Goal: Contribute content: Contribute content

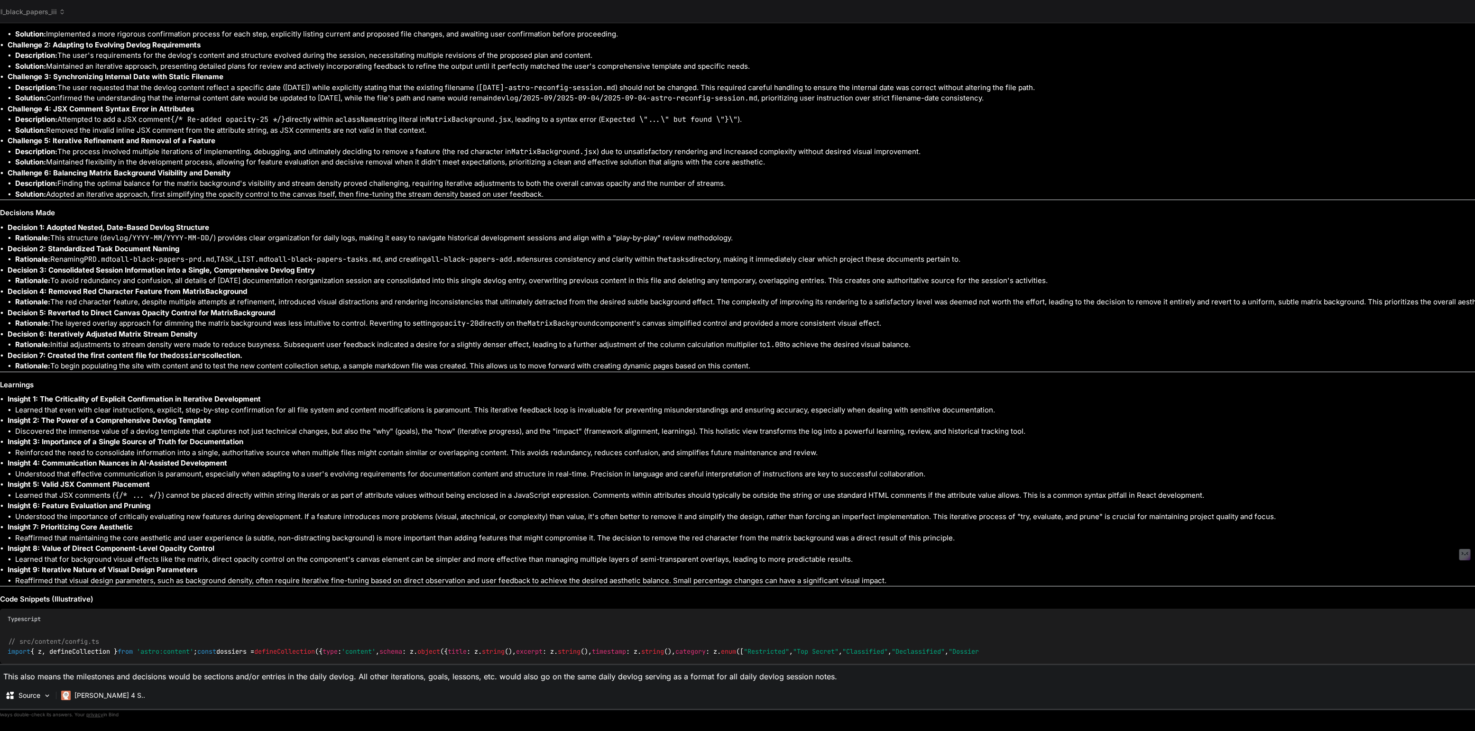
scroll to position [1444, 0]
click at [38, 10] on span "all_black_papers_iii" at bounding box center [30, 11] width 70 height 9
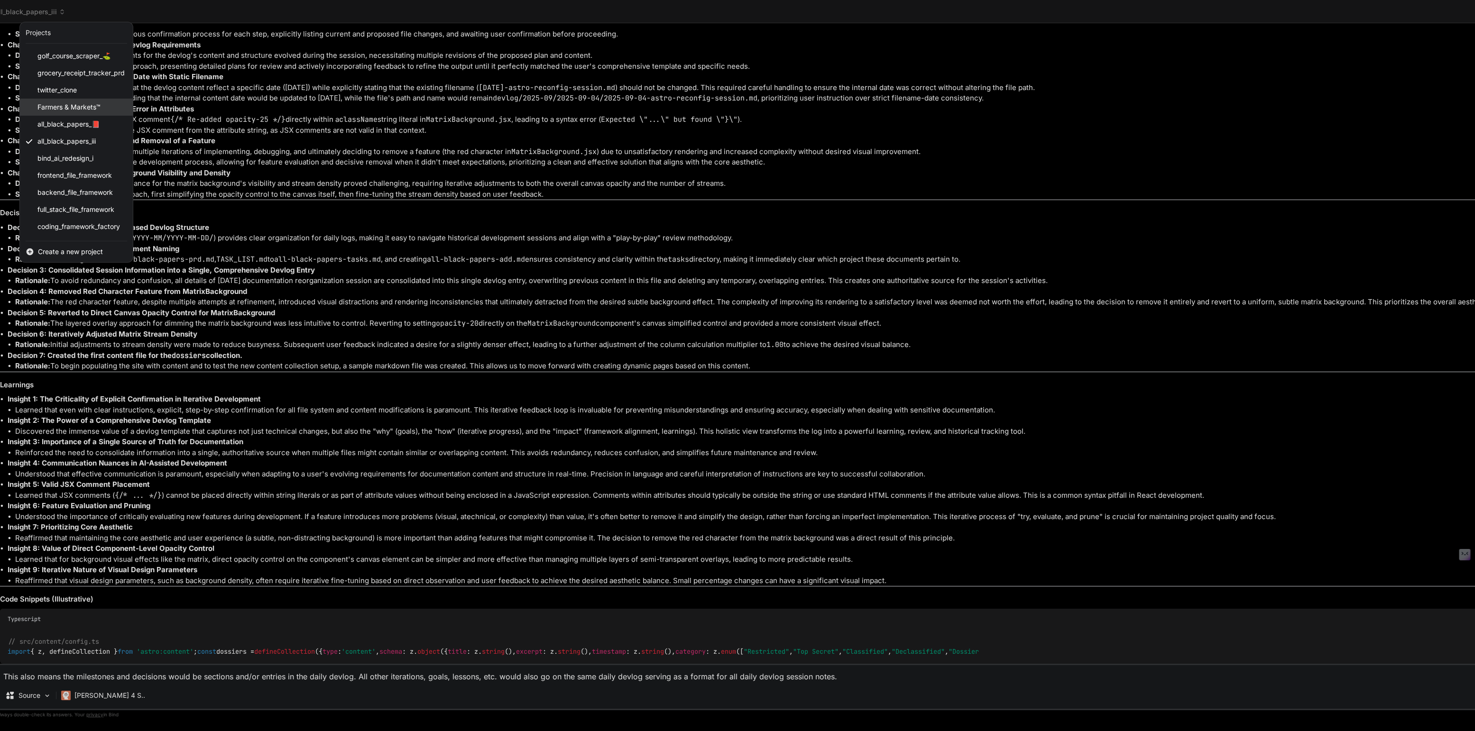
click at [67, 111] on span "Farmers & Markets™" at bounding box center [68, 106] width 63 height 9
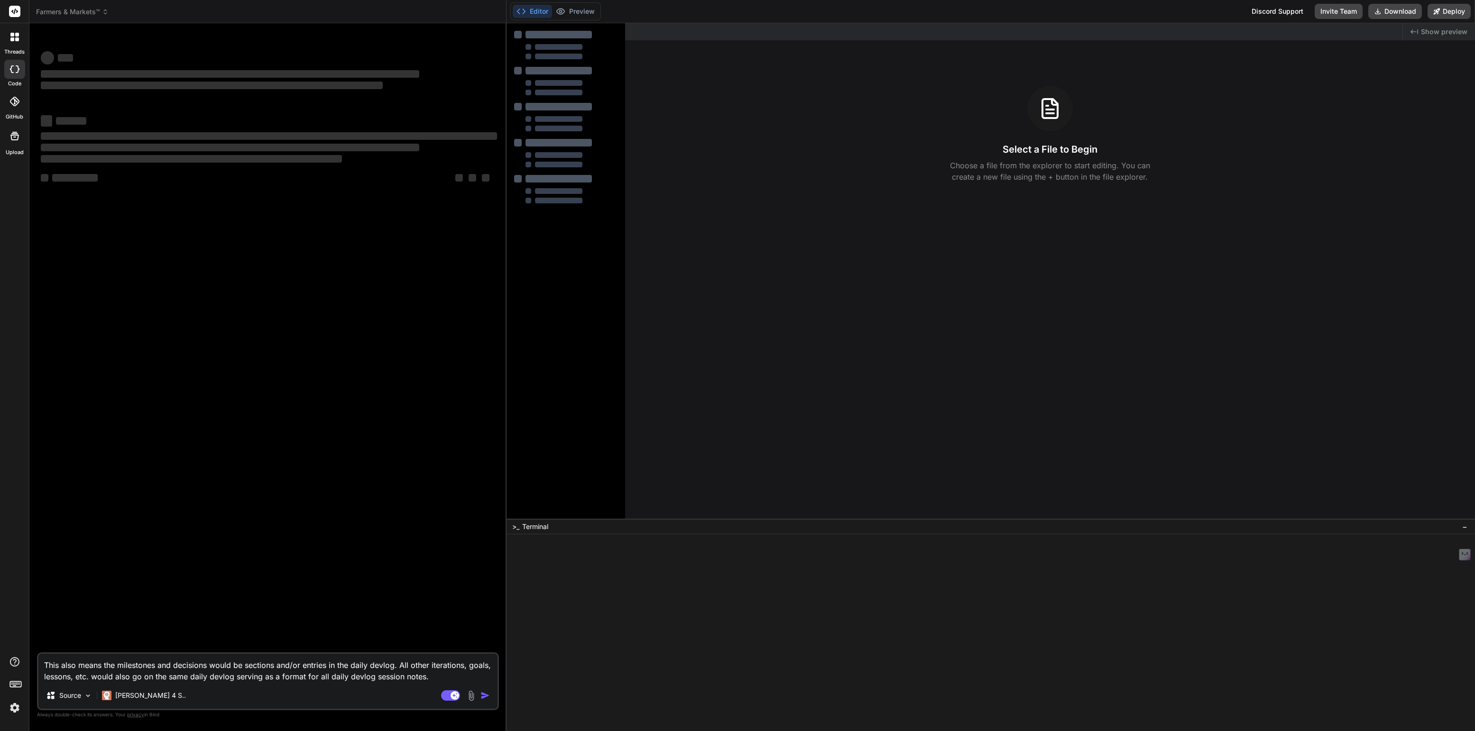
scroll to position [0, 0]
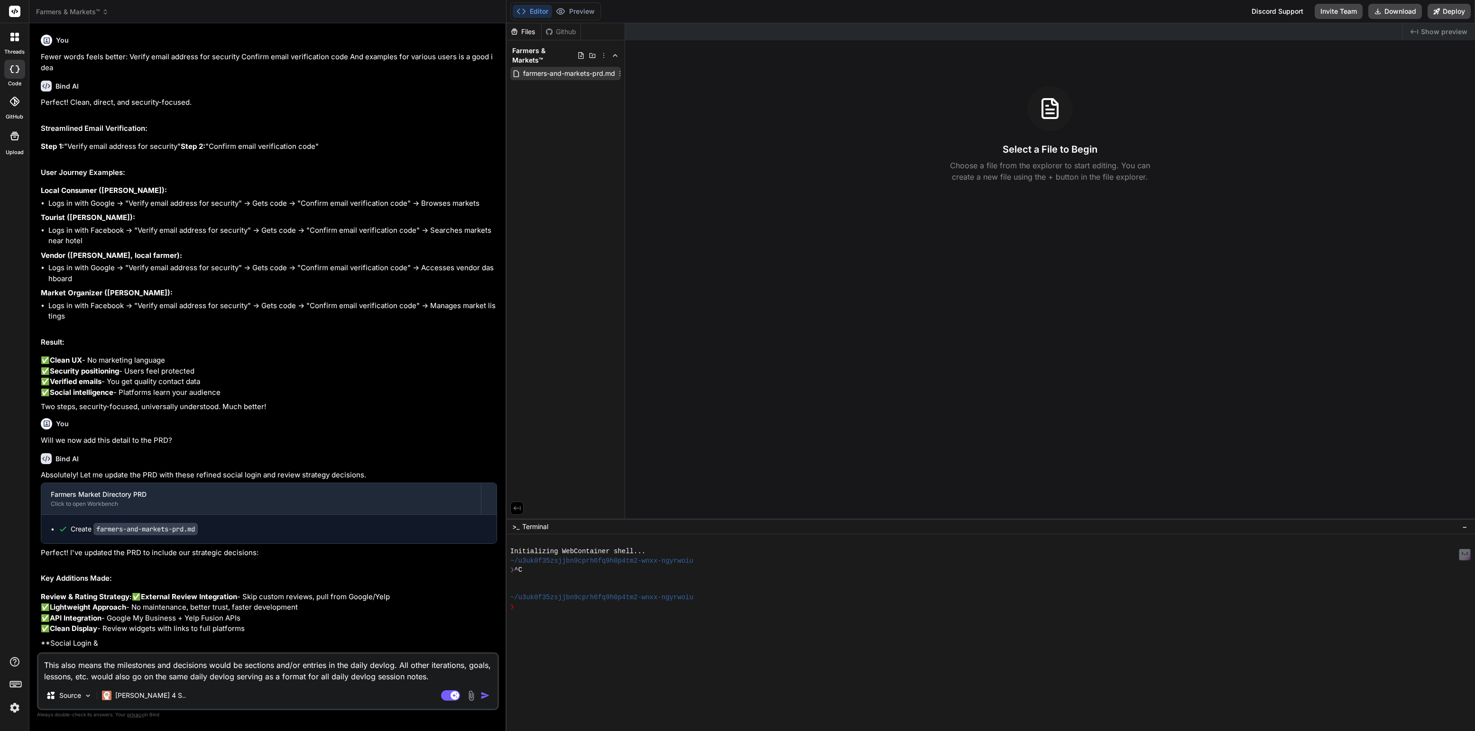
click at [566, 68] on span "farmers-and-markets-prd.md" at bounding box center [569, 73] width 94 height 11
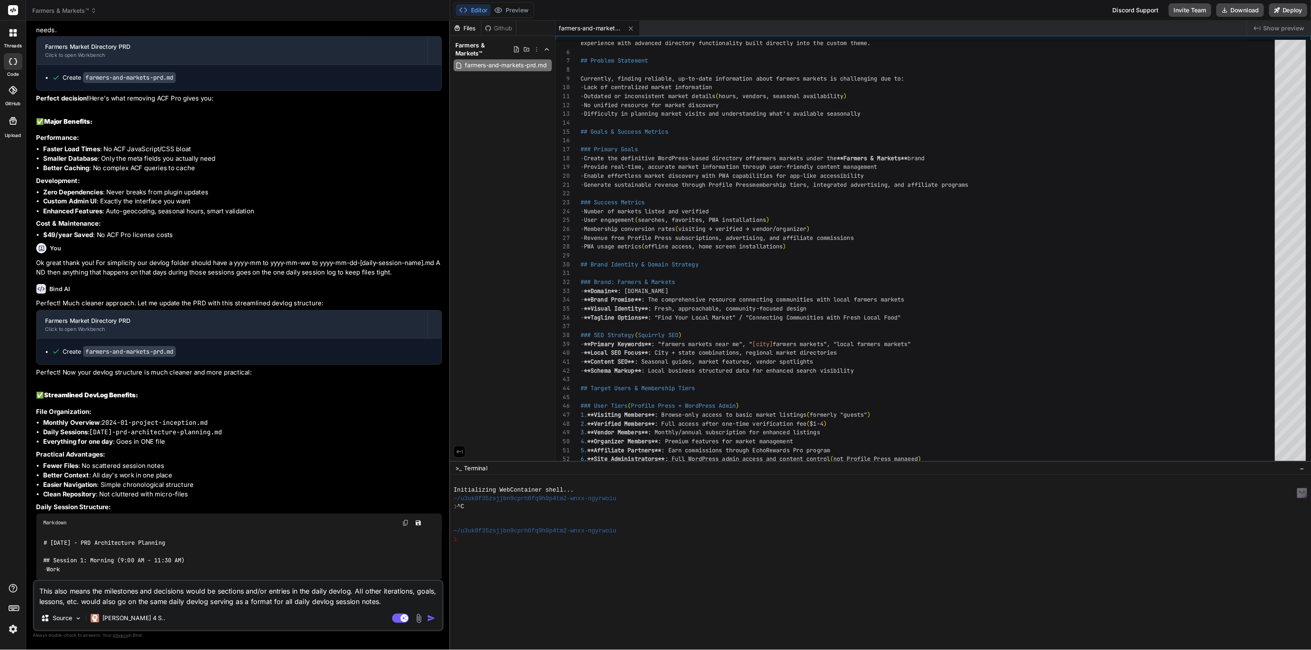
scroll to position [1851, 0]
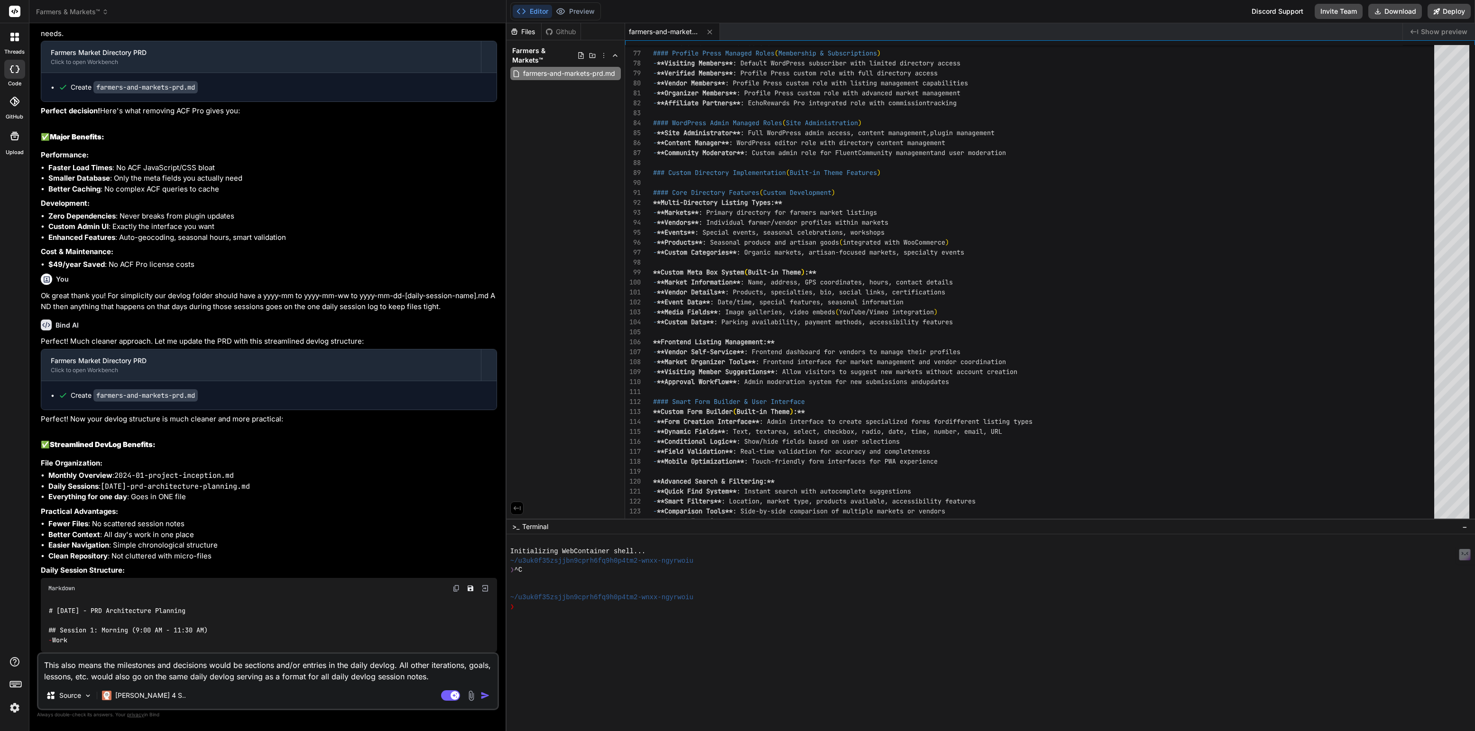
click at [13, 706] on img at bounding box center [15, 708] width 16 height 16
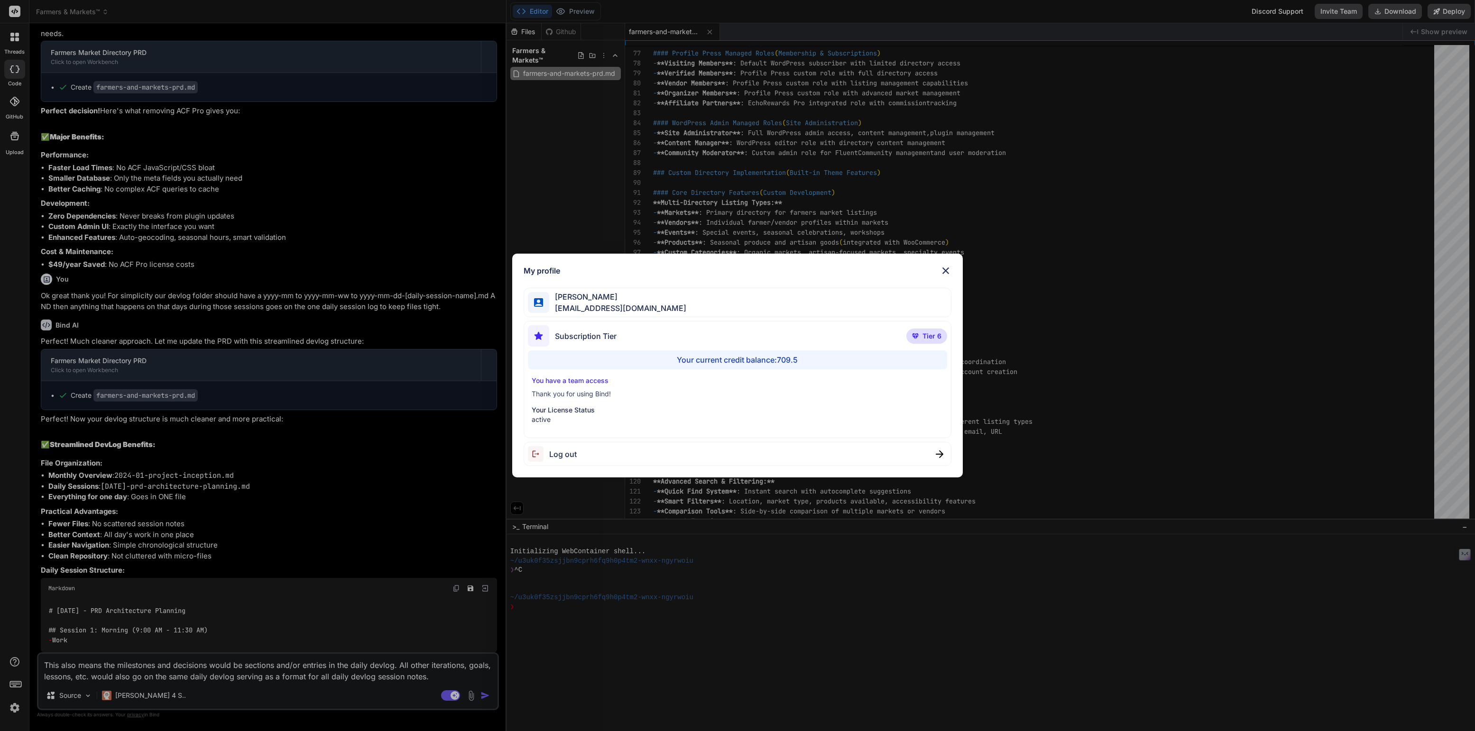
click at [788, 357] on div "Your current credit balance: 709.5" at bounding box center [737, 360] width 419 height 19
click at [1060, 351] on div "My profile [PERSON_NAME] [EMAIL_ADDRESS][DOMAIN_NAME] Subscription Tier Tier 6 …" at bounding box center [737, 365] width 1475 height 731
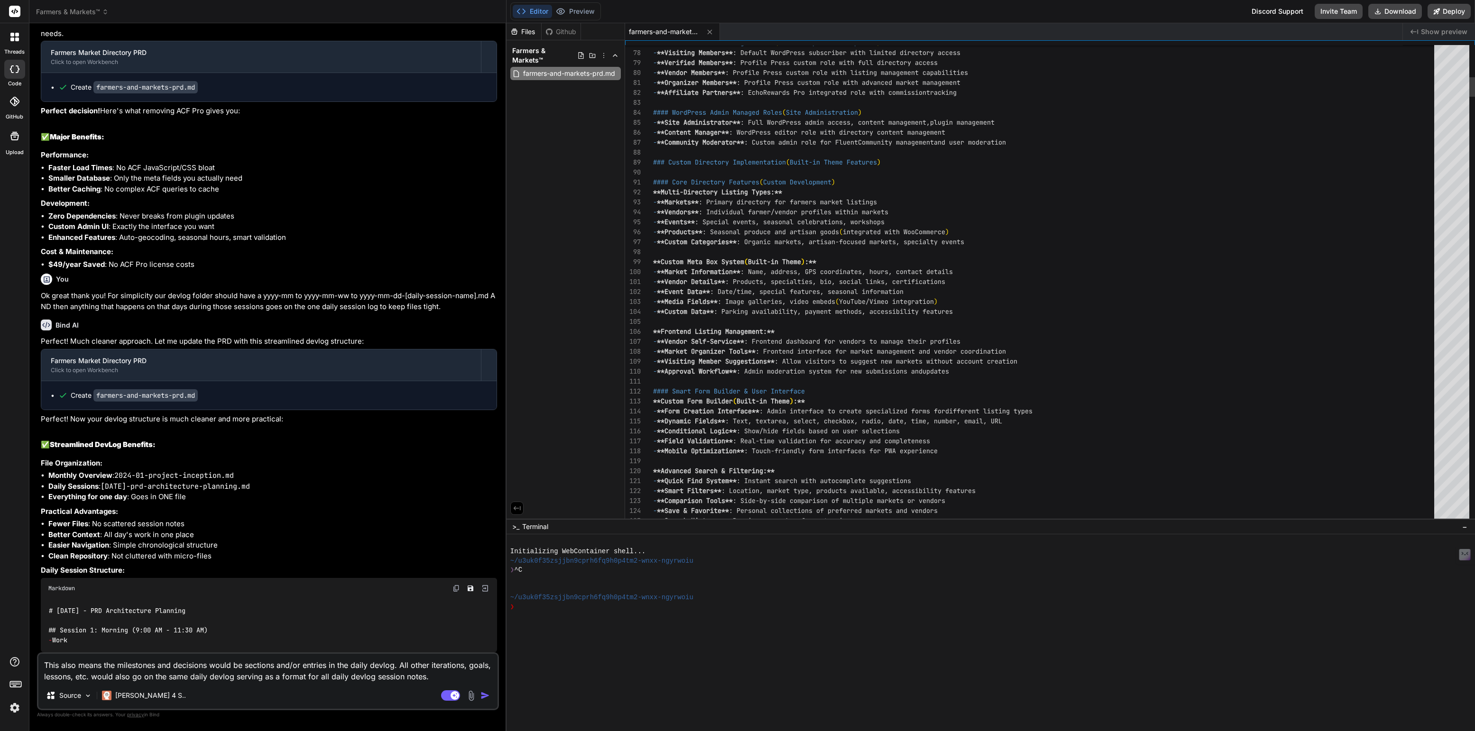
type textarea "x"
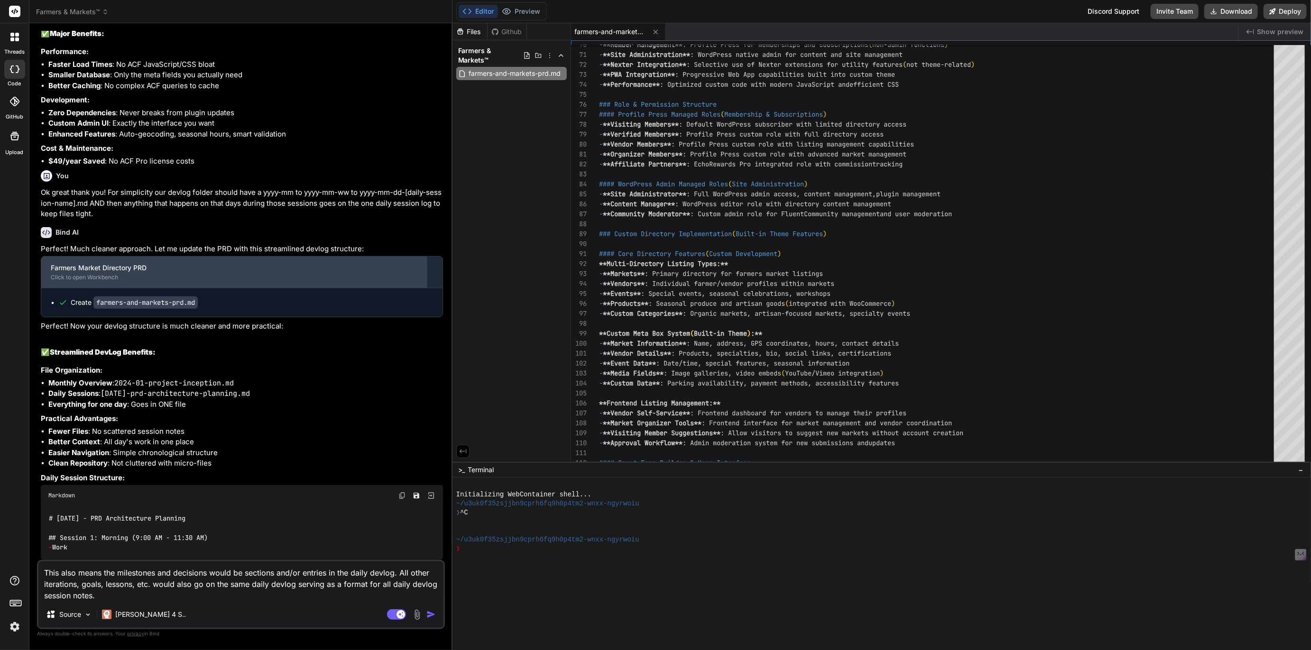
scroll to position [1984, 0]
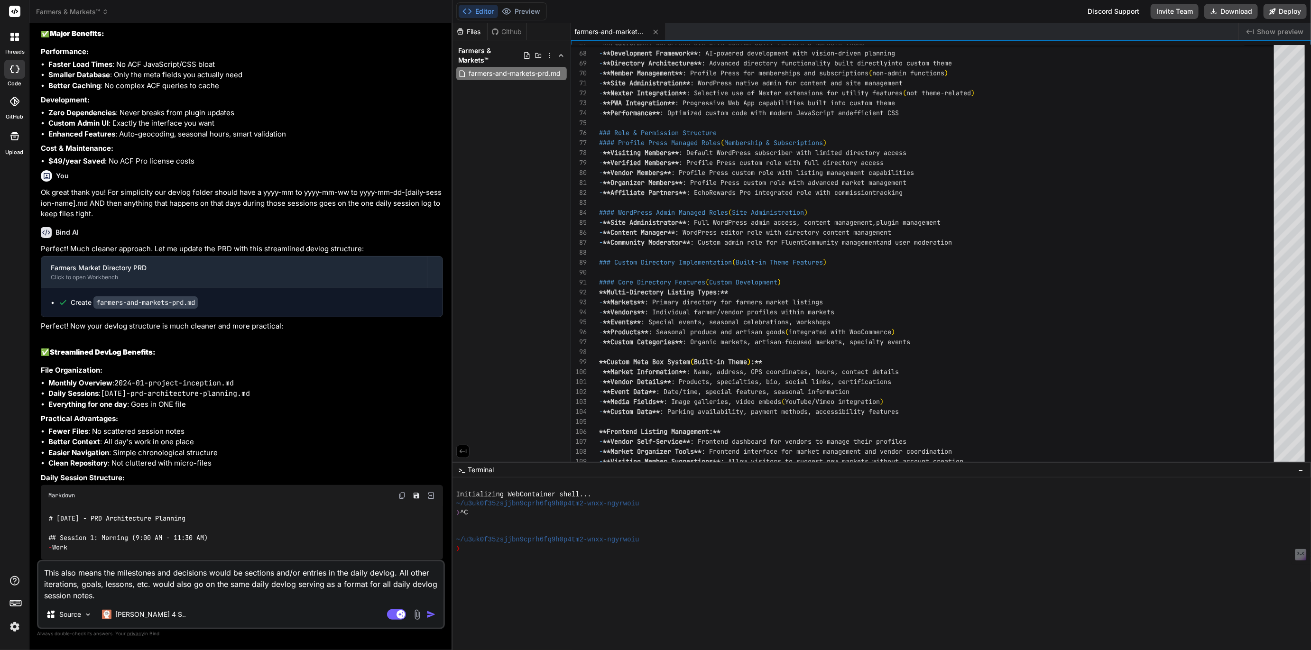
click at [296, 582] on textarea "This also means the milestones and decisions would be sections and/or entries i…" at bounding box center [240, 582] width 405 height 40
type textarea "F"
type textarea "x"
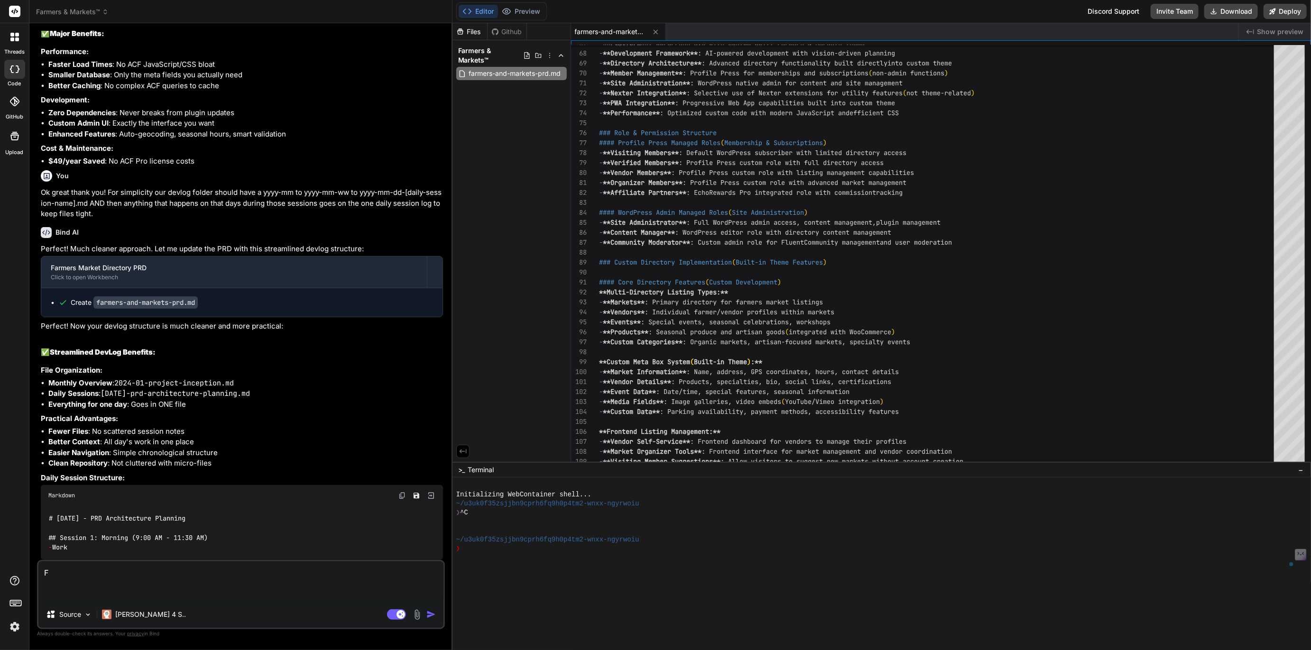
scroll to position [1962, 0]
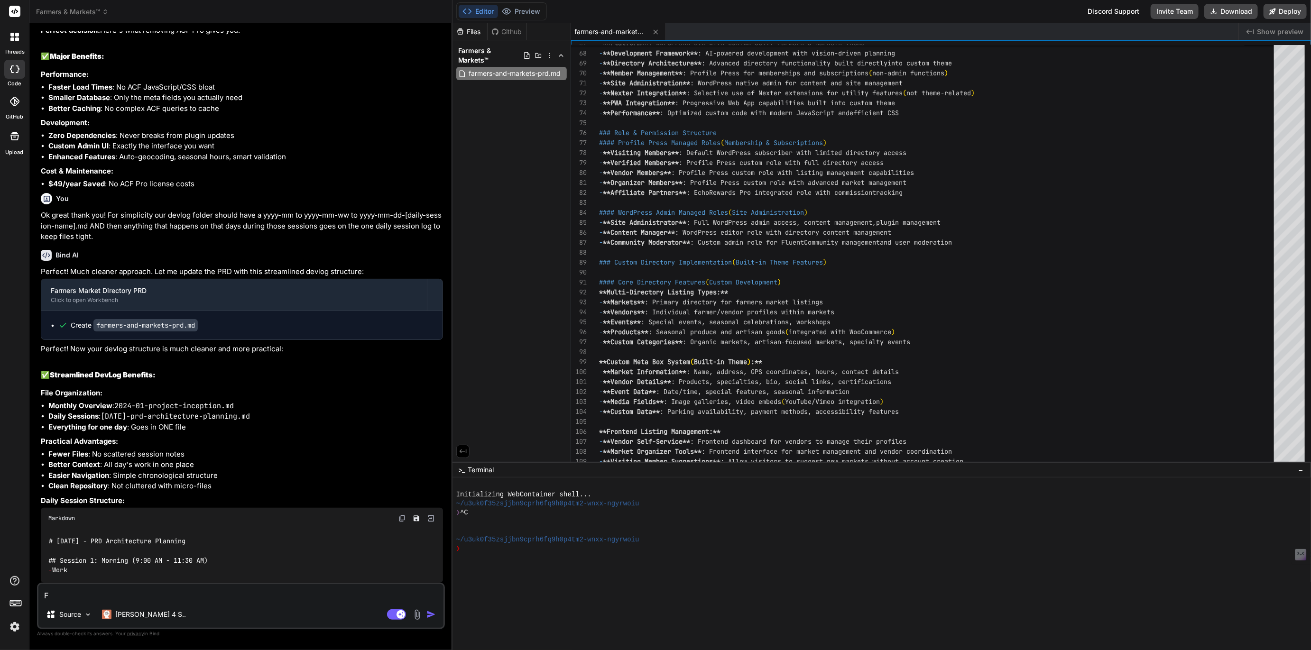
type textarea "Fl"
type textarea "x"
type textarea "Flu"
type textarea "x"
type textarea "Flue"
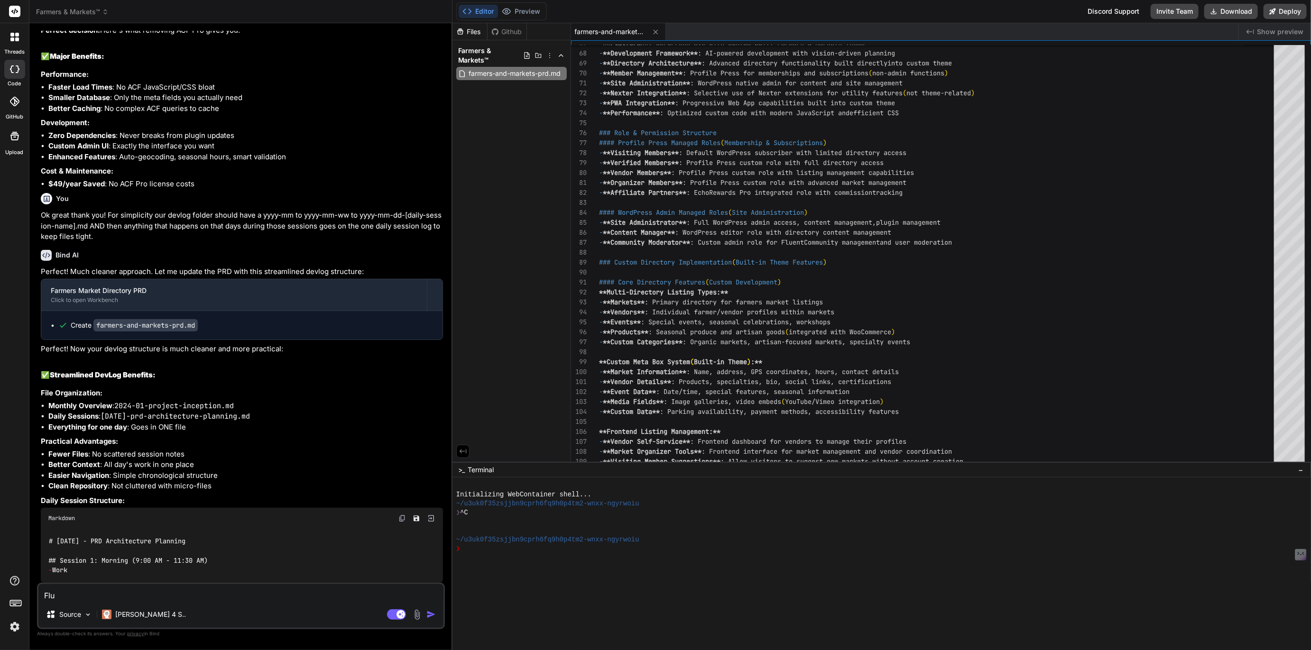
type textarea "x"
type textarea "Fluen"
type textarea "x"
type textarea "Fluent"
type textarea "x"
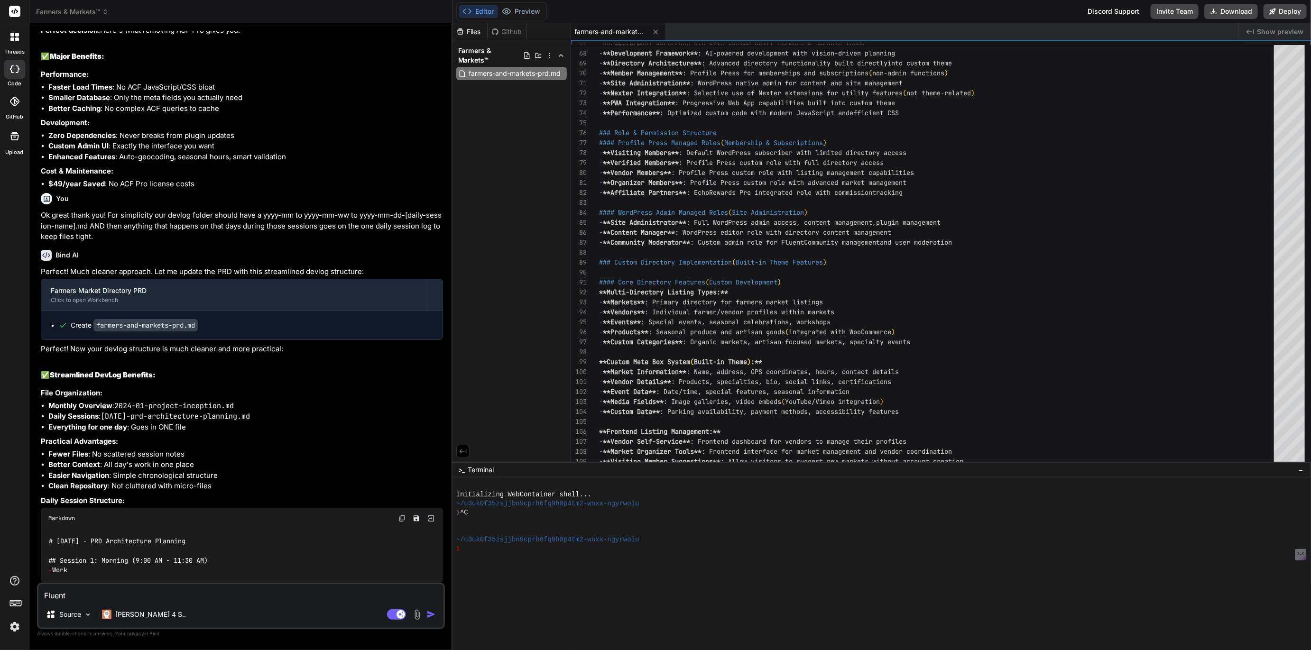
type textarea "Fluent"
type textarea "x"
type textarea "Fluent"
type textarea "x"
type textarea "FluentC"
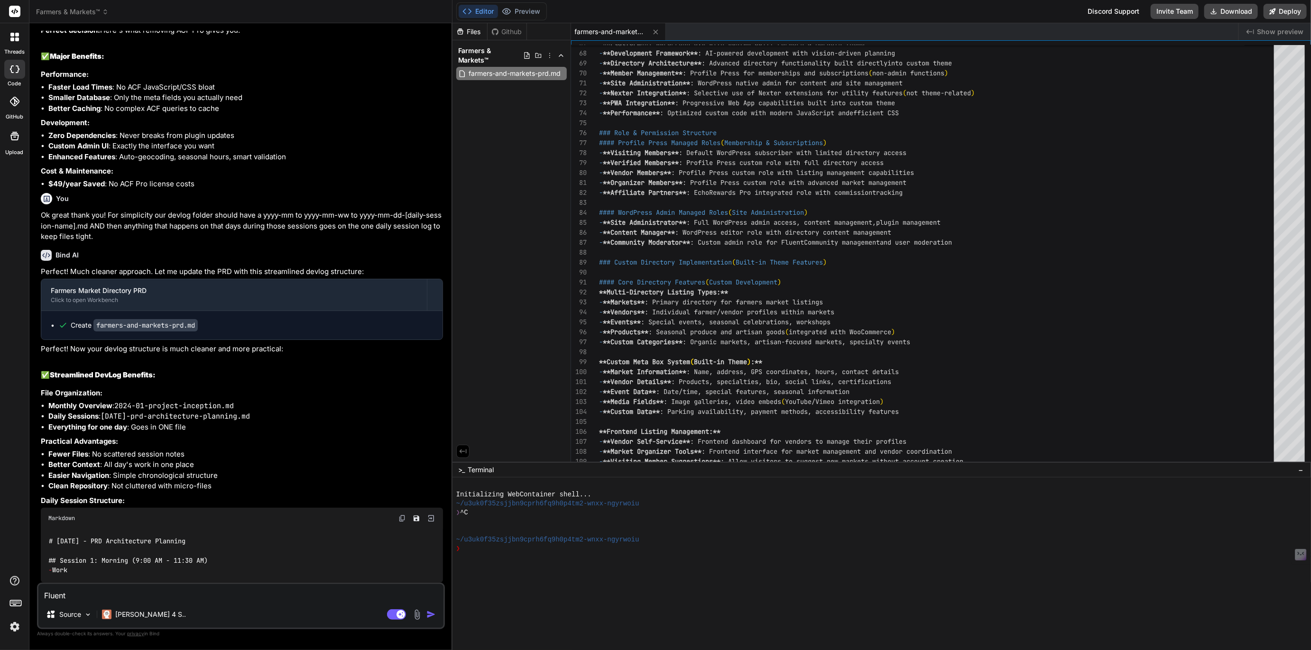
type textarea "x"
type textarea "FluentCo"
type textarea "x"
type textarea "FluentCom"
type textarea "x"
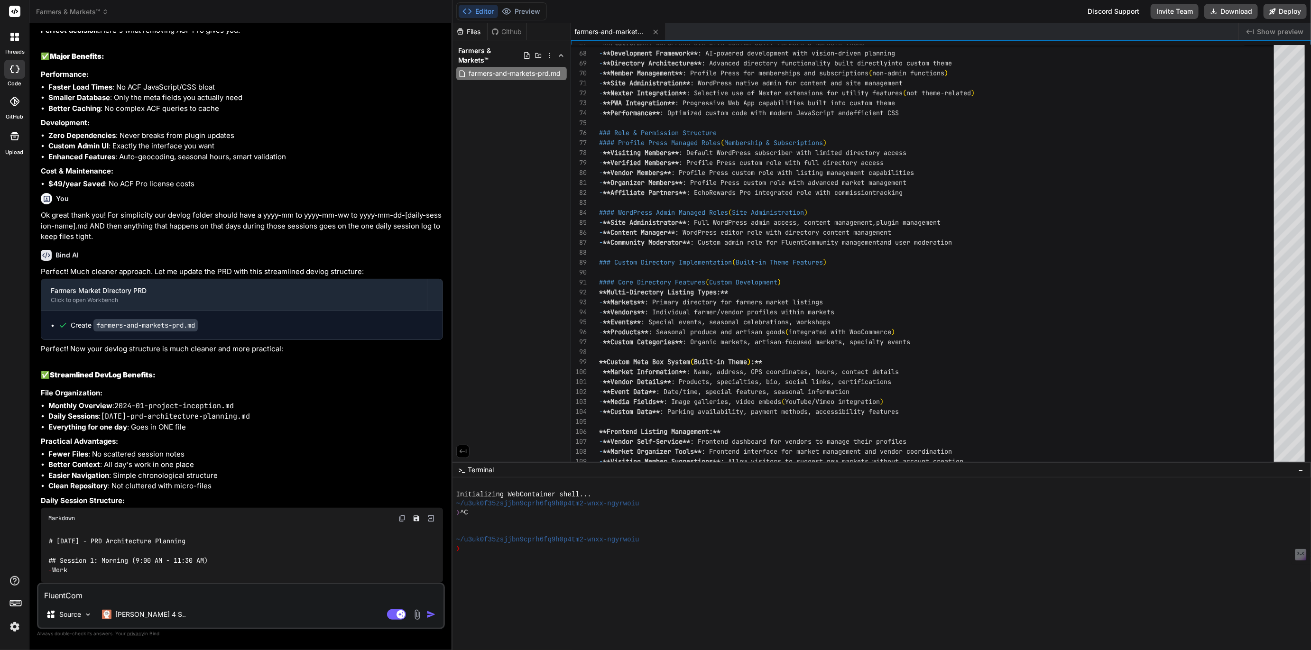
type textarea "FluentComm"
type textarea "x"
type textarea "FluentCommu"
type textarea "x"
type textarea "FluentCommun"
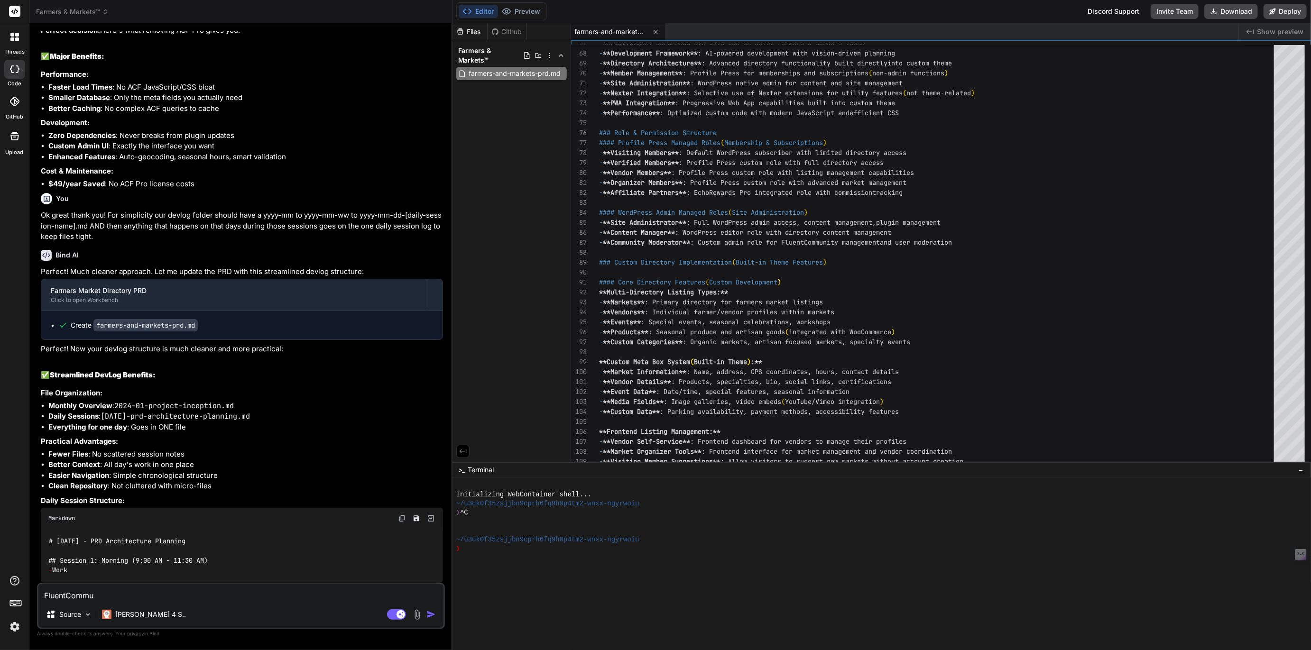
type textarea "x"
type textarea "FluentCommuni"
type textarea "x"
type textarea "FluentCommunit"
type textarea "x"
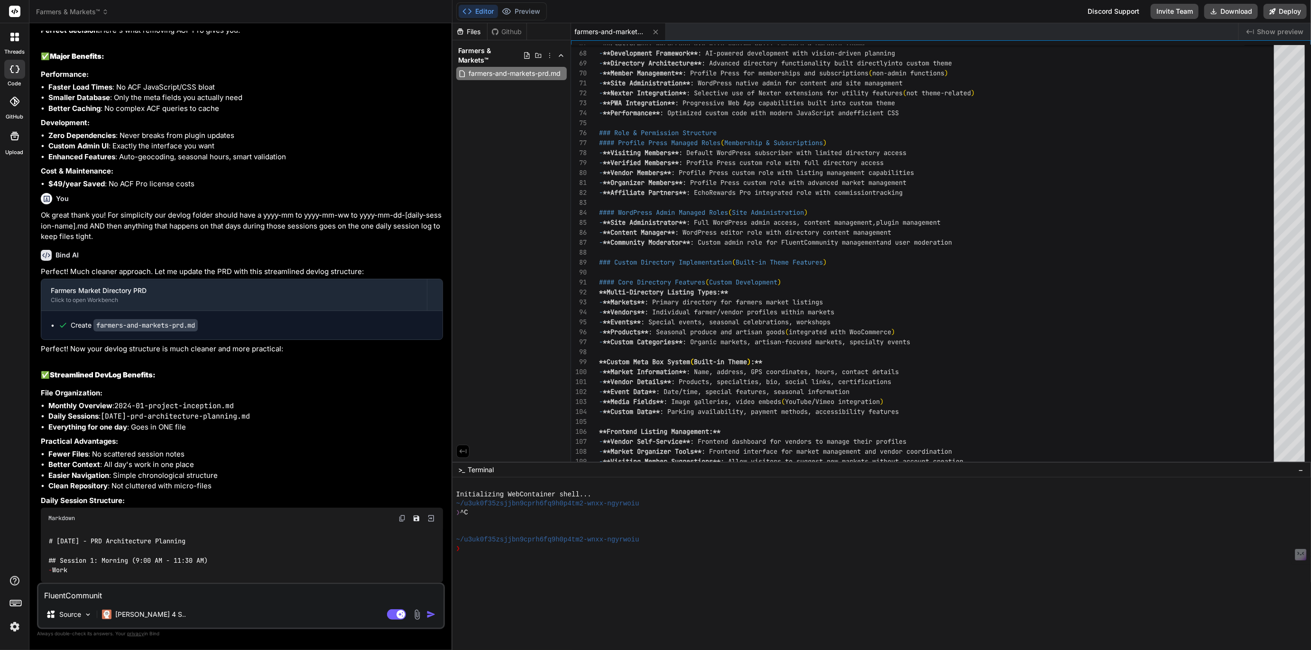
type textarea "FluentCommunity"
type textarea "x"
type textarea "FluentCommunity"
type textarea "x"
type textarea "FluentCommunity p"
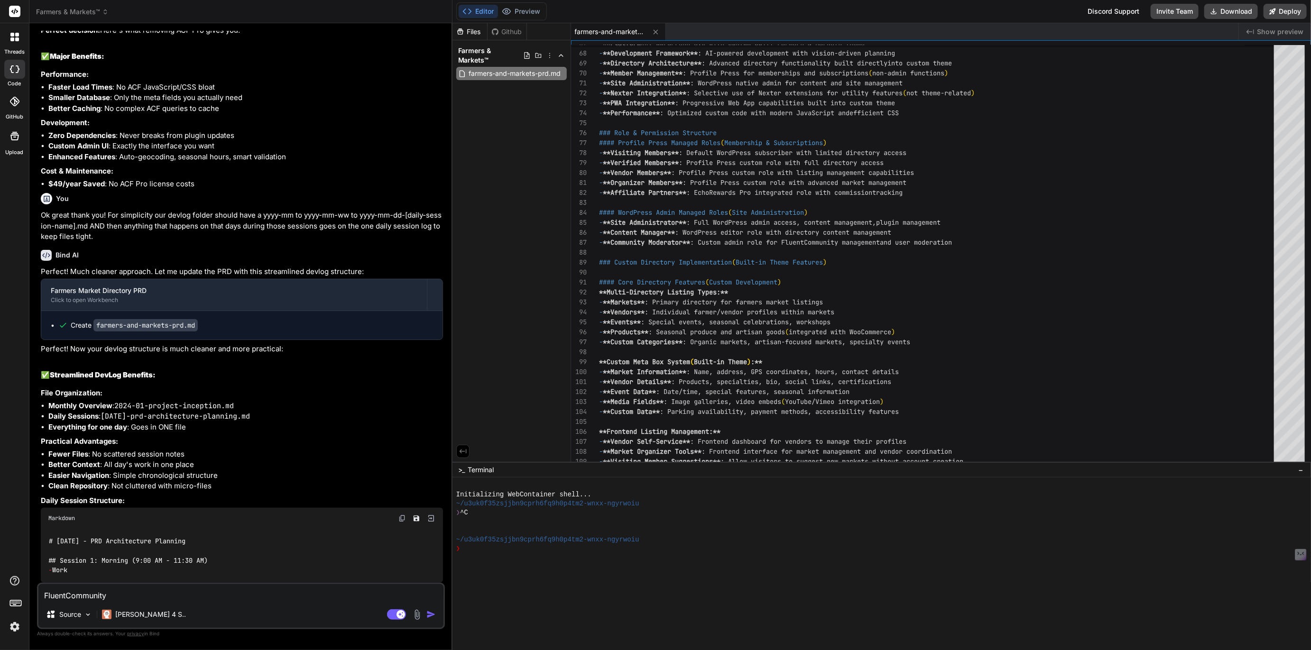
type textarea "x"
type textarea "FluentCommunity pl"
type textarea "x"
type textarea "FluentCommunity plu"
type textarea "x"
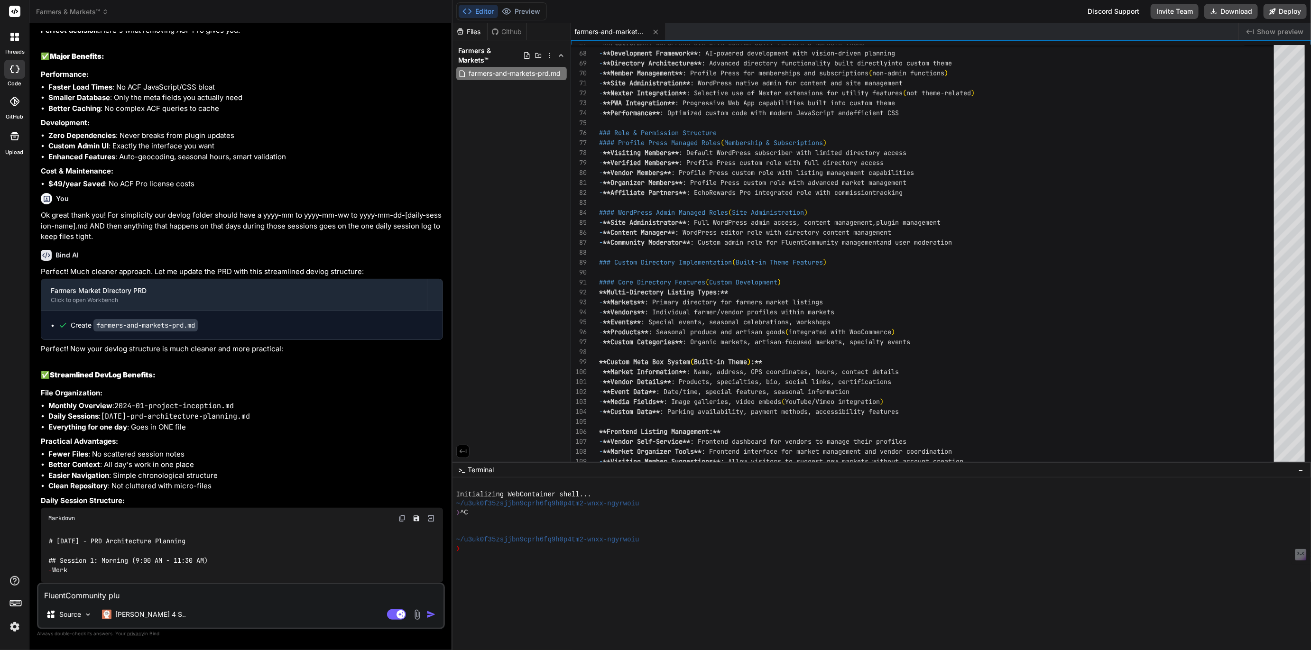
type textarea "FluentCommunity plug"
type textarea "x"
type textarea "FluentCommunity plugi"
type textarea "x"
type textarea "FluentCommunity plugin"
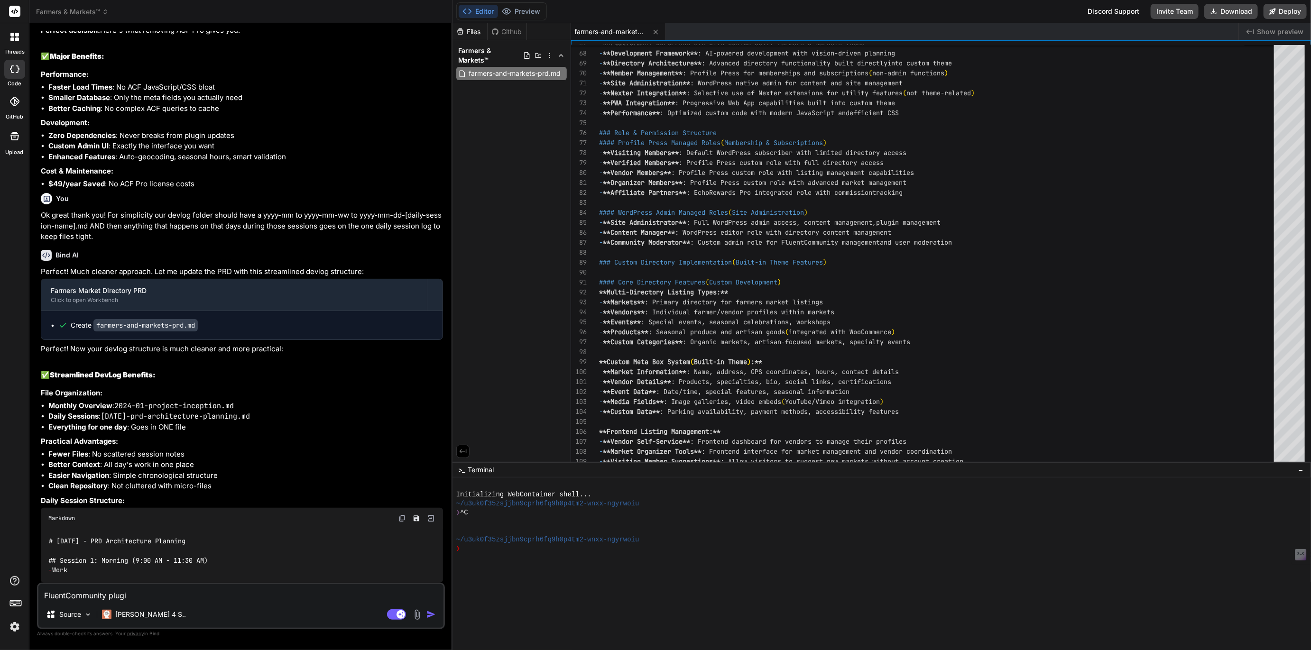
type textarea "x"
type textarea "FluentCommunity plugi"
type textarea "x"
type textarea "FluentCommunity plug"
type textarea "x"
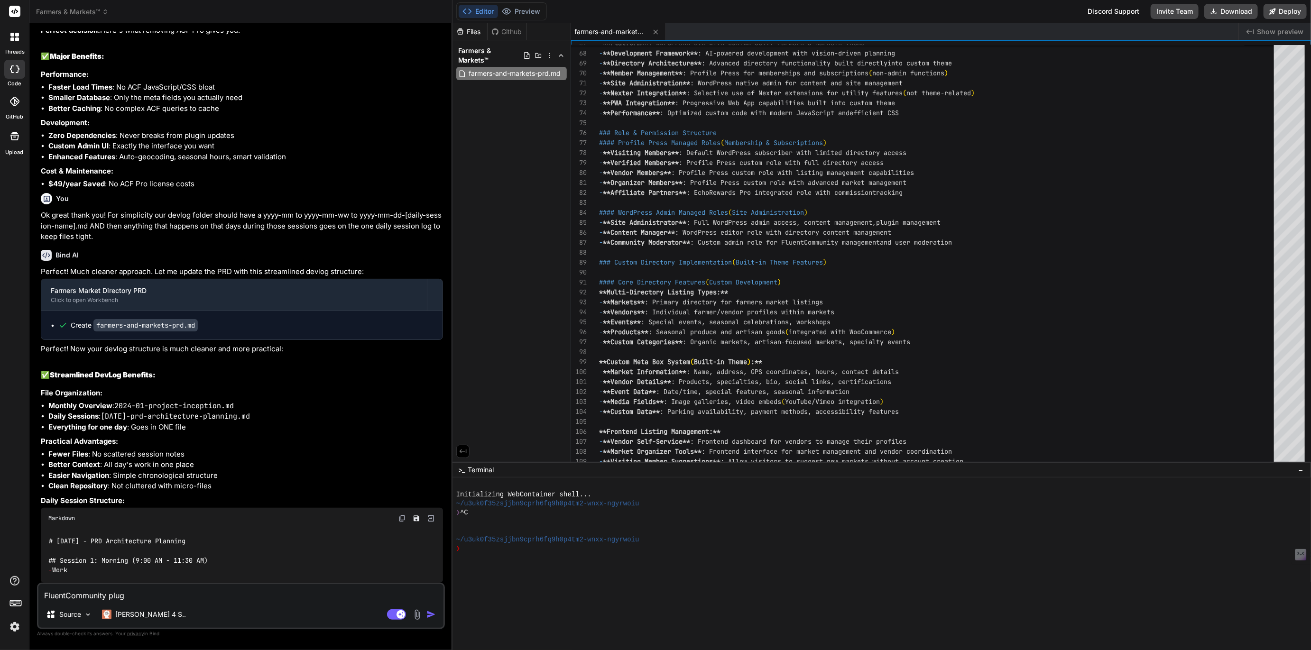
type textarea "FluentCommunity plu"
type textarea "x"
type textarea "FluentCommunity pl"
type textarea "x"
type textarea "FluentCommunity p"
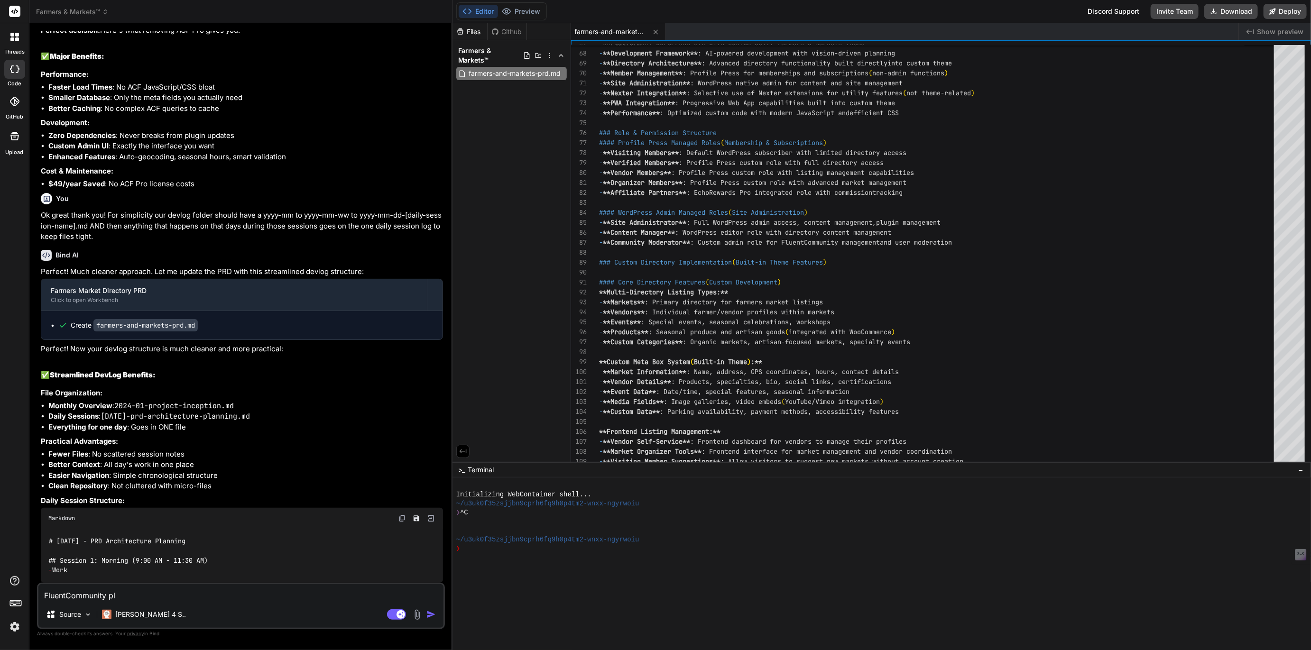
type textarea "x"
type textarea "FluentCommunity"
type textarea "x"
type textarea "FluentCommunity i"
type textarea "x"
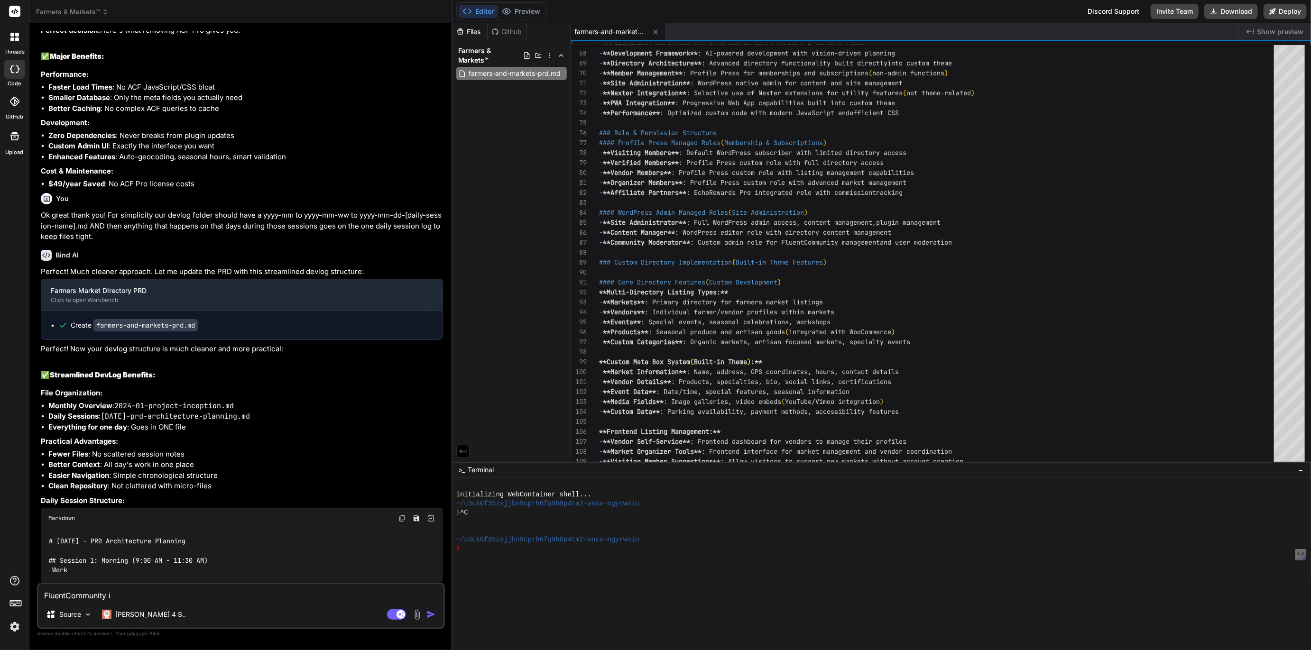
type textarea "FluentCommunity is"
type textarea "x"
type textarea "FluentCommunity is"
type textarea "x"
type textarea "FluentCommunity is a"
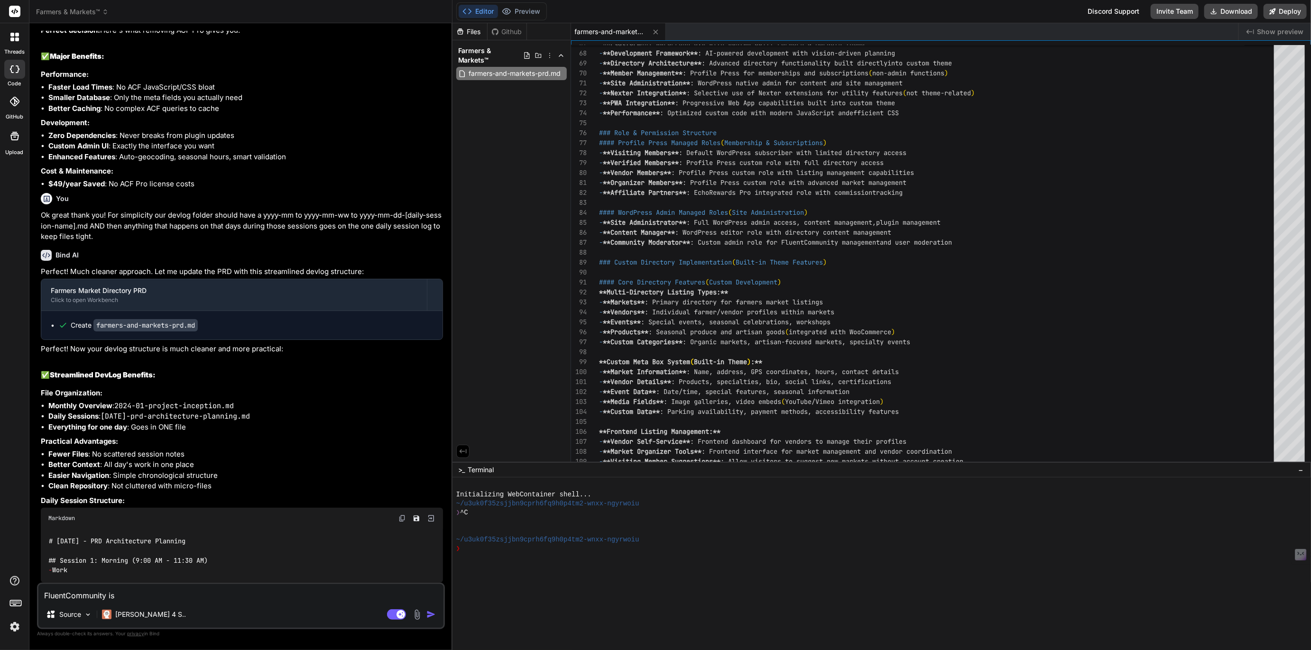
type textarea "x"
type textarea "FluentCommunity is af"
type textarea "x"
type textarea "FluentCommunity is af"
type textarea "x"
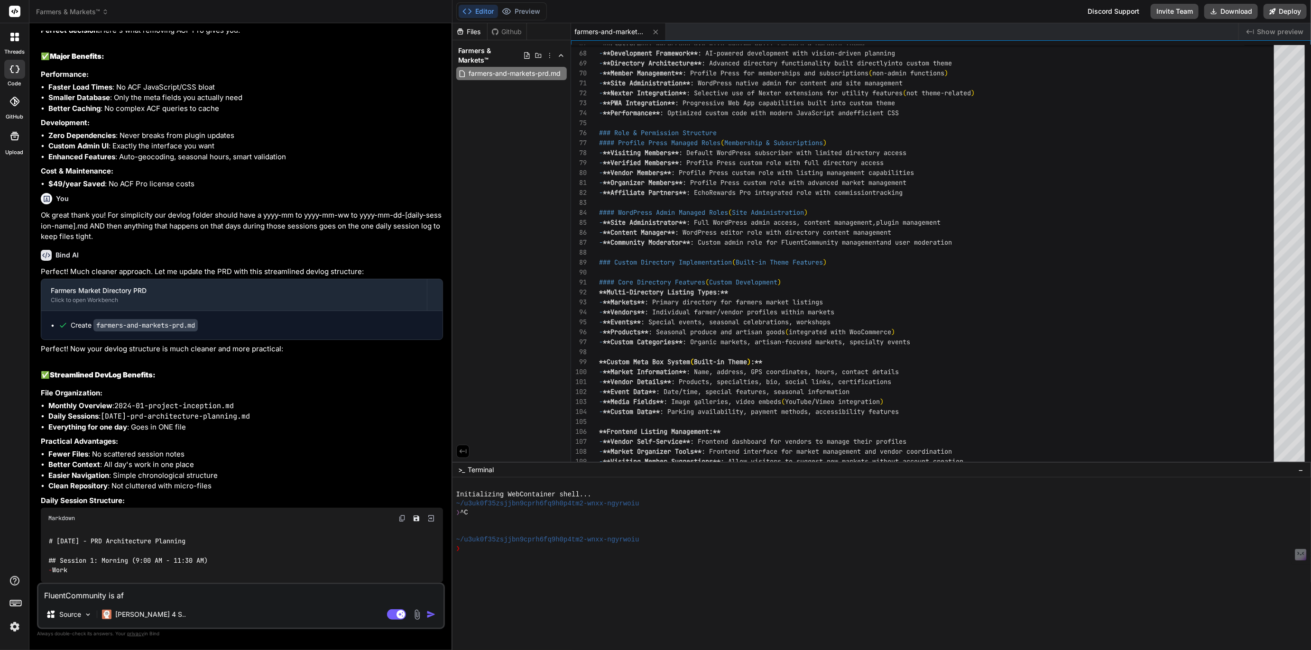
type textarea "FluentCommunity is af"
type textarea "x"
type textarea "FluentCommunity is a"
type textarea "x"
type textarea "FluentCommunity is a"
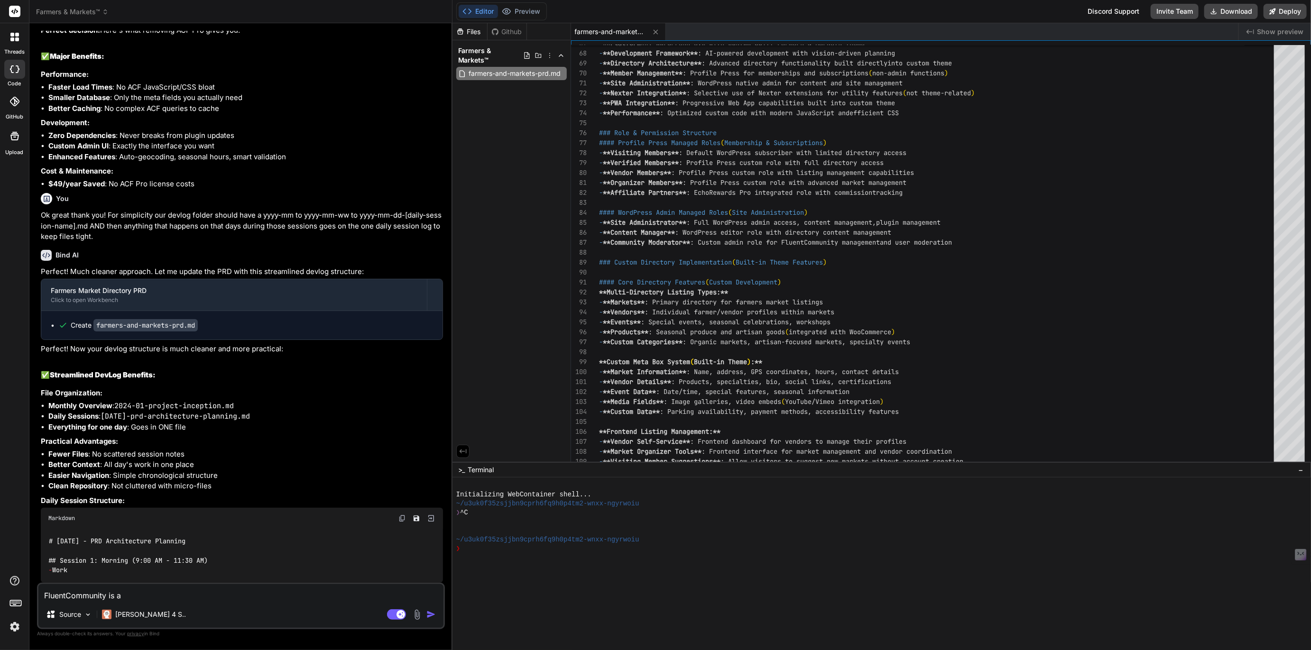
type textarea "x"
type textarea "FluentCommunity is a f"
type textarea "x"
type textarea "FluentCommunity is a fu"
type textarea "x"
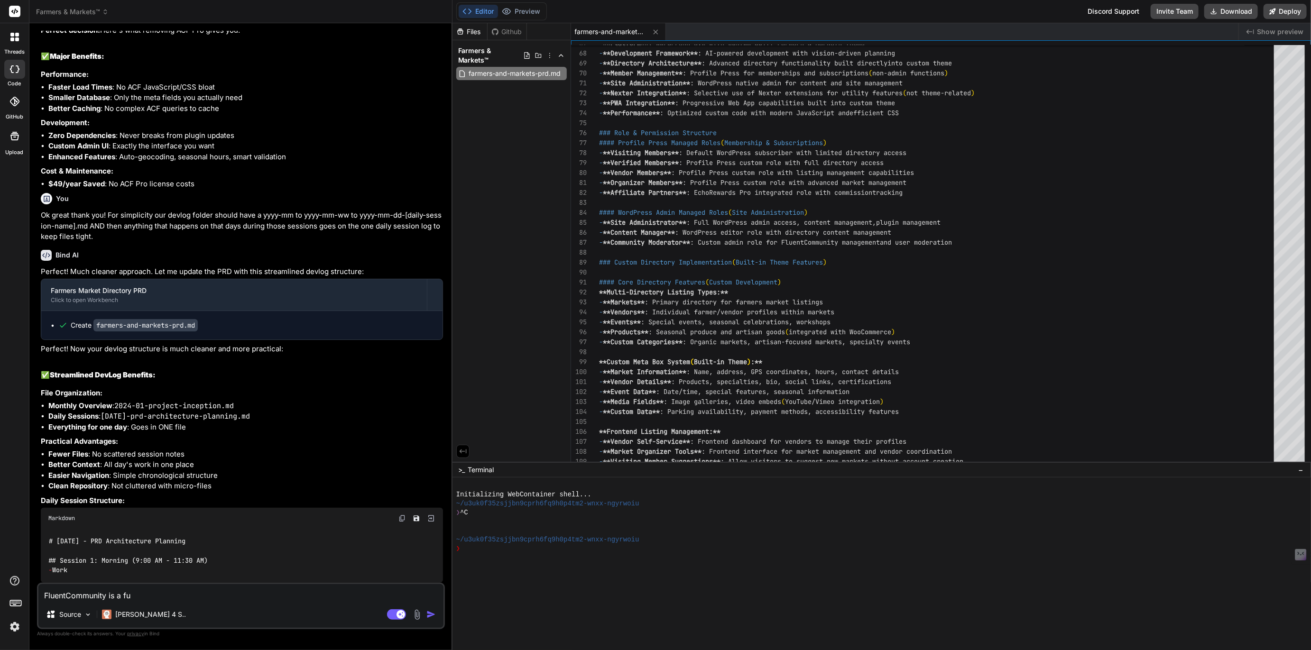
type textarea "FluentCommunity is a ful"
type textarea "x"
type textarea "FluentCommunity is a full"
type textarea "x"
type textarea "FluentCommunity is a full"
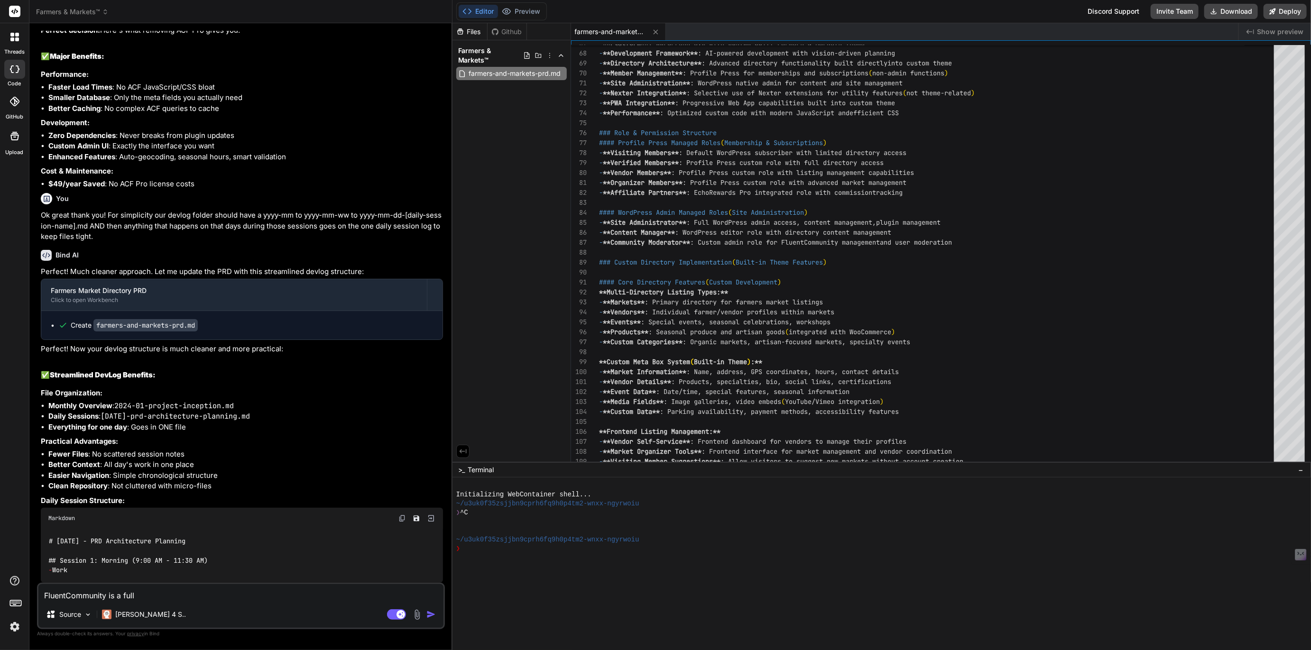
type textarea "x"
type textarea "FluentCommunity is a full f"
type textarea "x"
type textarea "FluentCommunity is a full fe"
type textarea "x"
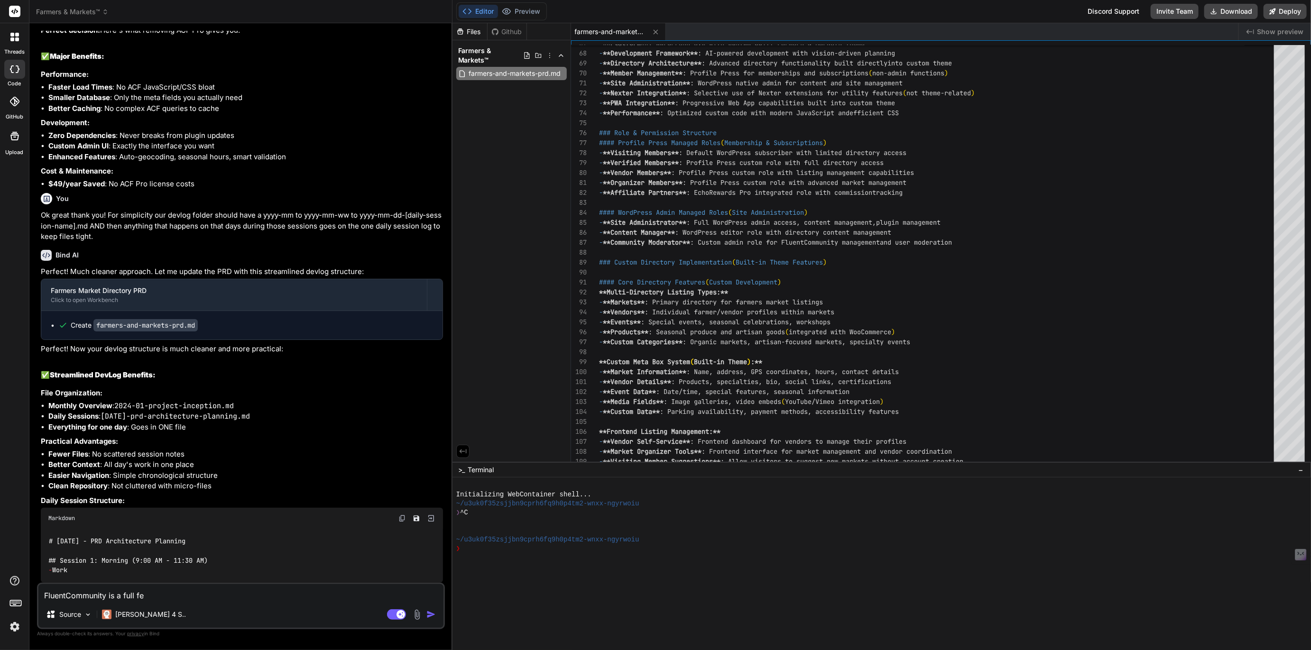
type textarea "FluentCommunity is a full fea"
type textarea "x"
type textarea "FluentCommunity is a full feat"
type textarea "x"
type textarea "FluentCommunity is a full featu"
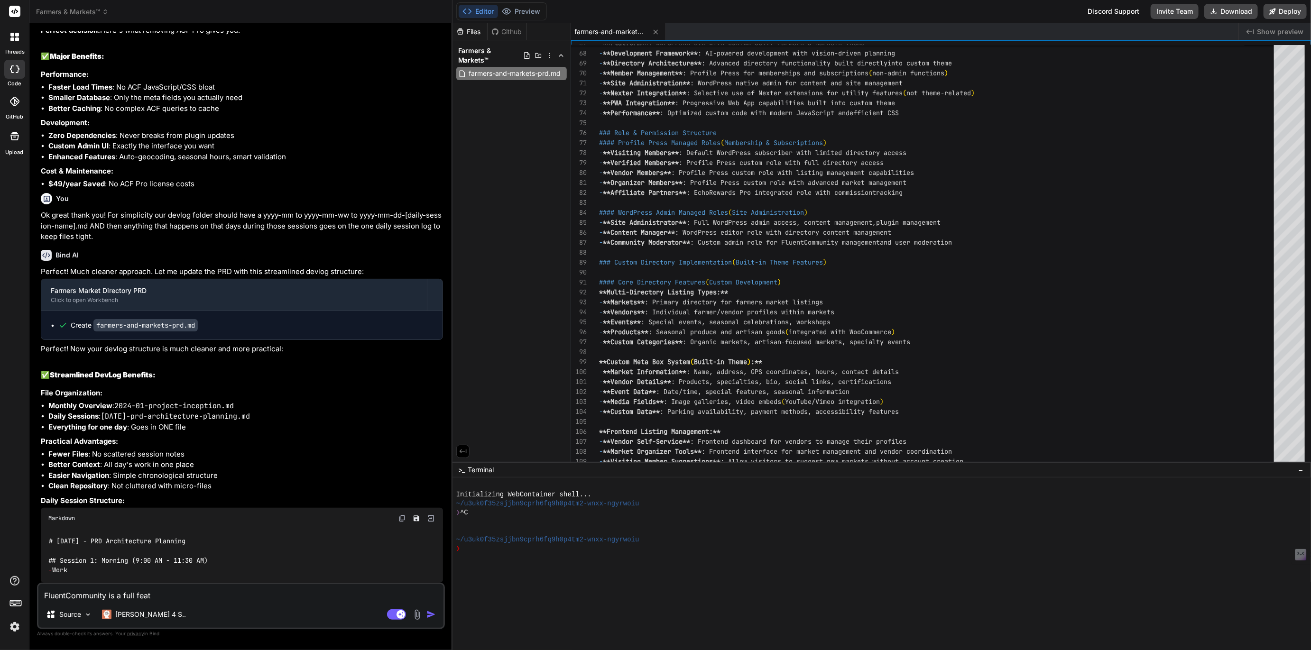
type textarea "x"
type textarea "FluentCommunity is a full featur"
type textarea "x"
type textarea "FluentCommunity is a full feature"
type textarea "x"
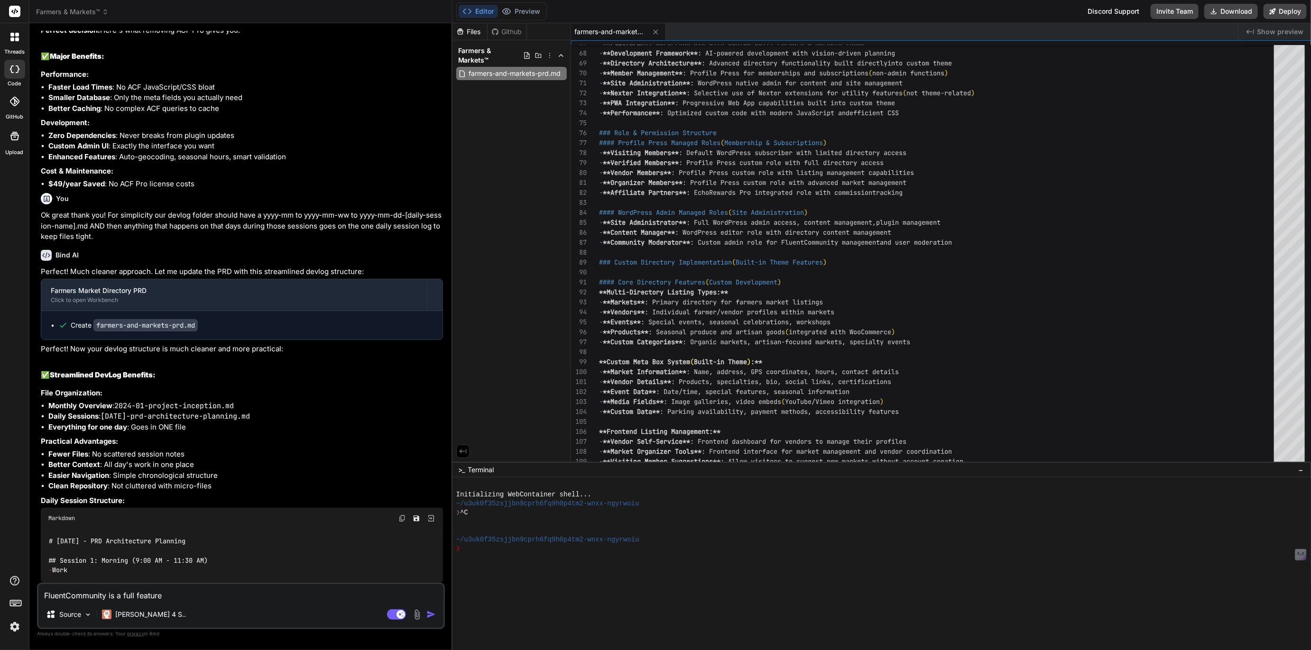
type textarea "FluentCommunity is a full featured"
type textarea "x"
type textarea "FluentCommunity is a full featured"
type textarea "x"
type textarea "FluentCommunity is a full featured a"
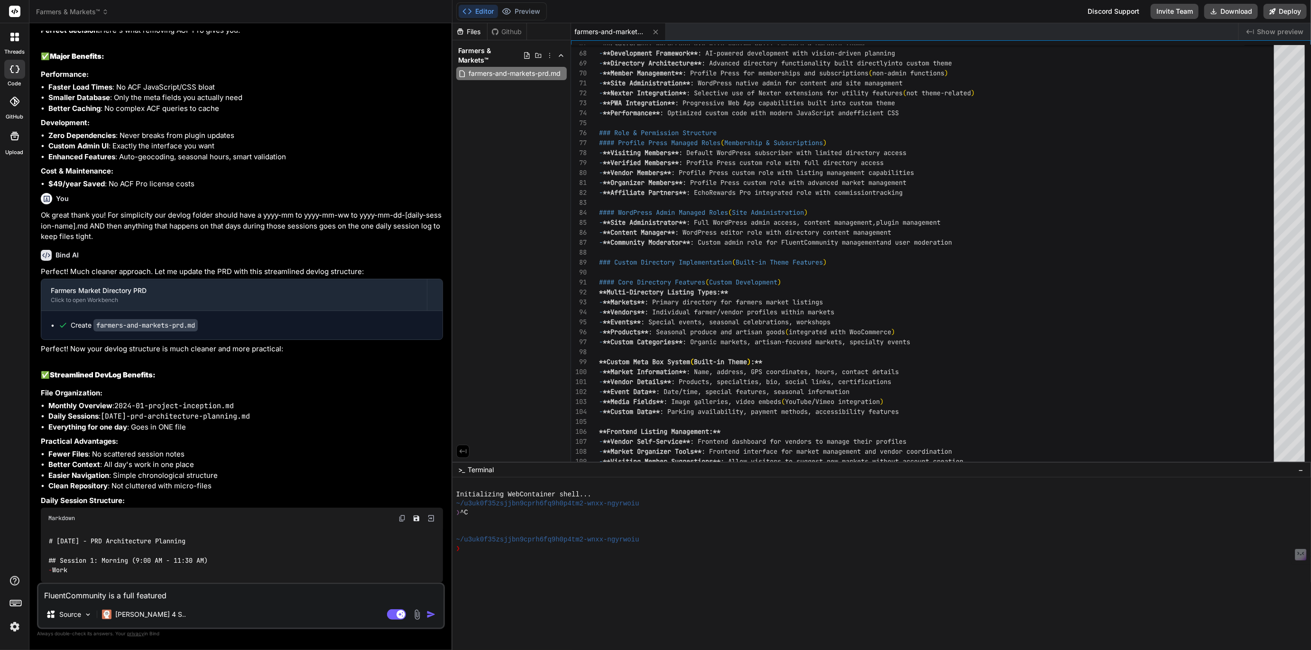
type textarea "x"
type textarea "FluentCommunity is a full featured an"
type textarea "x"
type textarea "FluentCommunity is a full featured and"
type textarea "x"
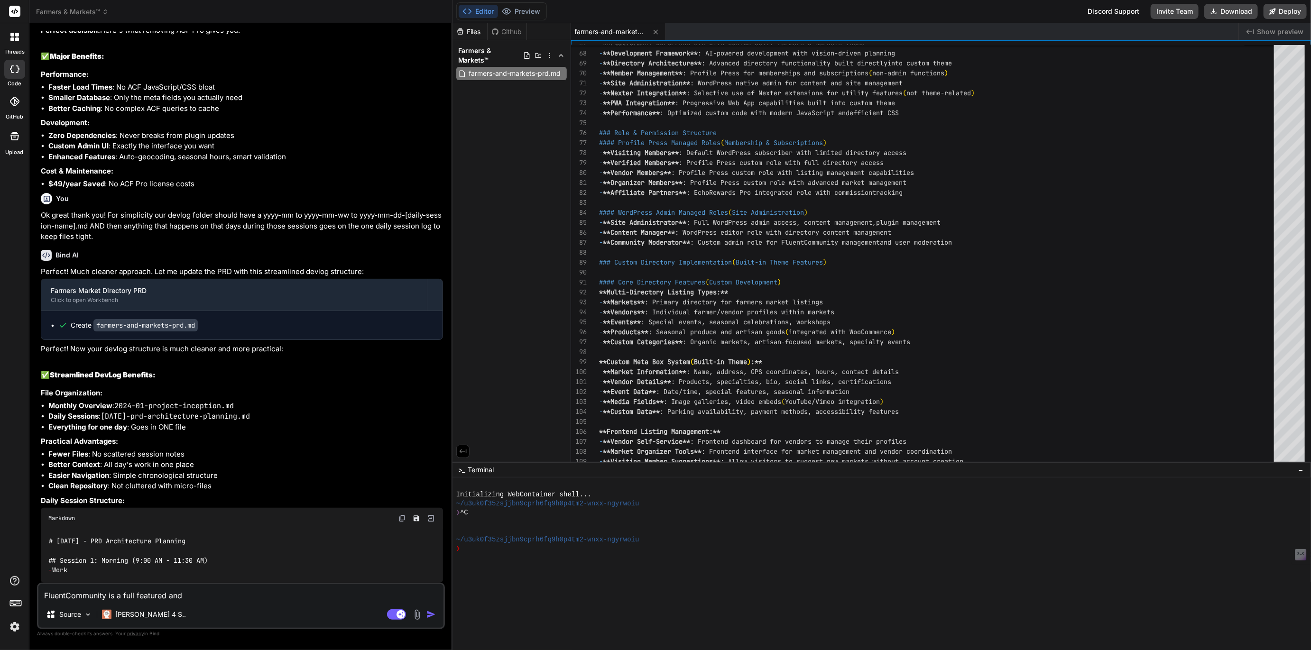
type textarea "FluentCommunity is a full featured and"
type textarea "x"
type textarea "FluentCommunity is a full featured and g"
type textarea "x"
type textarea "FluentCommunity is a full featured and gr"
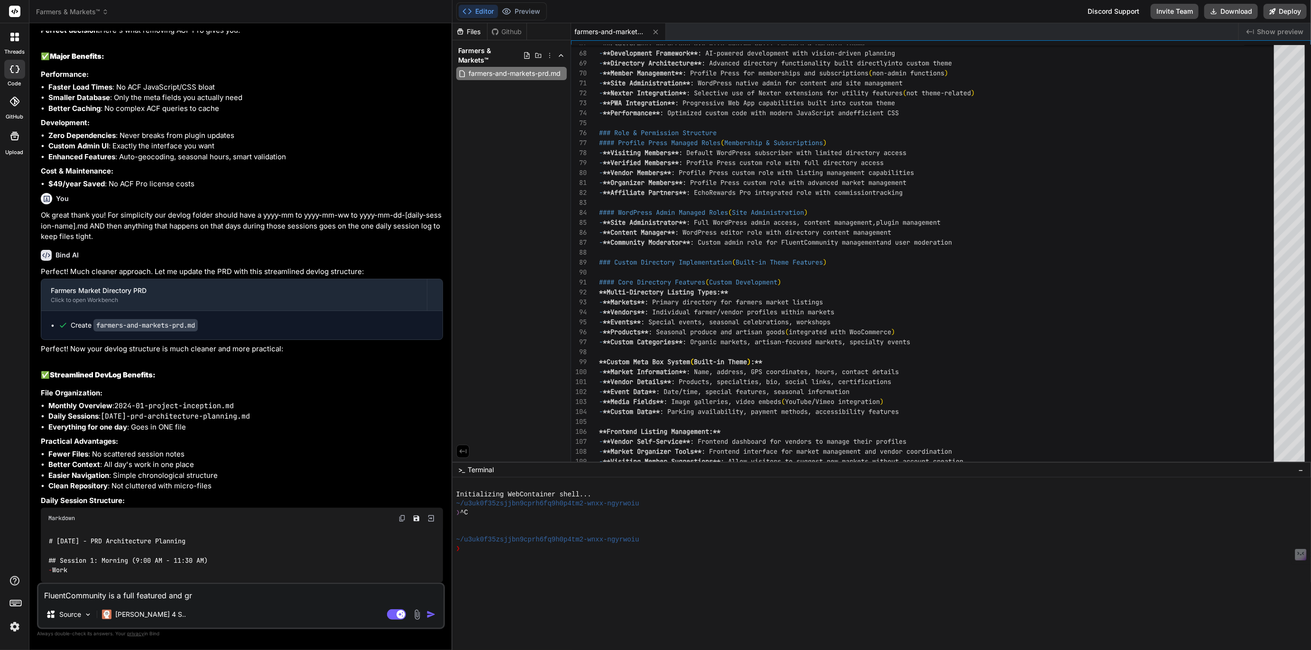
type textarea "x"
type textarea "FluentCommunity is a full featured and grw"
type textarea "x"
type textarea "FluentCommunity is a full featured and gr"
type textarea "x"
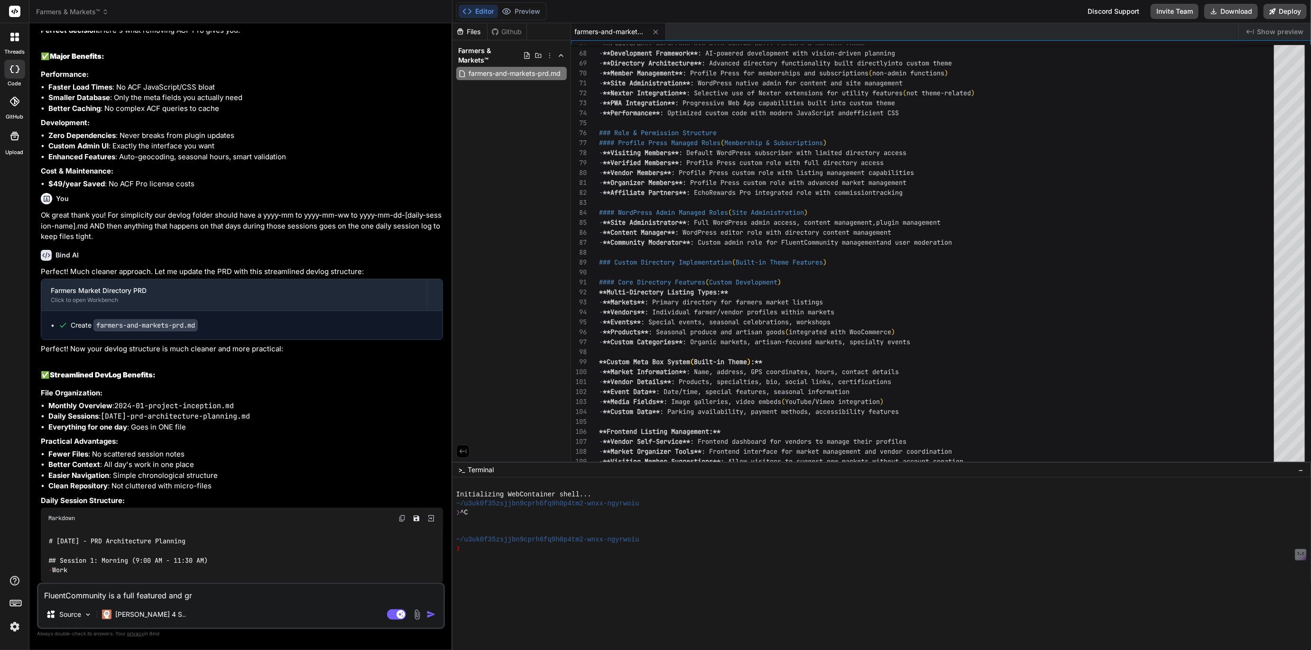
type textarea "FluentCommunity is a full featured and grp"
type textarea "x"
type textarea "FluentCommunity is a full featured and grpw"
type textarea "x"
type textarea "FluentCommunity is a full featured and grpwo"
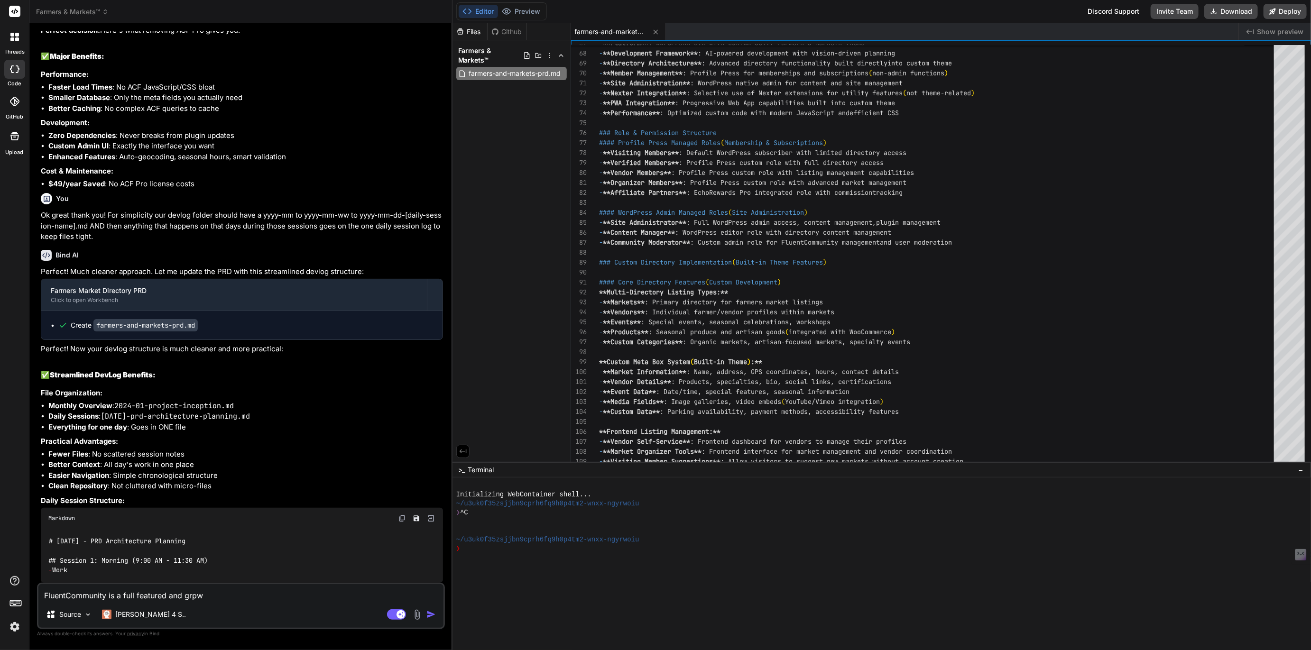
type textarea "x"
type textarea "FluentCommunity is a full featured and grpwoi"
type textarea "x"
type textarea "FluentCommunity is a full featured and grpwoim"
type textarea "x"
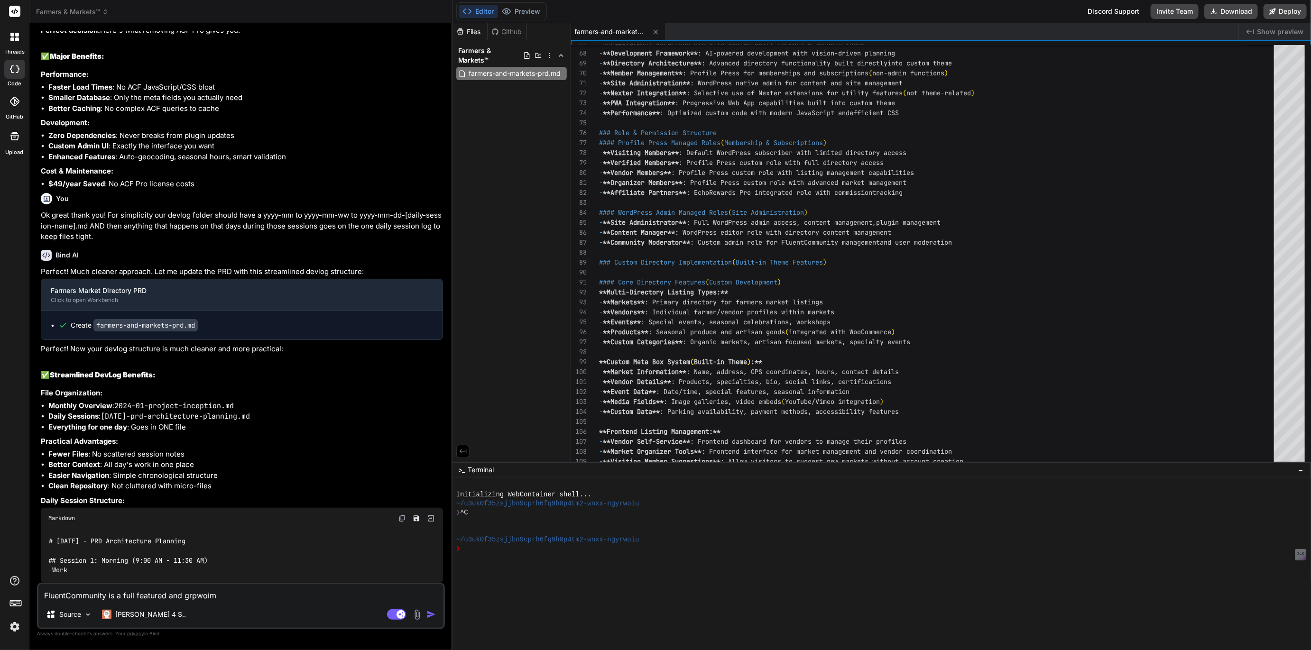
type textarea "FluentCommunity is a full featured and grpwoimg"
type textarea "x"
type textarea "FluentCommunity is a full featured and grpwoimg"
type textarea "x"
type textarea "FluentCommunity is a full featured and grpwoimg"
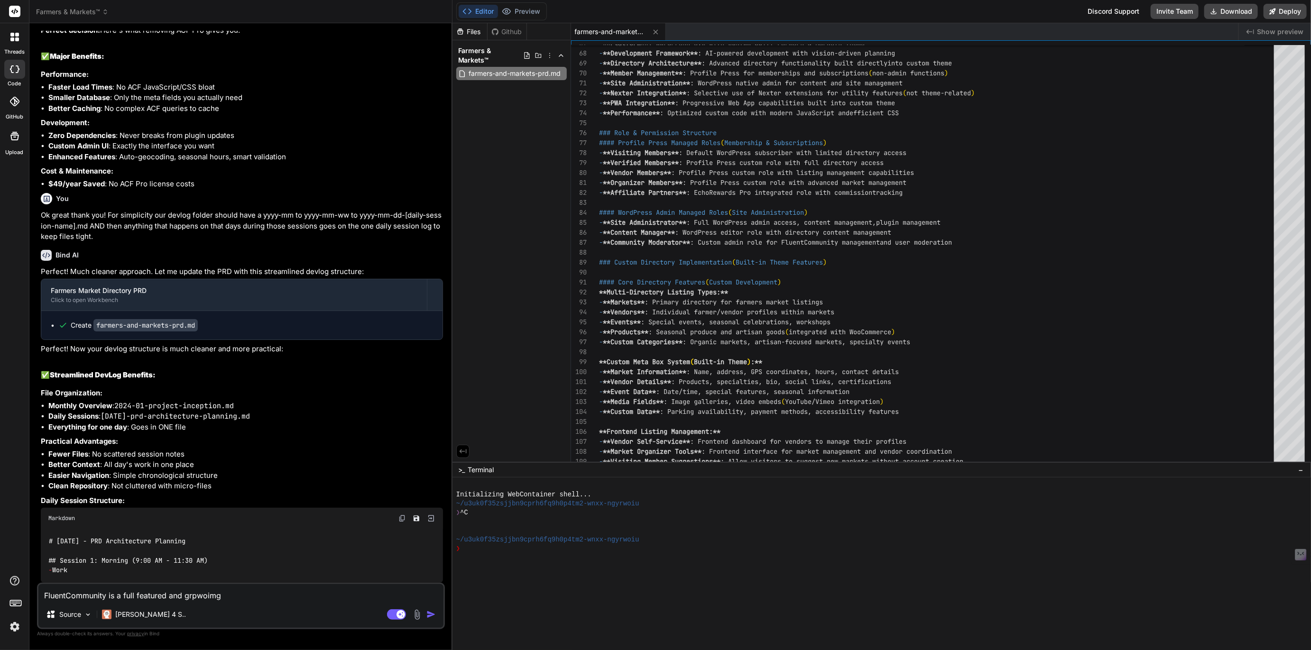
type textarea "x"
type textarea "FluentCommunity is a full featured and grpwoim"
type textarea "x"
type textarea "FluentCommunity is a full featured and grpwoi"
type textarea "x"
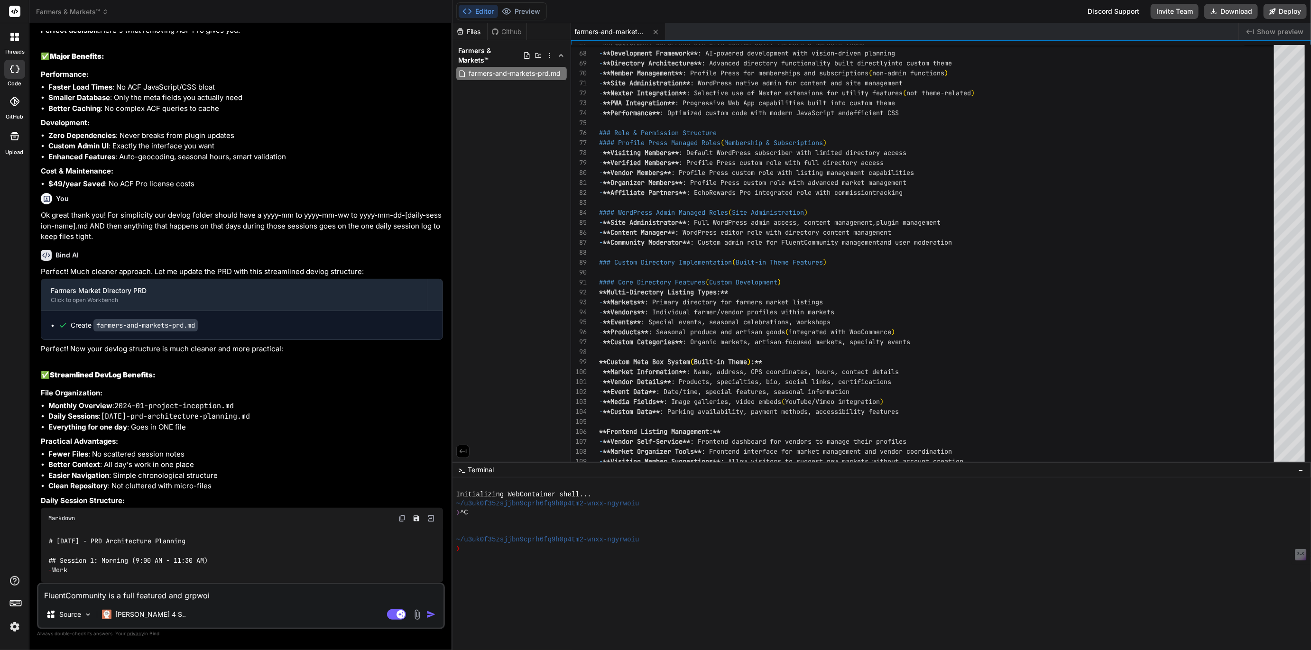
type textarea "FluentCommunity is a full featured and grpwo"
type textarea "x"
type textarea "FluentCommunity is a full featured and grpw"
type textarea "x"
type textarea "FluentCommunity is a full featured and grp"
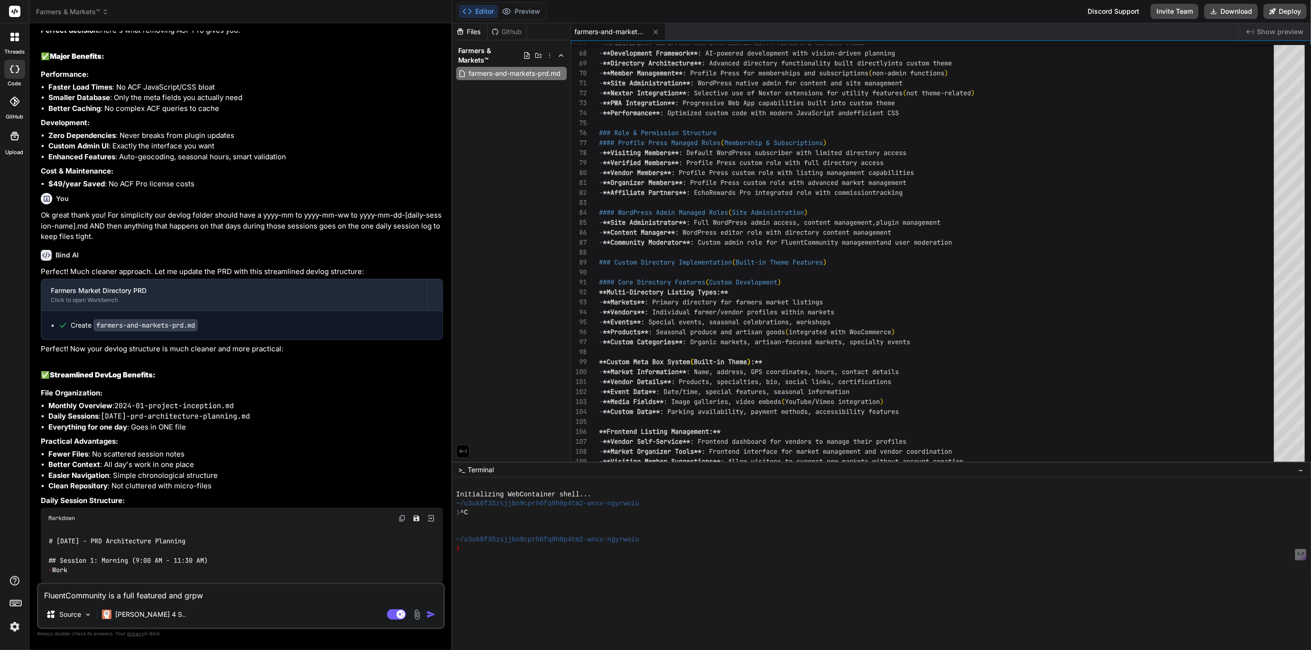
type textarea "x"
type textarea "FluentCommunity is a full featured and gr"
type textarea "x"
type textarea "FluentCommunity is a full featured and gro"
type textarea "x"
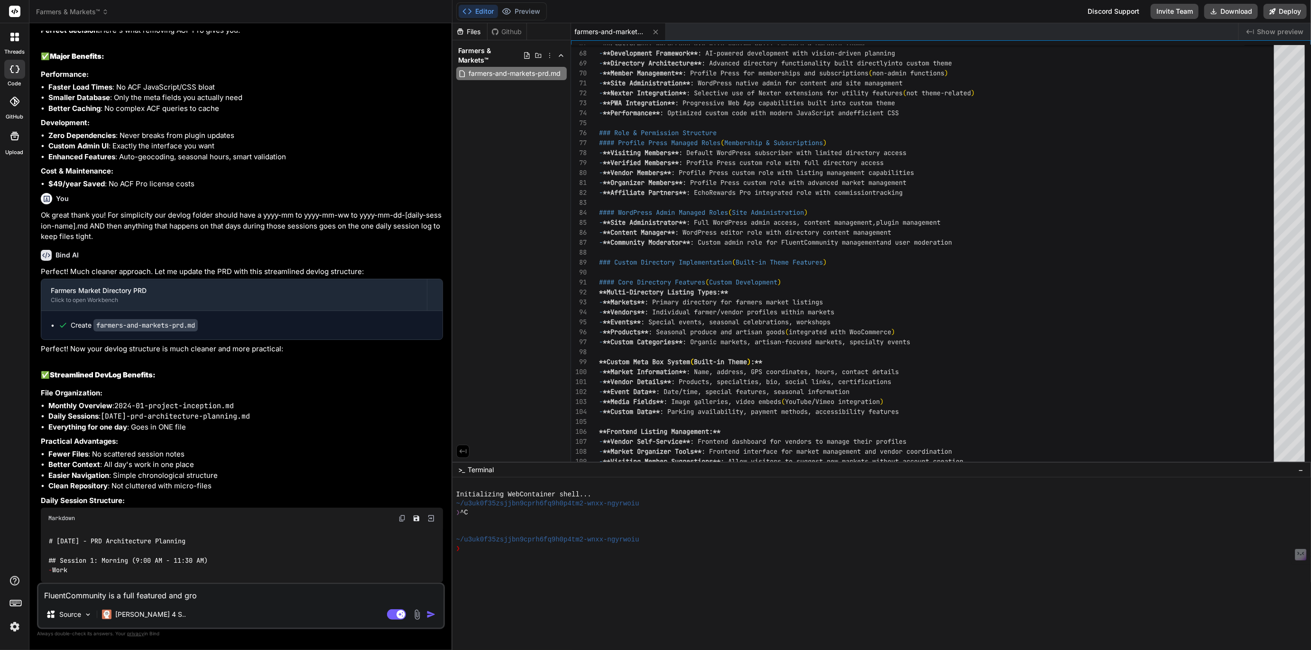
type textarea "FluentCommunity is a full featured and grow"
type textarea "x"
type textarea "FluentCommunity is a full featured and growi"
type textarea "x"
type textarea "FluentCommunity is a full featured and growin"
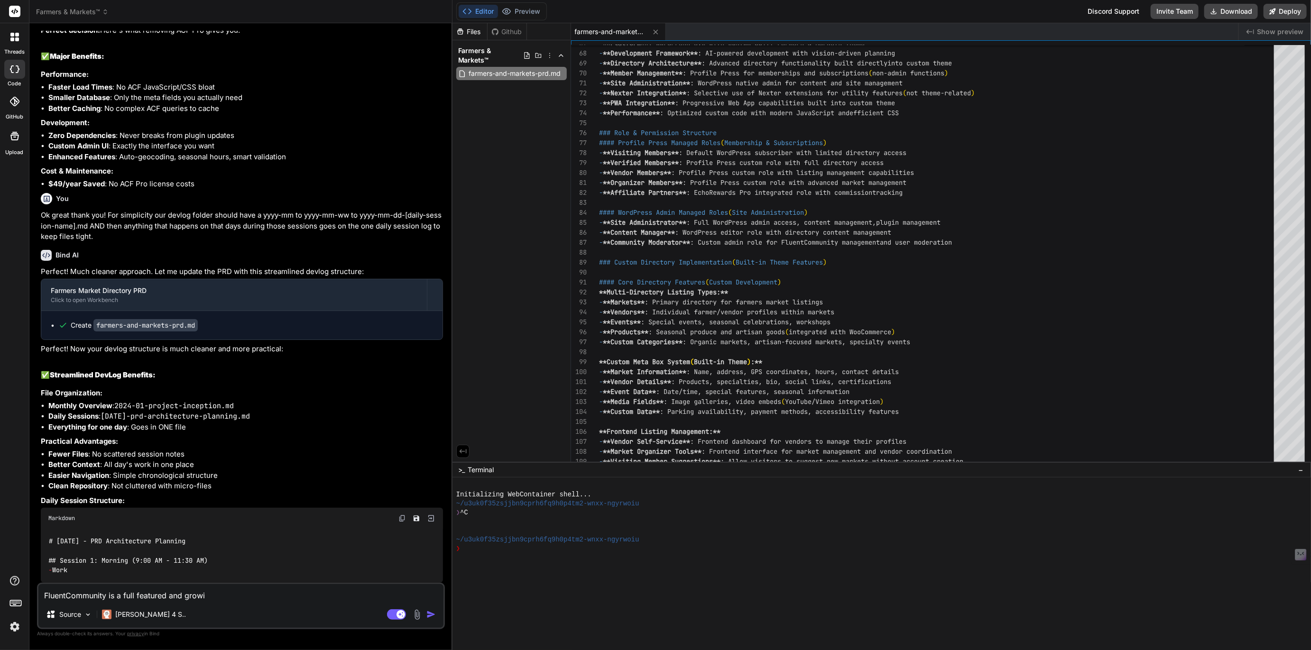
type textarea "x"
type textarea "FluentCommunity is a full featured and growing"
type textarea "x"
type textarea "FluentCommunity is a full featured and growing"
type textarea "x"
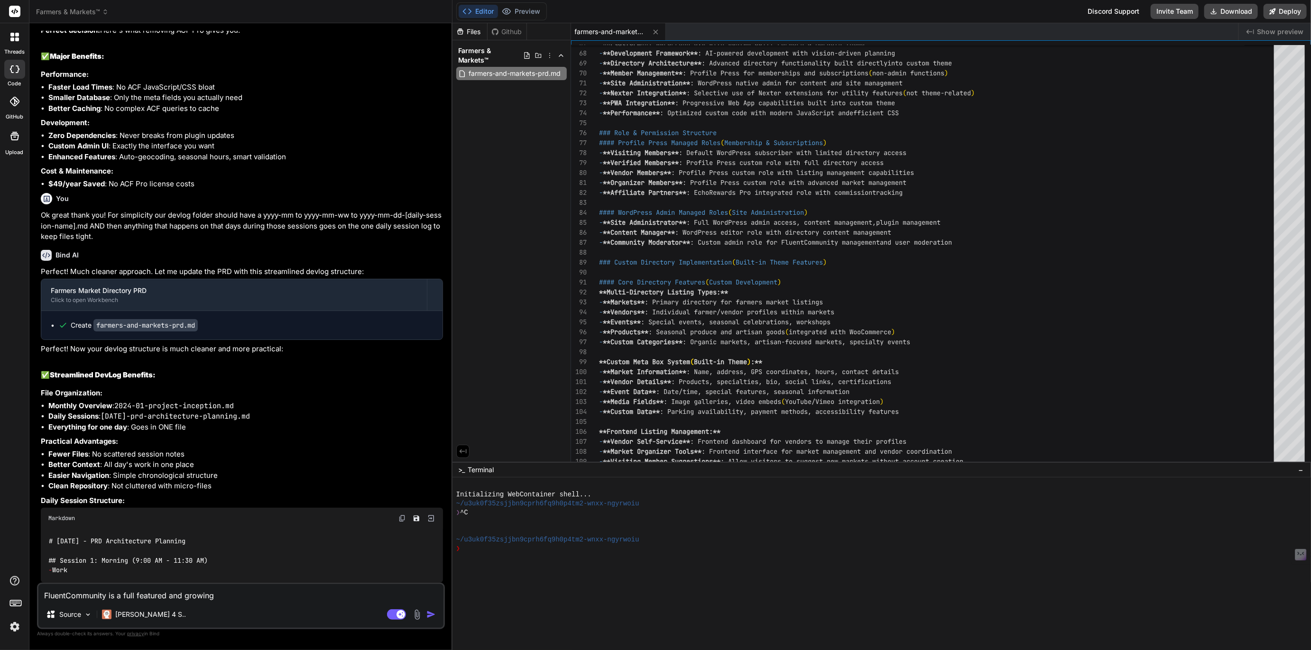
type textarea "FluentCommunity is a full featured and growing p"
type textarea "x"
type textarea "FluentCommunity is a full featured and growing pl"
type textarea "x"
type textarea "FluentCommunity is a full featured and growing plu"
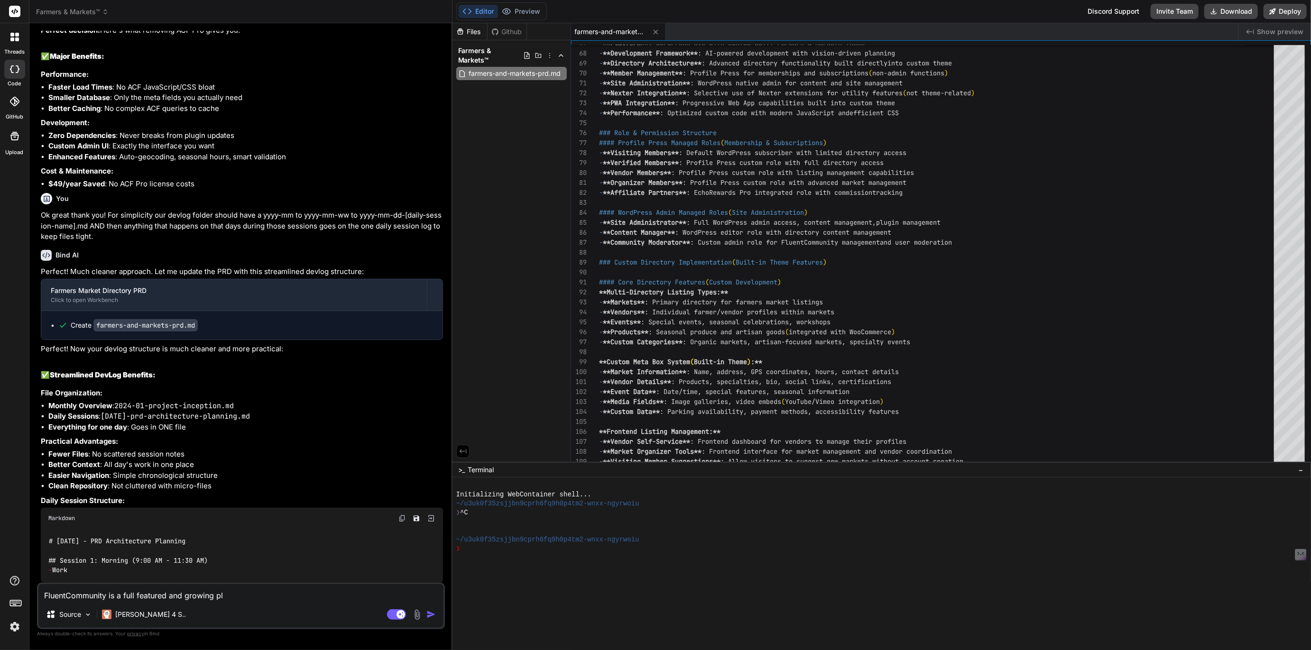
type textarea "x"
type textarea "FluentCommunity is a full featured and growing plug"
type textarea "x"
type textarea "FluentCommunity is a full featured and growing plugi"
type textarea "x"
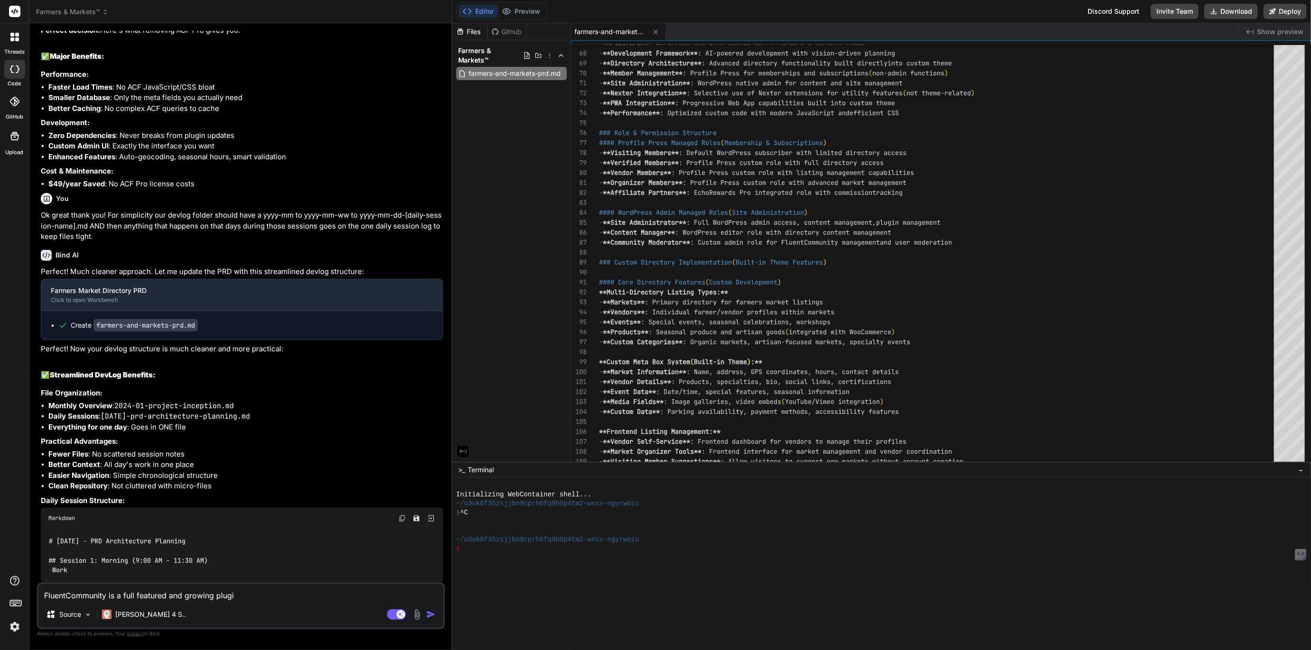
type textarea "FluentCommunity is a full featured and growing plugin"
type textarea "x"
type textarea "FluentCommunity is a full featured and growing plugin"
type textarea "x"
type textarea "FluentCommunity is a full featured and growing plugin t"
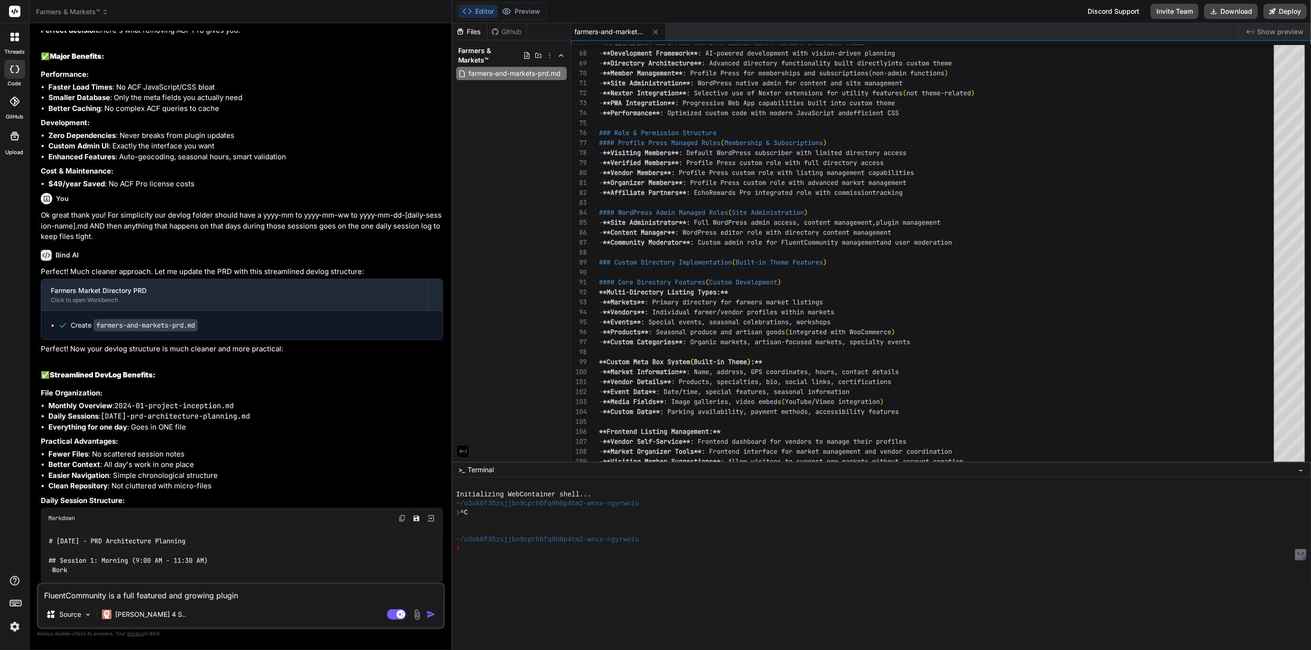
type textarea "x"
type textarea "FluentCommunity is a full featured and growing plugin th"
type textarea "x"
type textarea "FluentCommunity is a full featured and growing plugin tha"
type textarea "x"
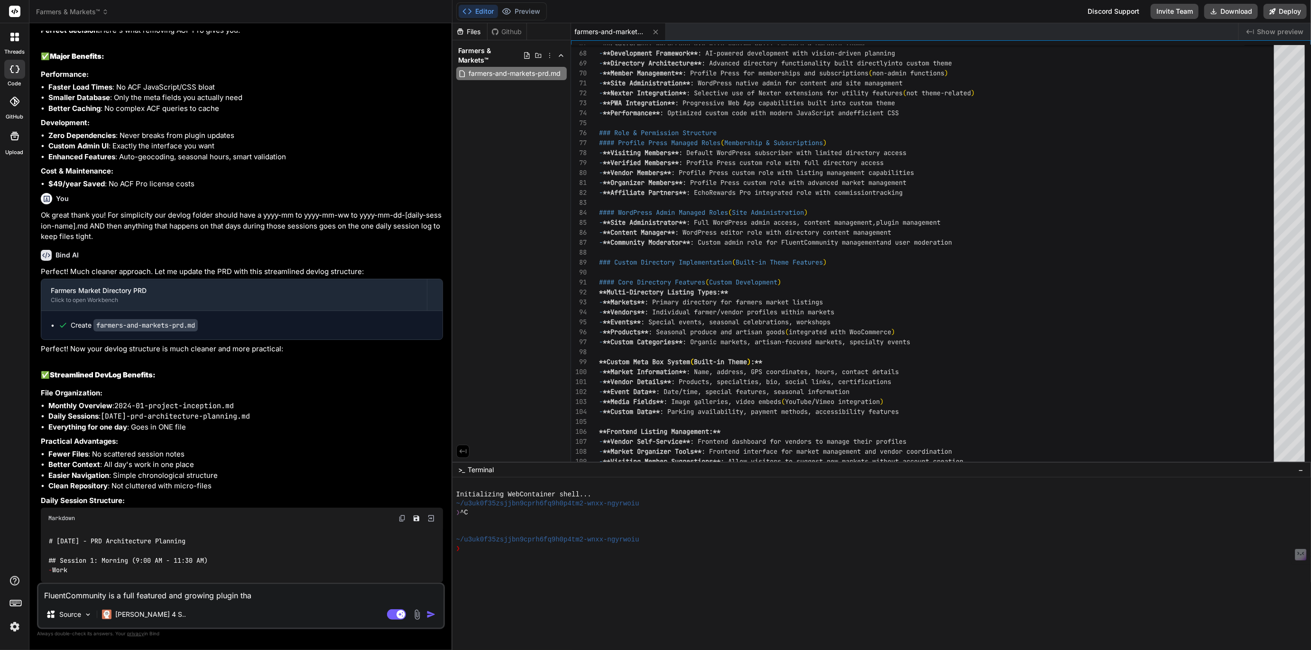
type textarea "FluentCommunity is a full featured and growing plugin that"
type textarea "x"
type textarea "FluentCommunity is a full featured and growing plugin that"
type textarea "x"
type textarea "FluentCommunity is a full featured and growing plugin that h"
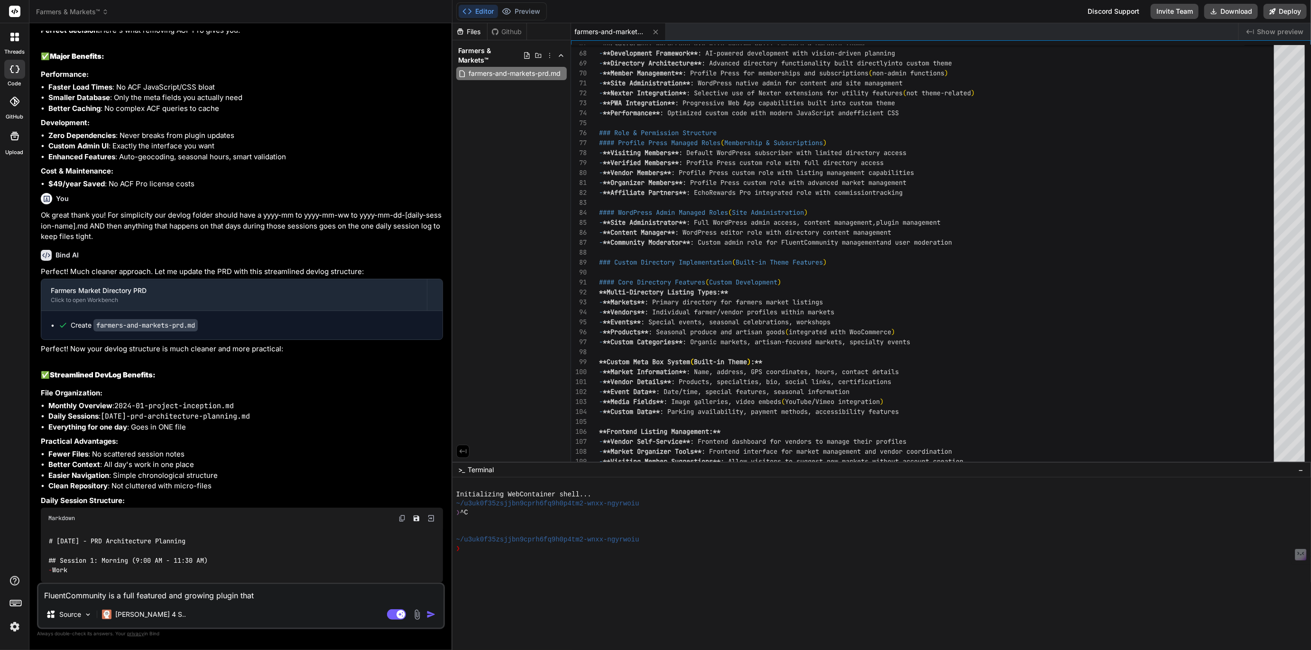
type textarea "x"
type textarea "FluentCommunity is a full featured and growing plugin that ha"
type textarea "x"
type textarea "FluentCommunity is a full featured and growing plugin that han"
type textarea "x"
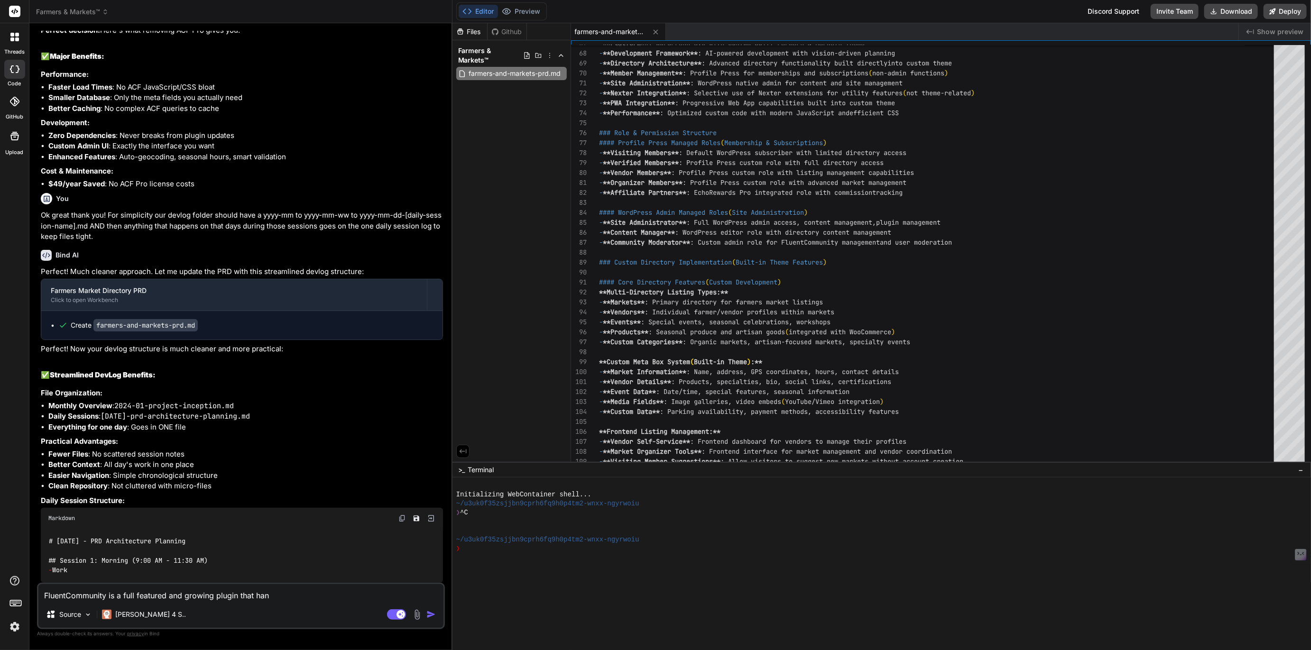
type textarea "FluentCommunity is a full featured and growing plugin that hand"
type textarea "x"
type textarea "FluentCommunity is a full featured and growing plugin that handl"
type textarea "x"
type textarea "FluentCommunity is a full featured and growing plugin that handle"
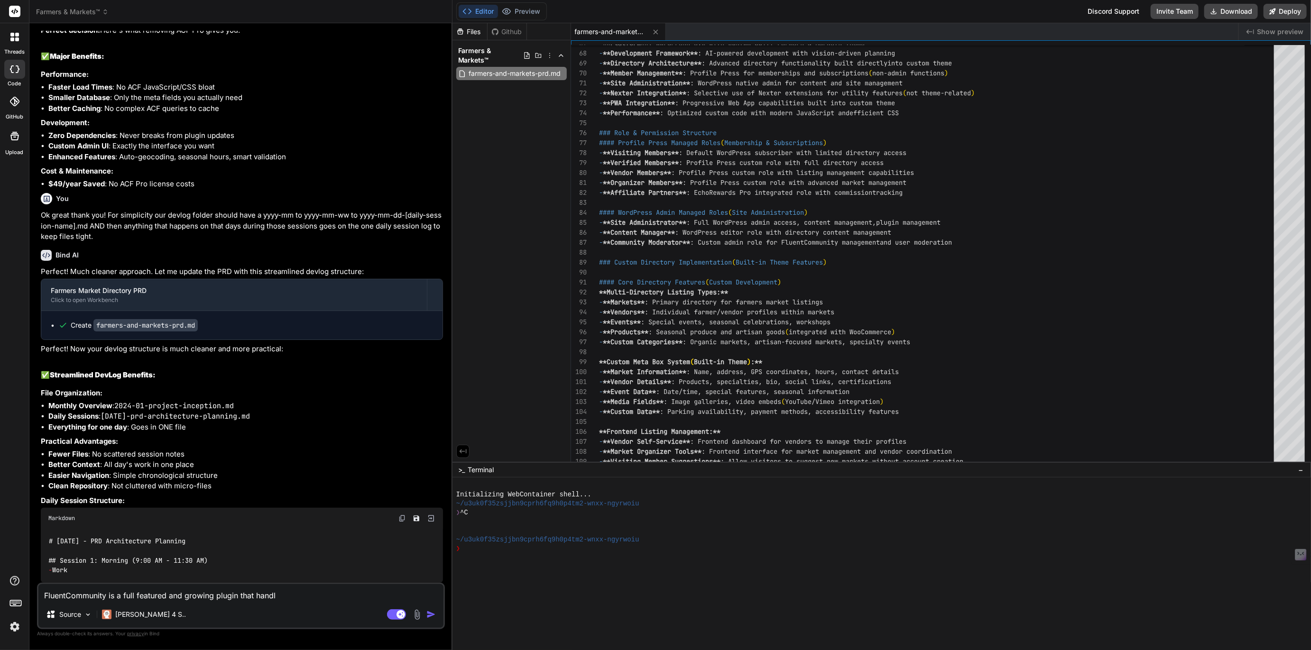
type textarea "x"
type textarea "FluentCommunity is a full featured and growing plugin that handles"
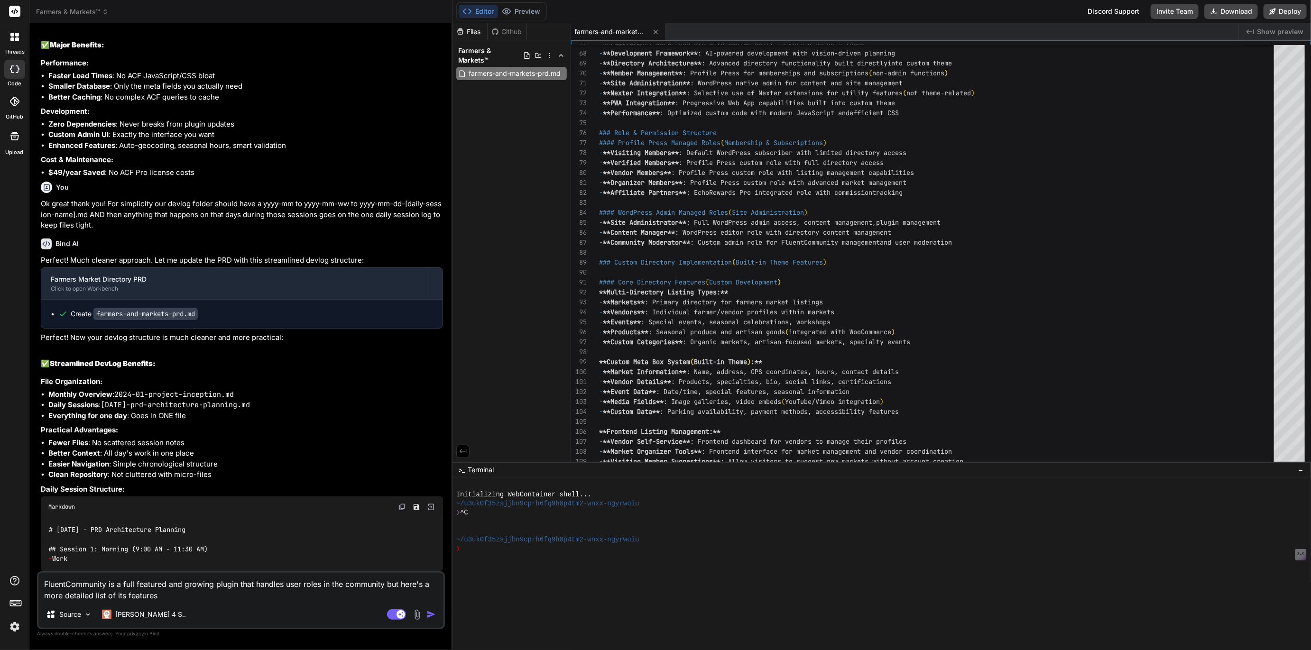
click at [181, 595] on textarea "FluentCommunity is a full featured and growing plugin that handles user roles i…" at bounding box center [240, 587] width 405 height 28
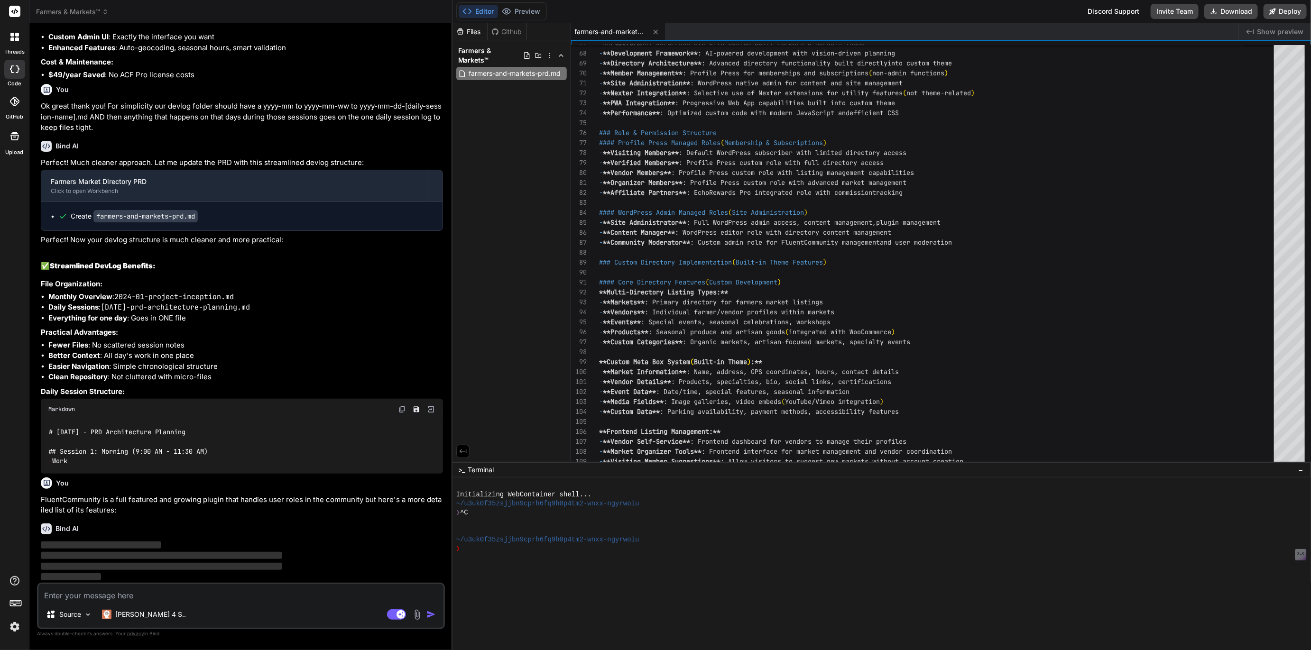
scroll to position [2071, 0]
paste textarea "Community Features Community Dashboard: A central hub for managing and monitori…"
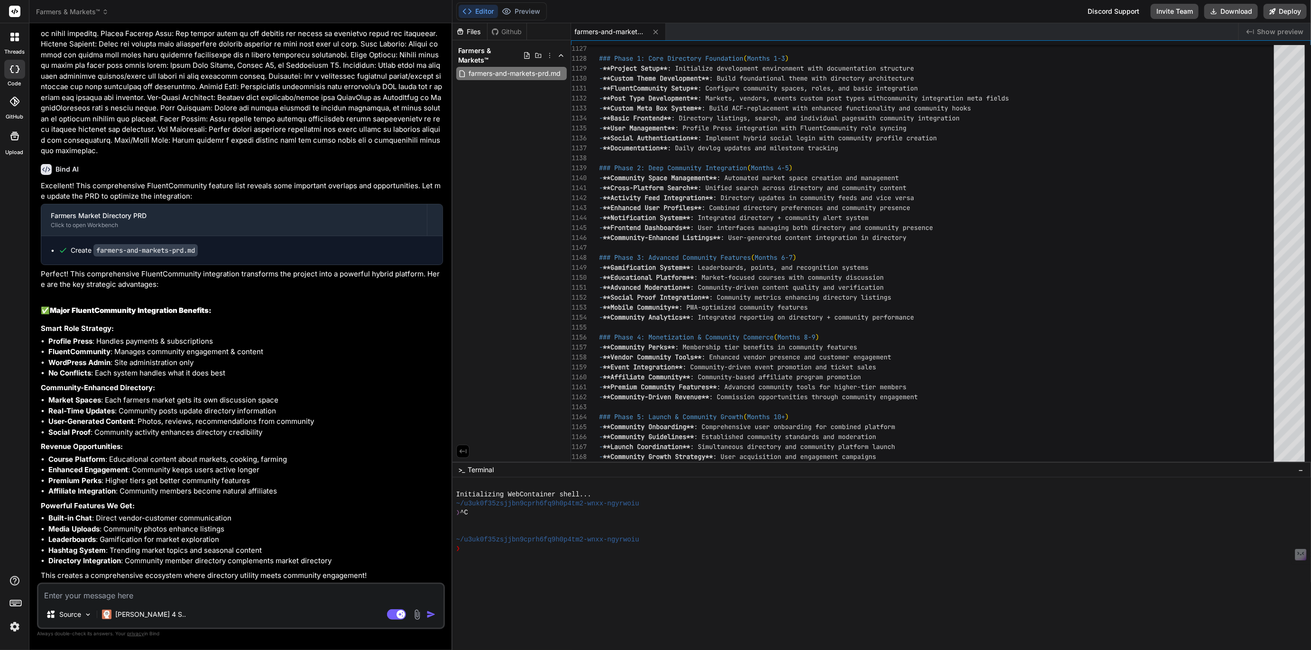
scroll to position [69, 0]
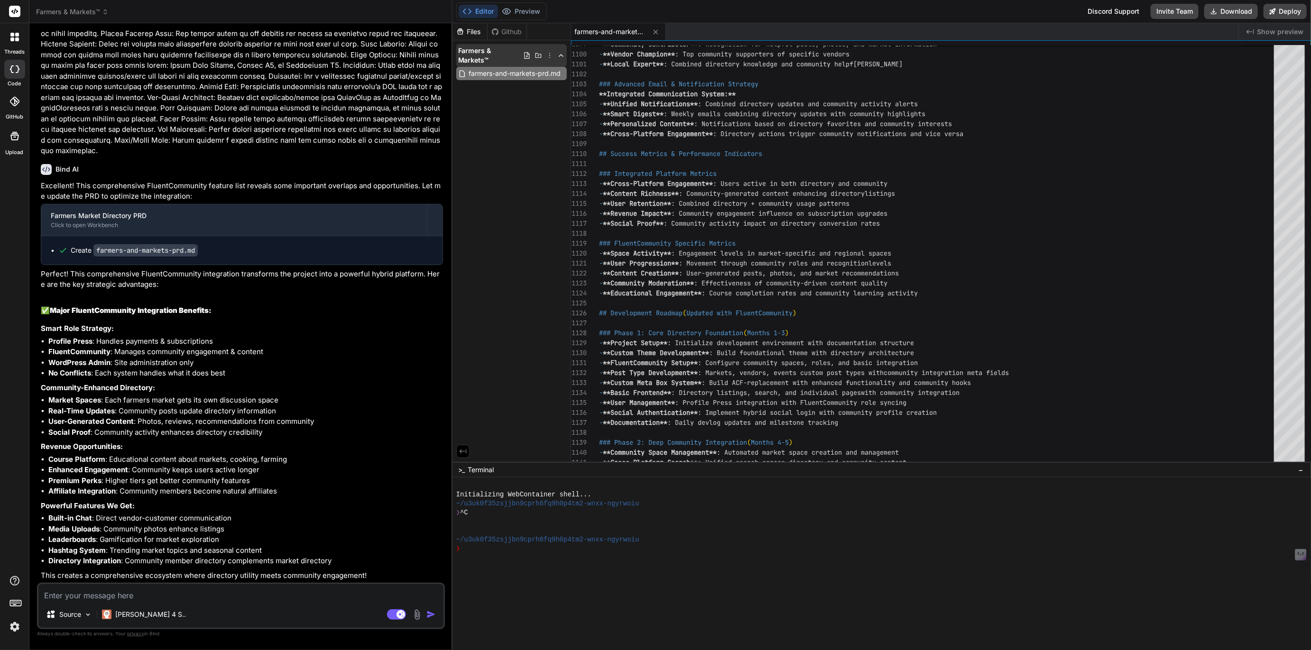
click at [526, 52] on icon at bounding box center [527, 56] width 8 height 8
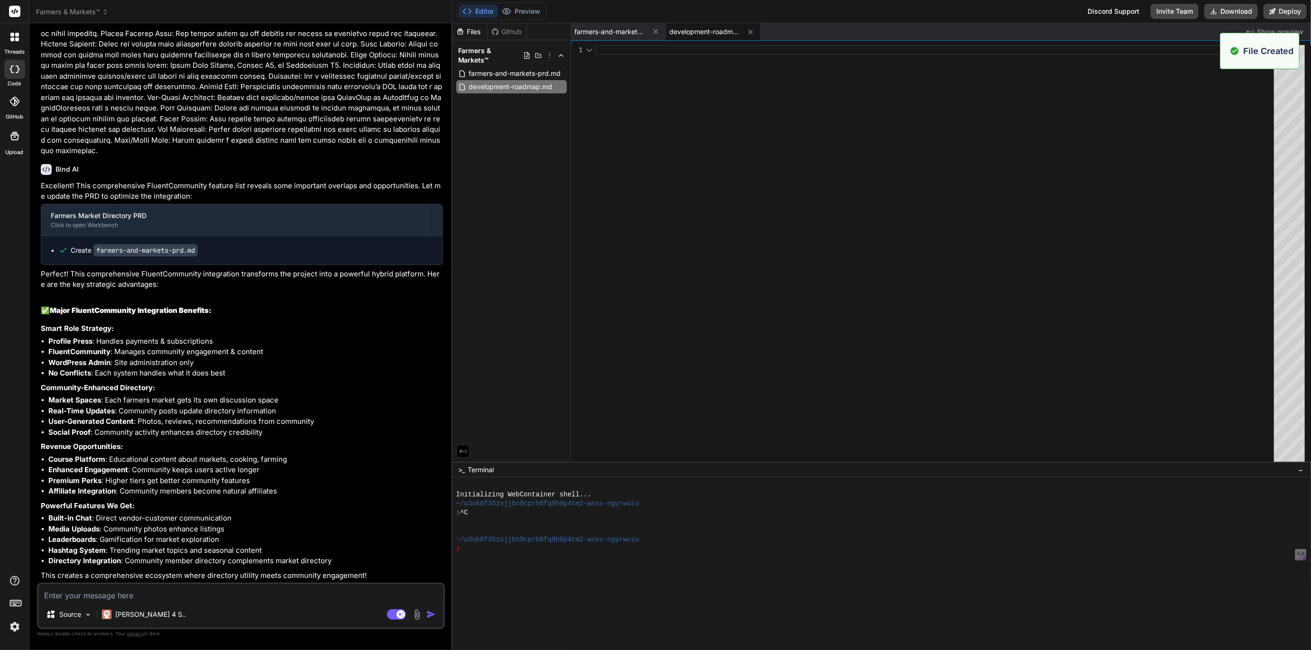
scroll to position [0, 0]
click at [561, 83] on icon at bounding box center [561, 87] width 8 height 8
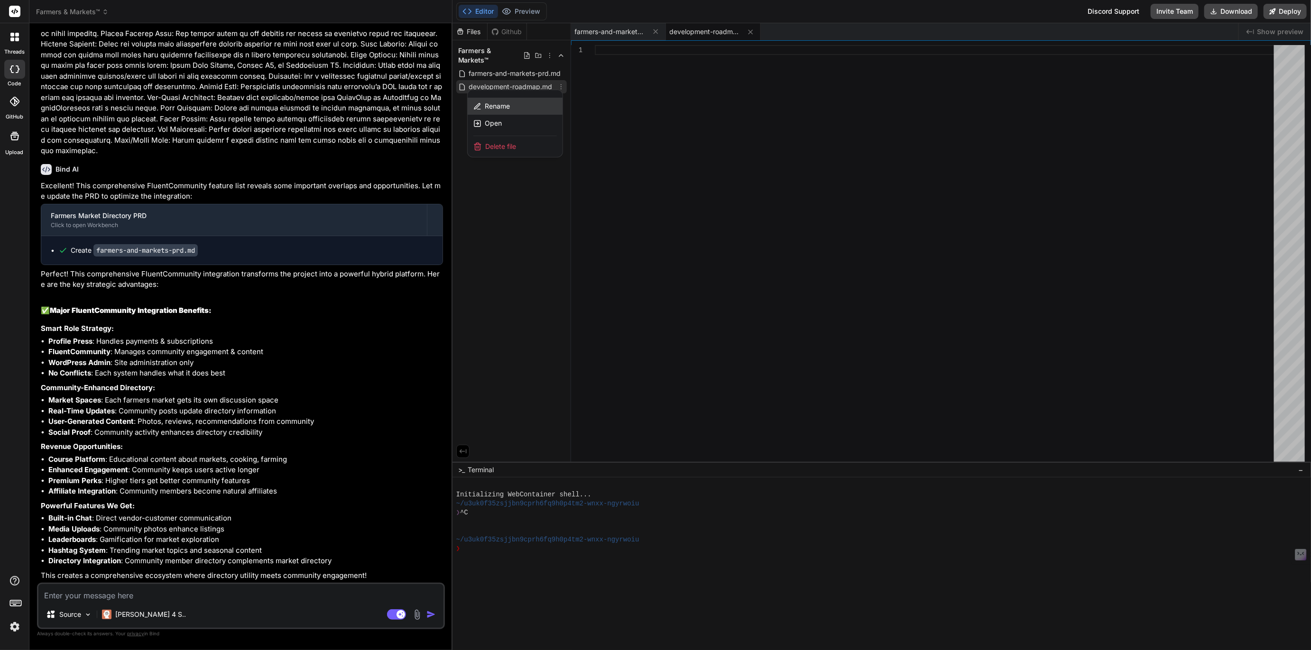
click at [508, 102] on span "Rename" at bounding box center [497, 106] width 25 height 9
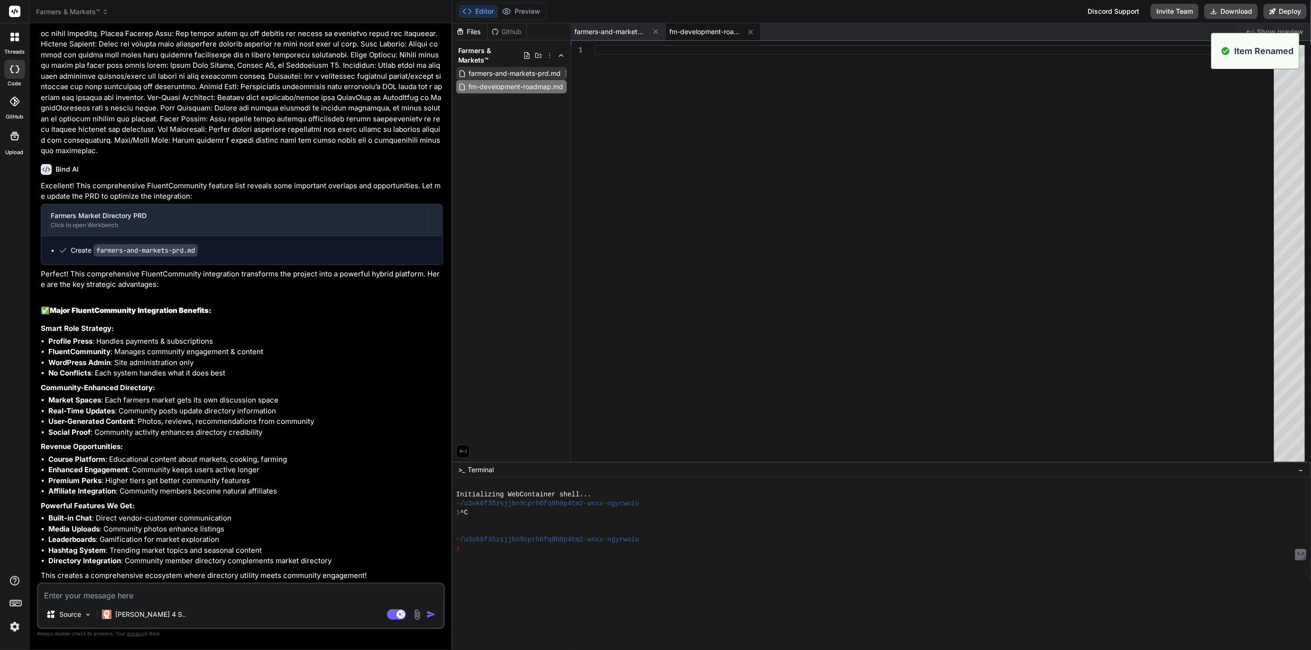
click at [538, 68] on span "farmers-and-markets-prd.md" at bounding box center [515, 73] width 94 height 11
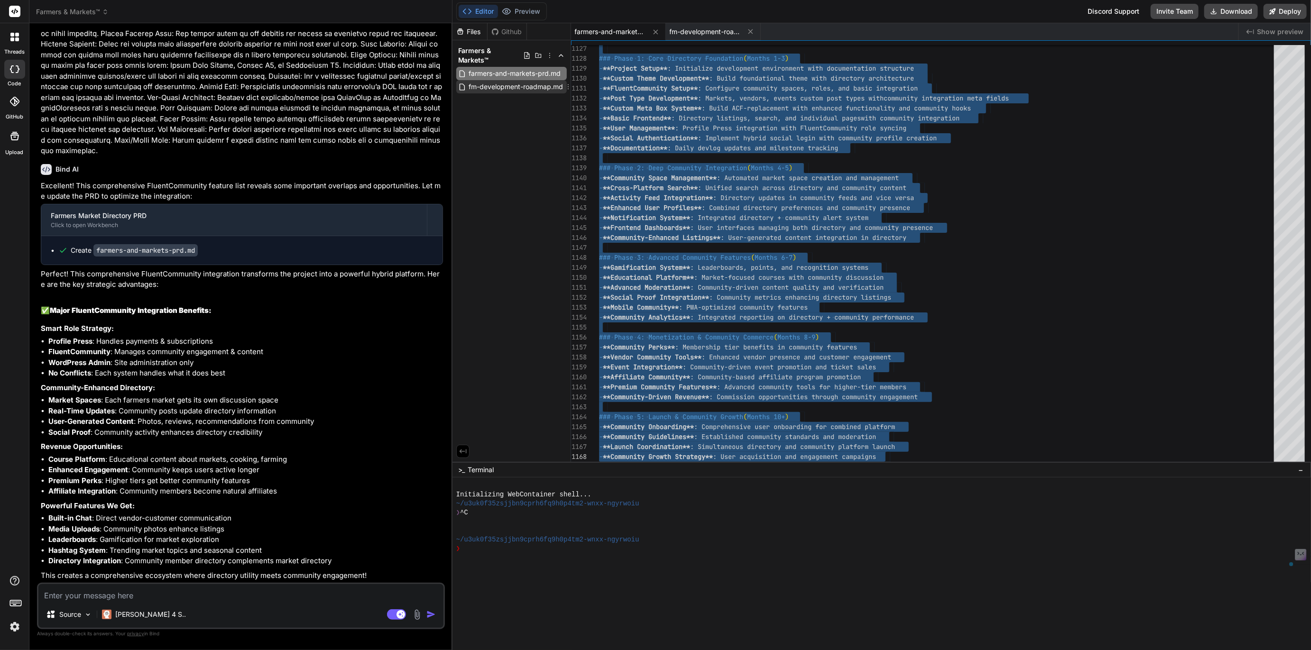
click at [525, 81] on span "fm-development-roadmap.md" at bounding box center [516, 86] width 96 height 11
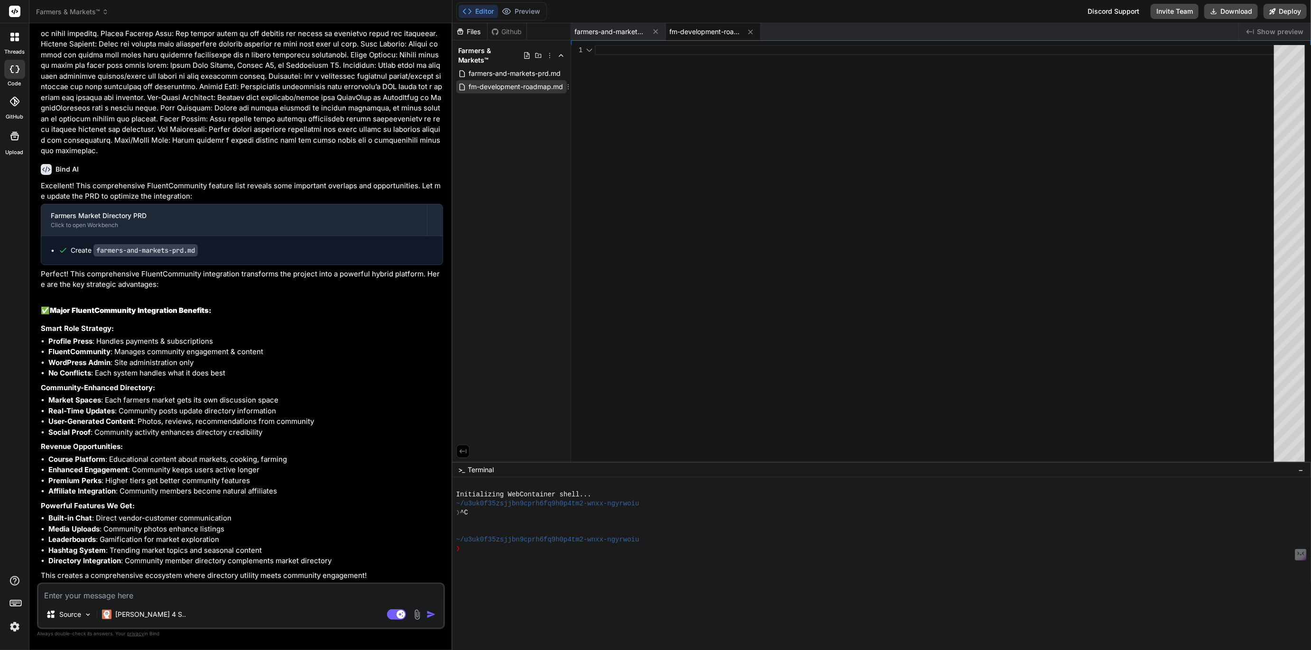
scroll to position [0, 0]
click at [606, 53] on div at bounding box center [937, 283] width 685 height 477
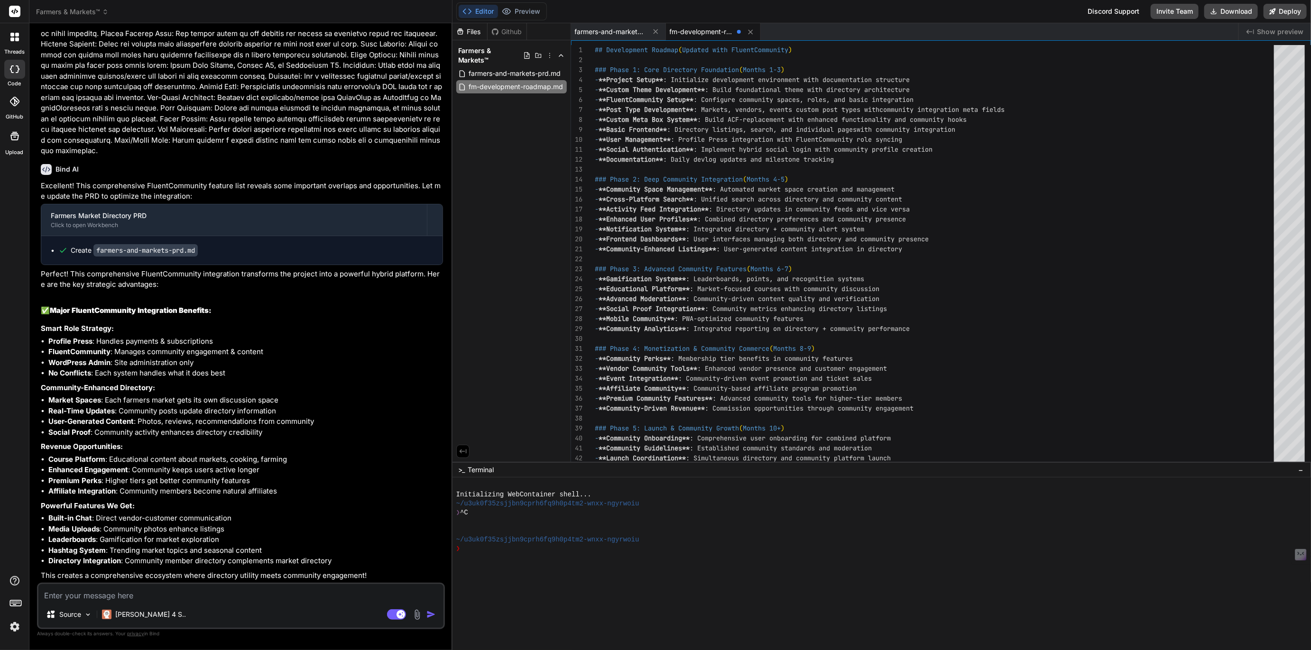
scroll to position [19, 0]
click at [507, 96] on div "Files Github Farmers & Markets™ farmers-and-markets-prd.md fm-development-roadm…" at bounding box center [512, 242] width 119 height 439
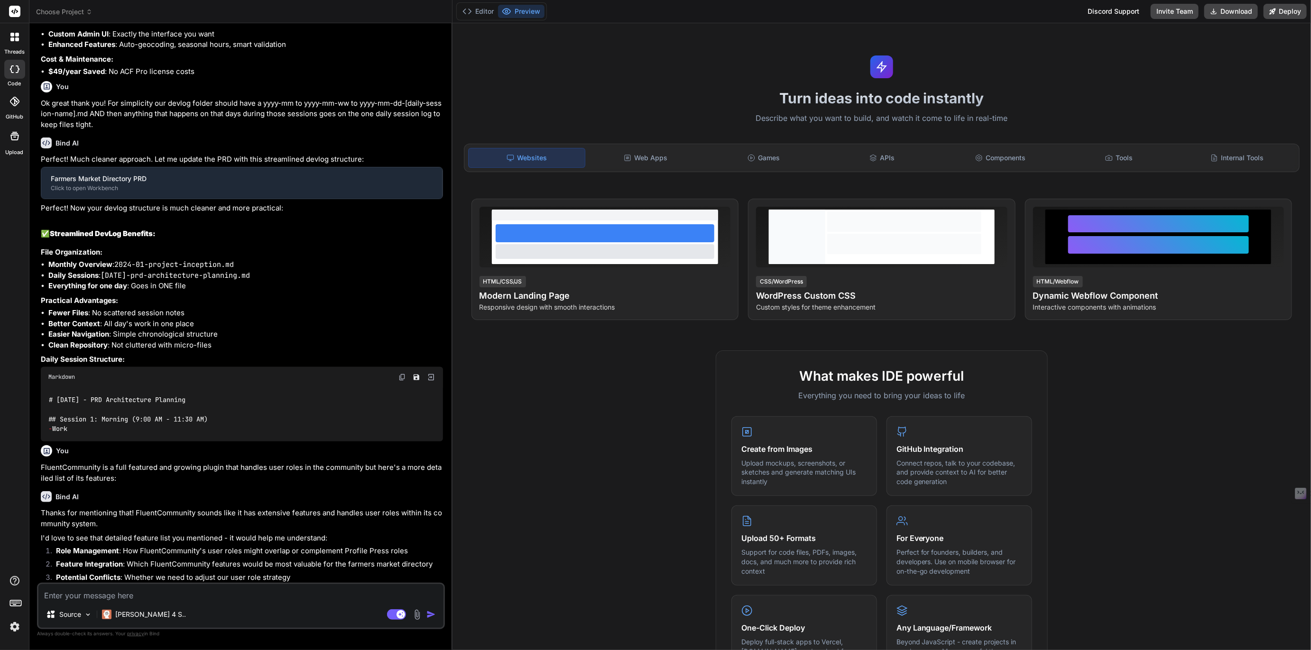
type textarea "x"
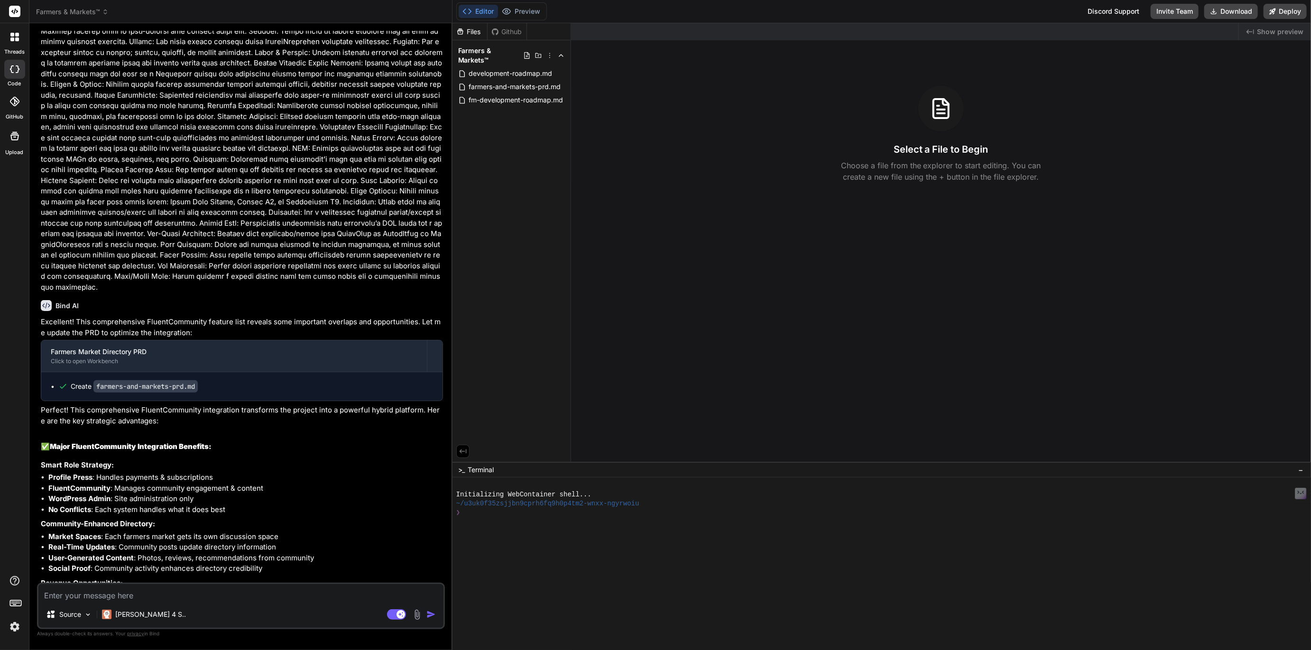
scroll to position [1957, 0]
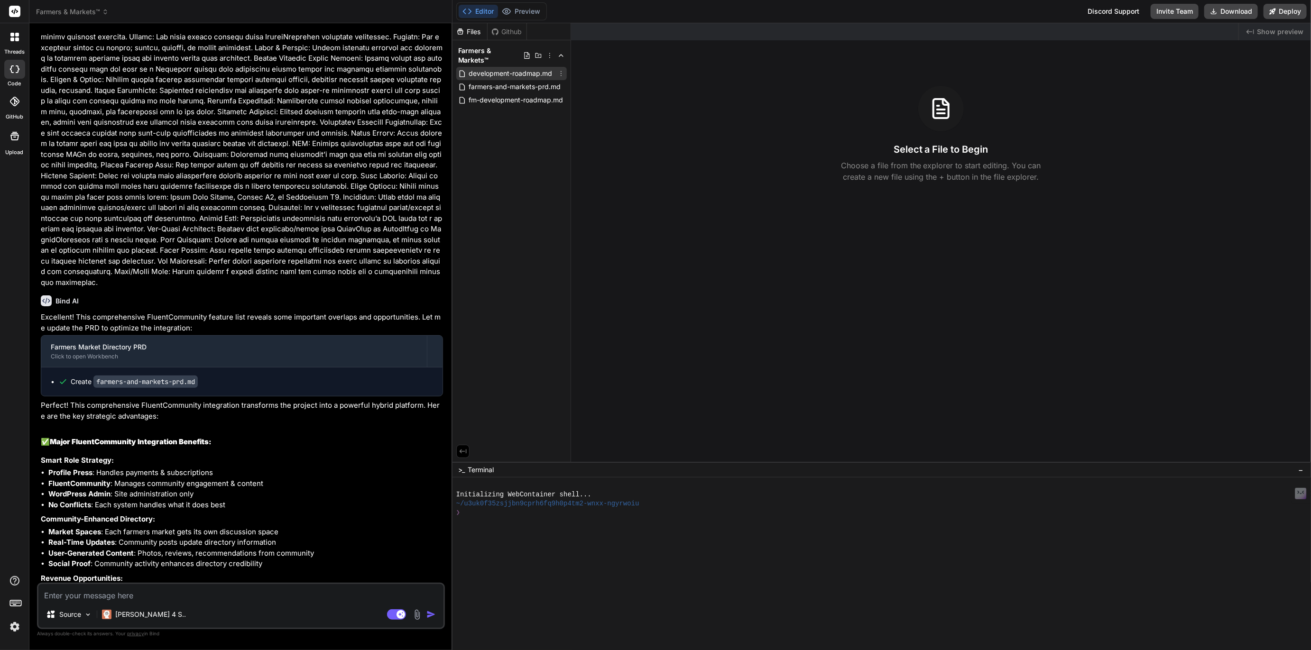
click at [509, 68] on span "development-roadmap.md" at bounding box center [510, 73] width 85 height 11
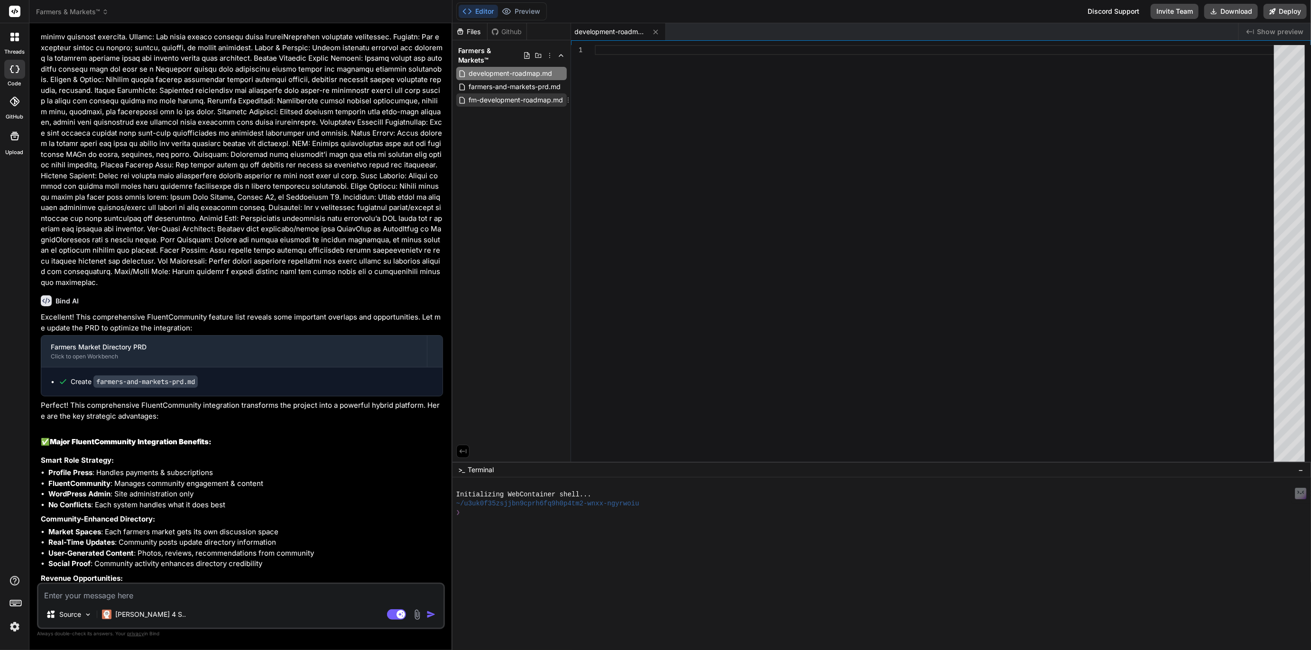
click at [507, 94] on span "fm-development-roadmap.md" at bounding box center [516, 99] width 96 height 11
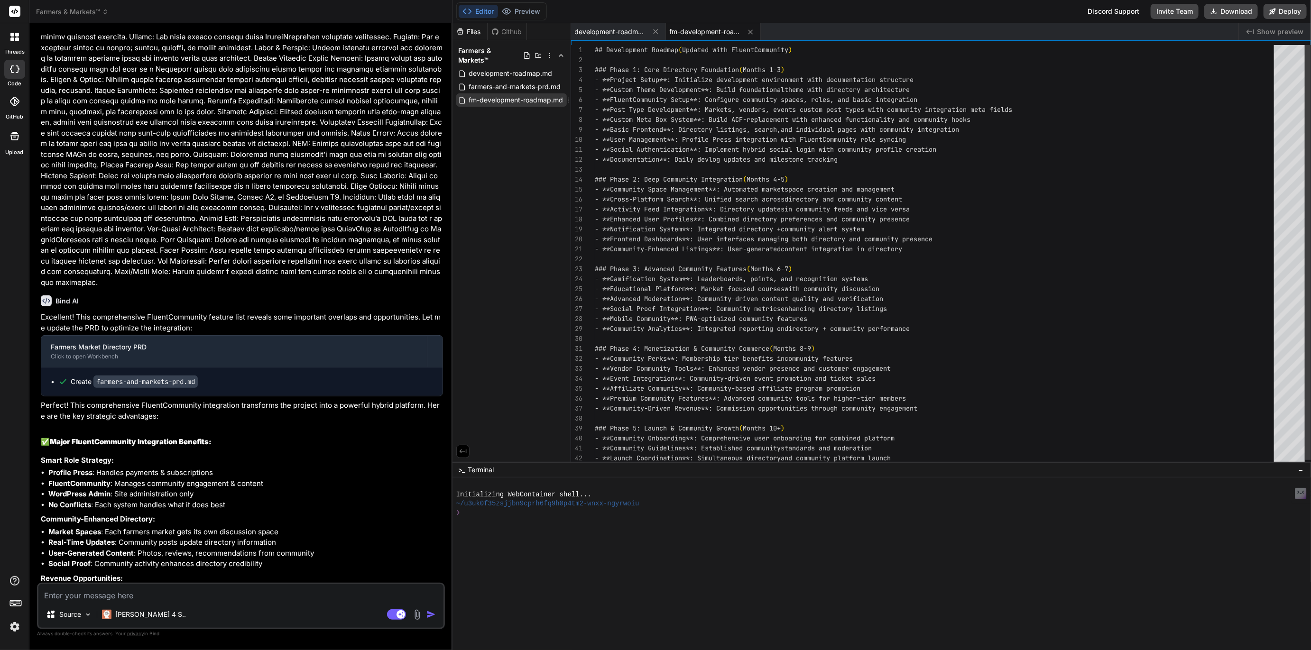
scroll to position [19, 0]
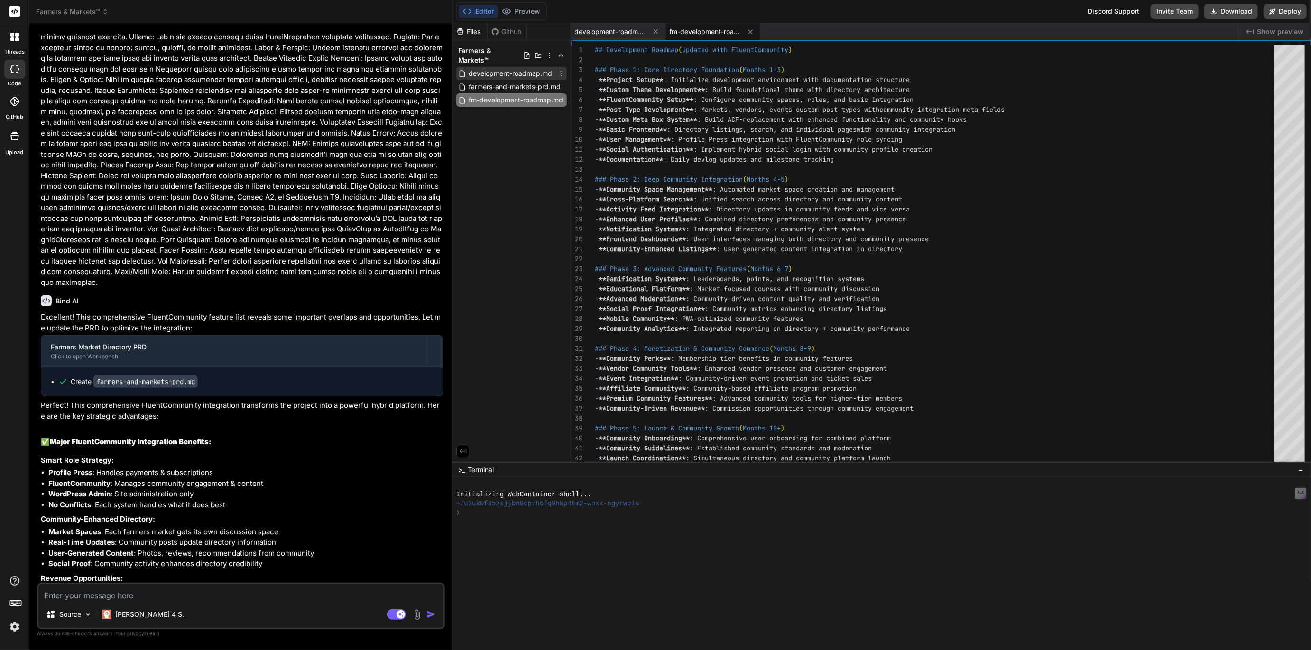
click at [563, 70] on icon at bounding box center [561, 74] width 8 height 8
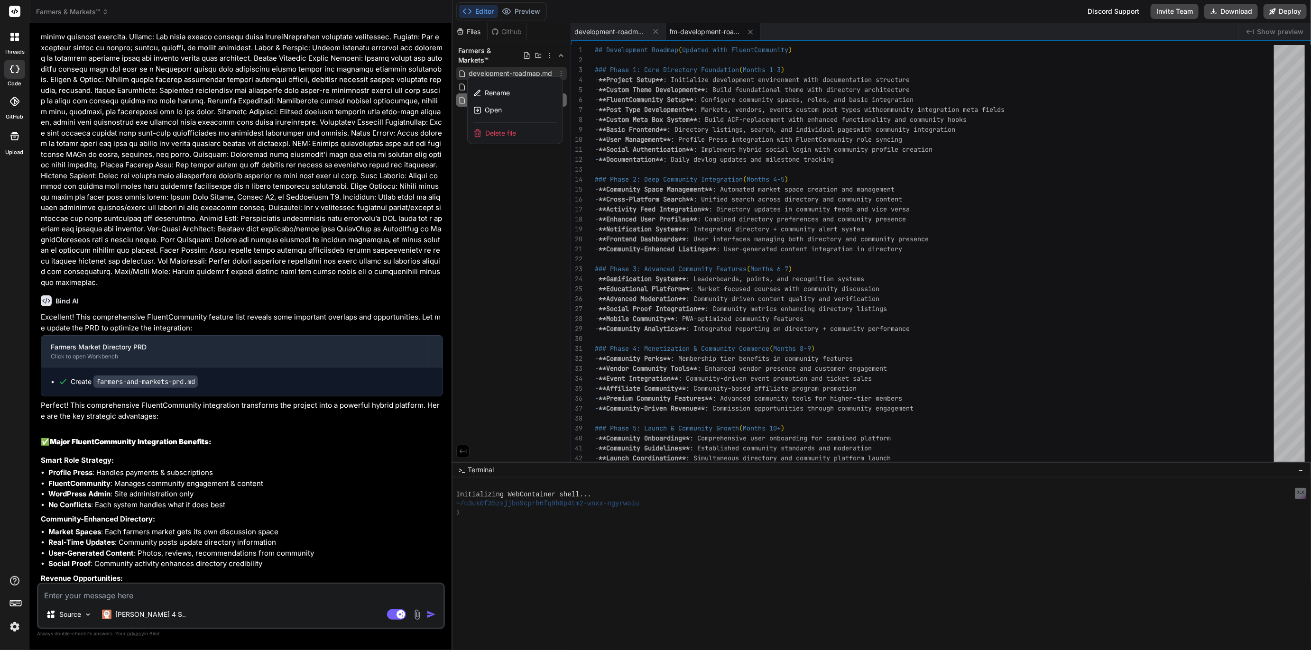
click at [504, 129] on span "Delete file" at bounding box center [501, 133] width 31 height 9
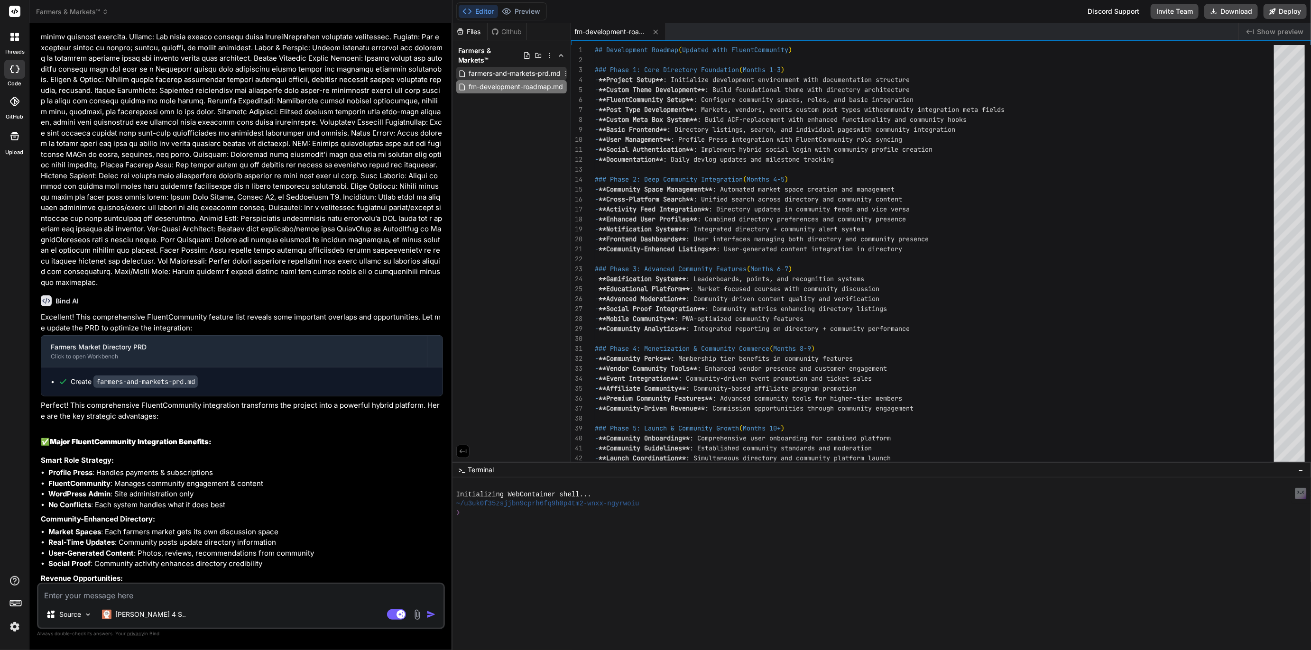
click at [505, 68] on span "farmers-and-markets-prd.md" at bounding box center [515, 73] width 94 height 11
type textarea "platform launch - **Community Growth Strategy**: User acquisition and engagemen…"
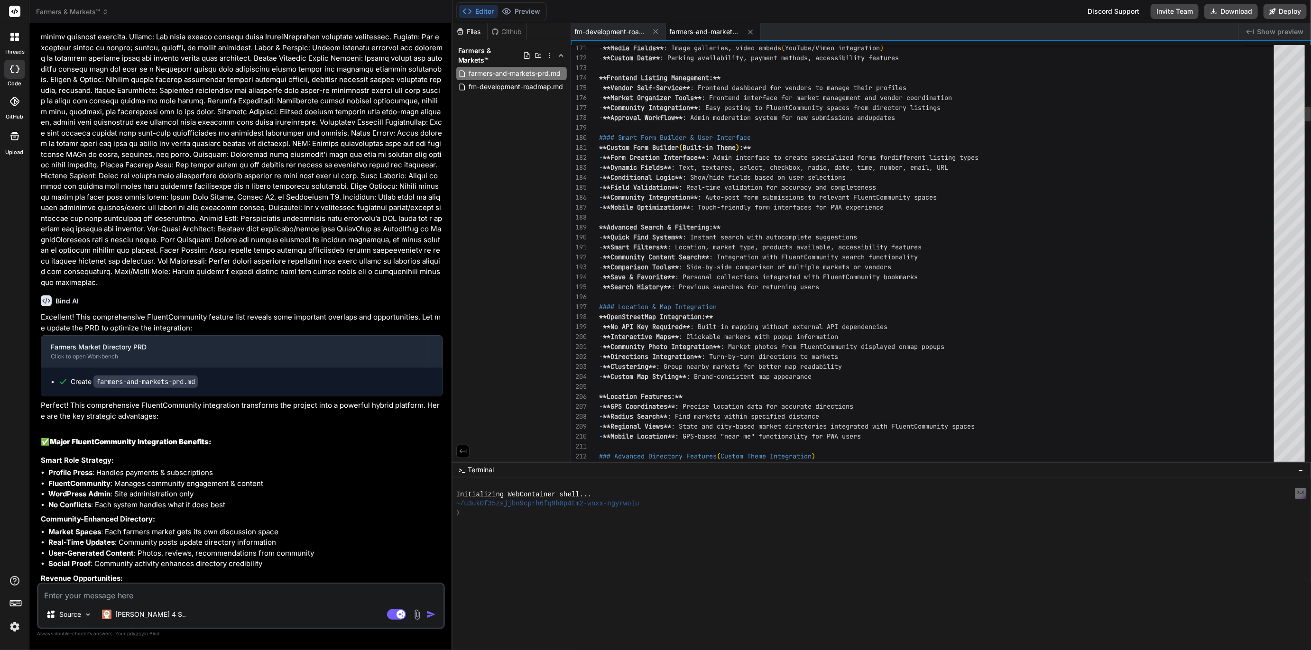
type textarea "x"
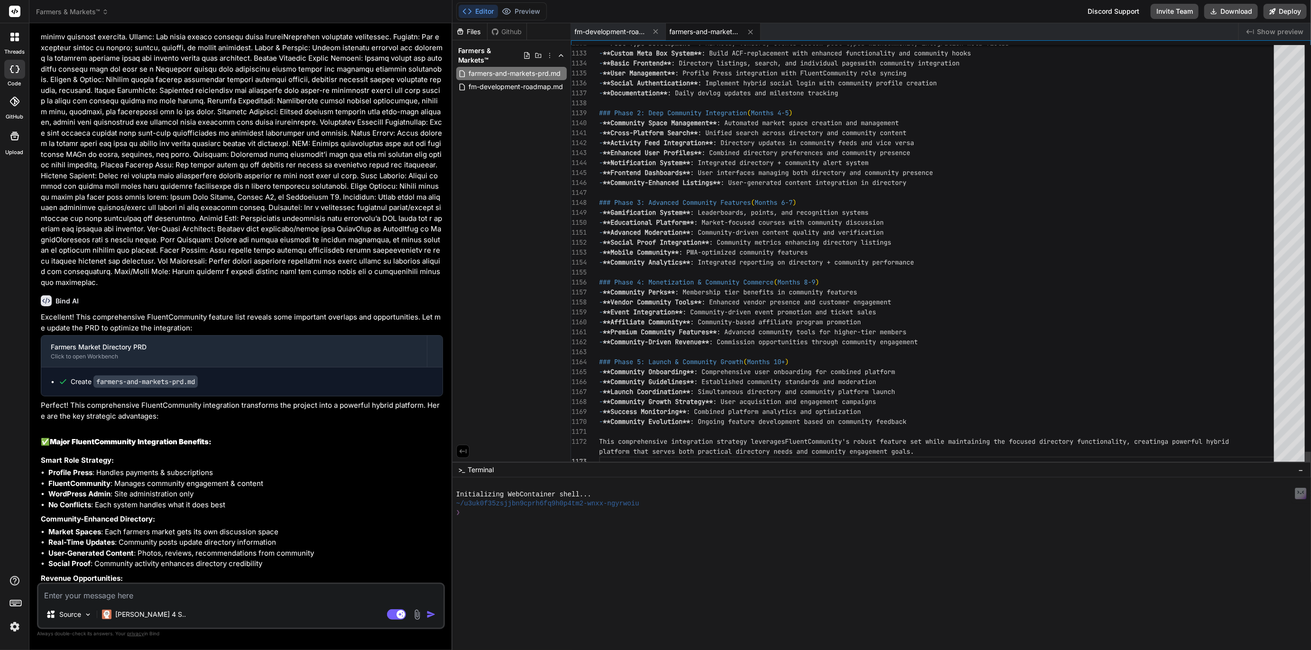
scroll to position [69, 0]
click at [119, 601] on textarea at bounding box center [240, 592] width 405 height 17
type textarea "A"
type textarea "x"
type textarea "At"
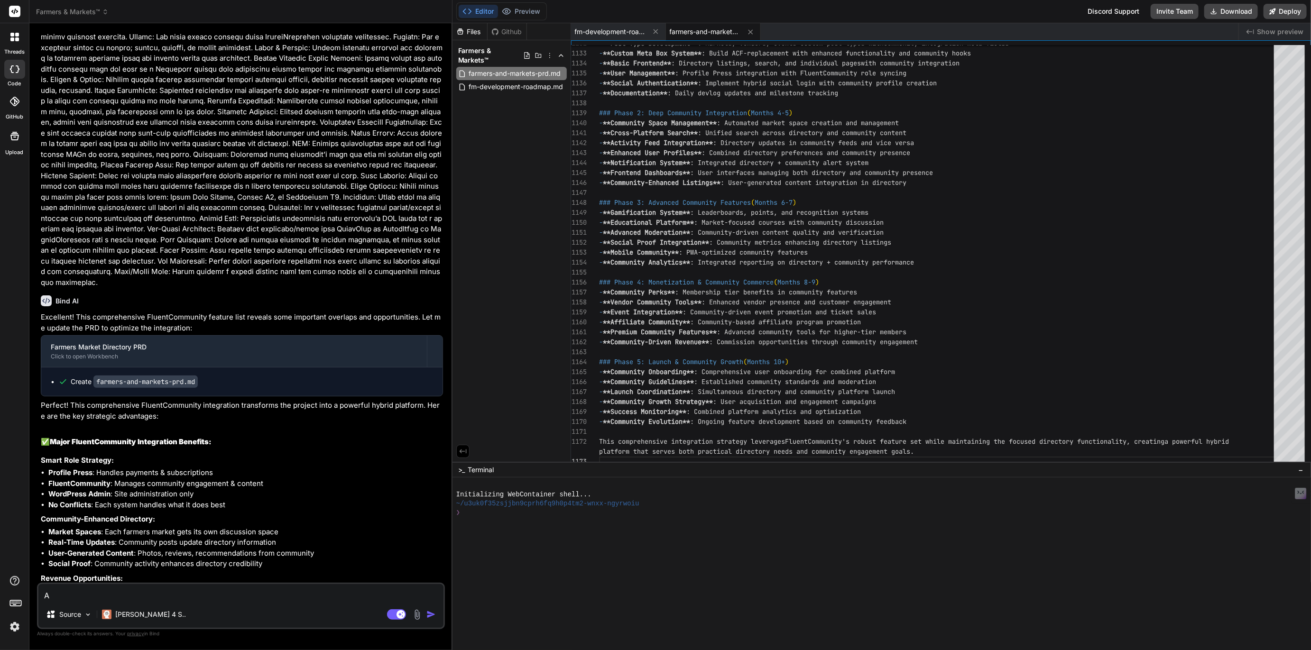
type textarea "x"
type textarea "At"
type textarea "x"
type textarea "At h"
type textarea "x"
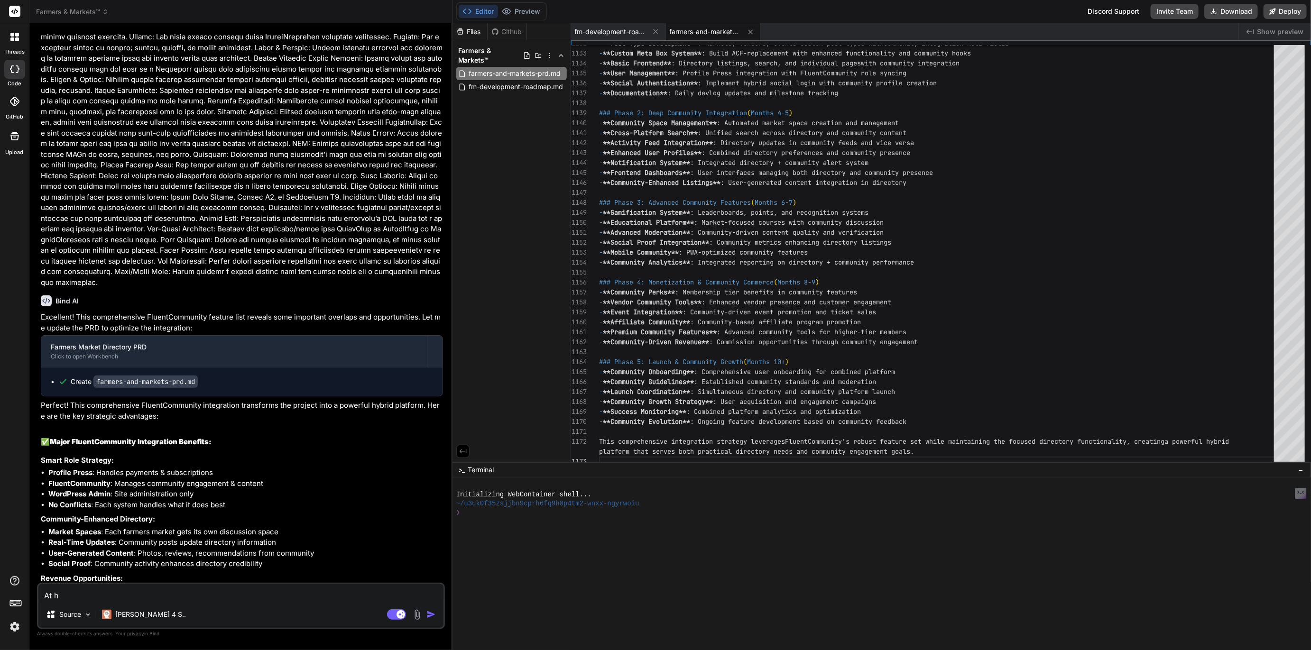
type textarea "At ht"
type textarea "x"
type textarea "At hte"
type textarea "x"
type textarea "At hte"
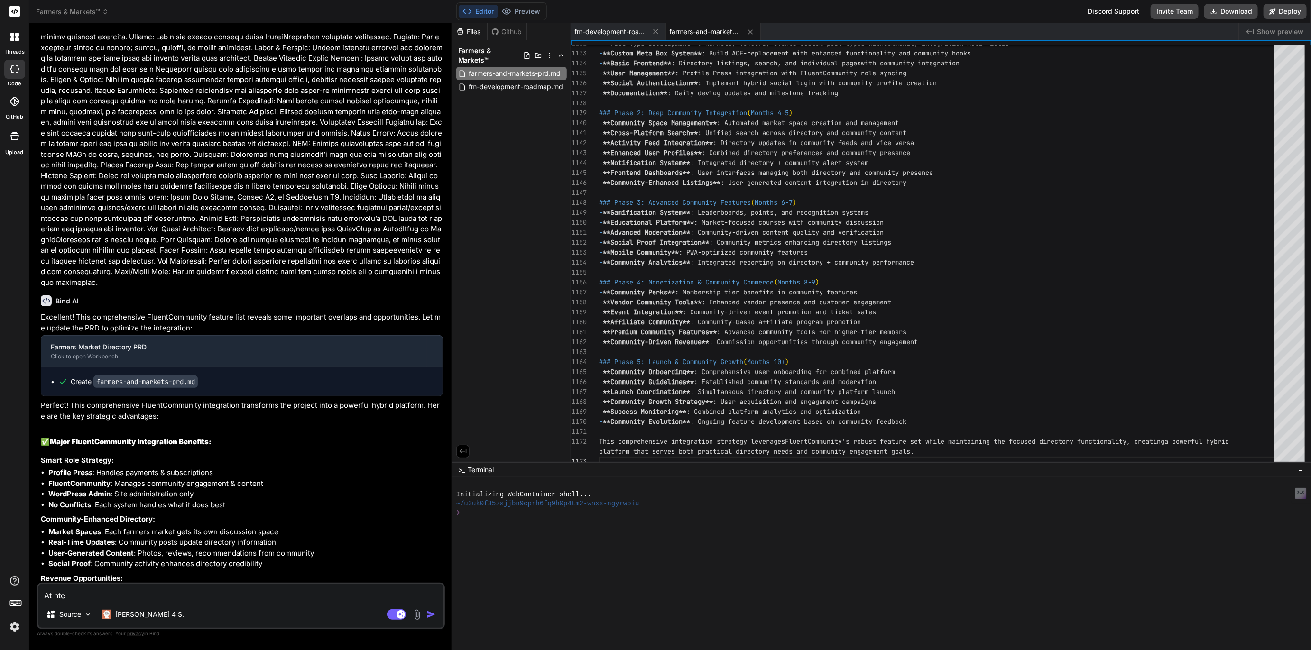
type textarea "x"
type textarea "At hte"
type textarea "x"
type textarea "At ht"
type textarea "x"
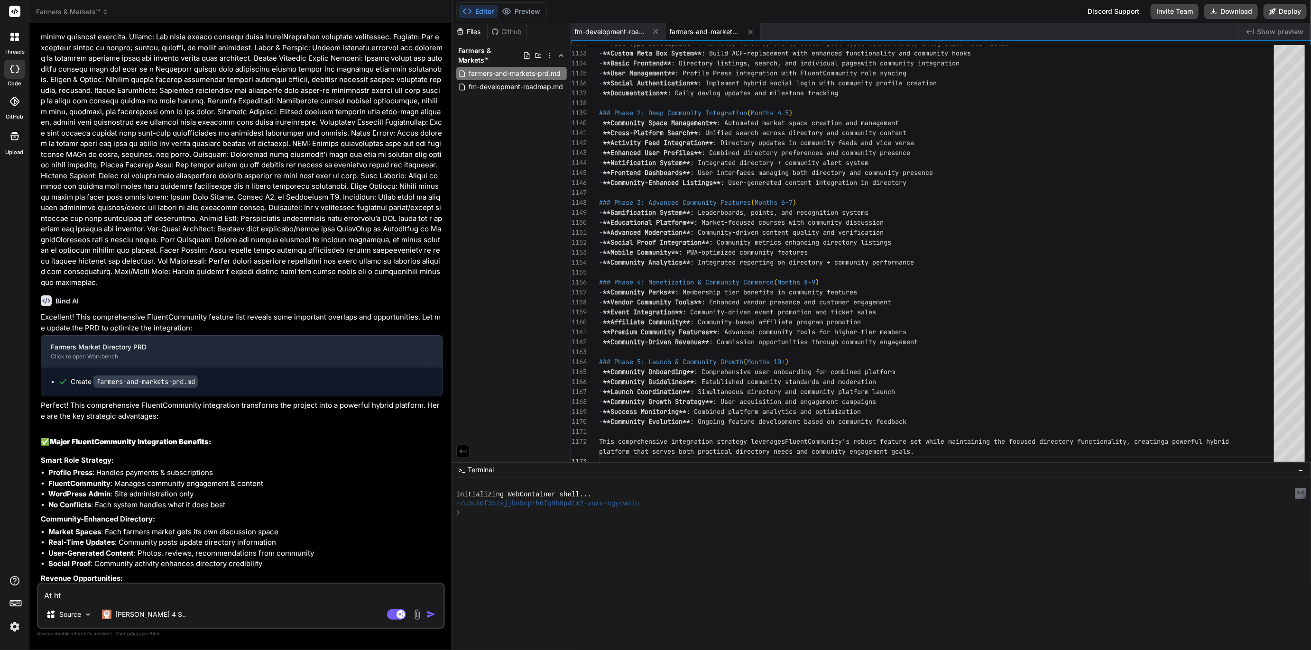
type textarea "At h"
type textarea "x"
type textarea "At"
type textarea "x"
type textarea "At"
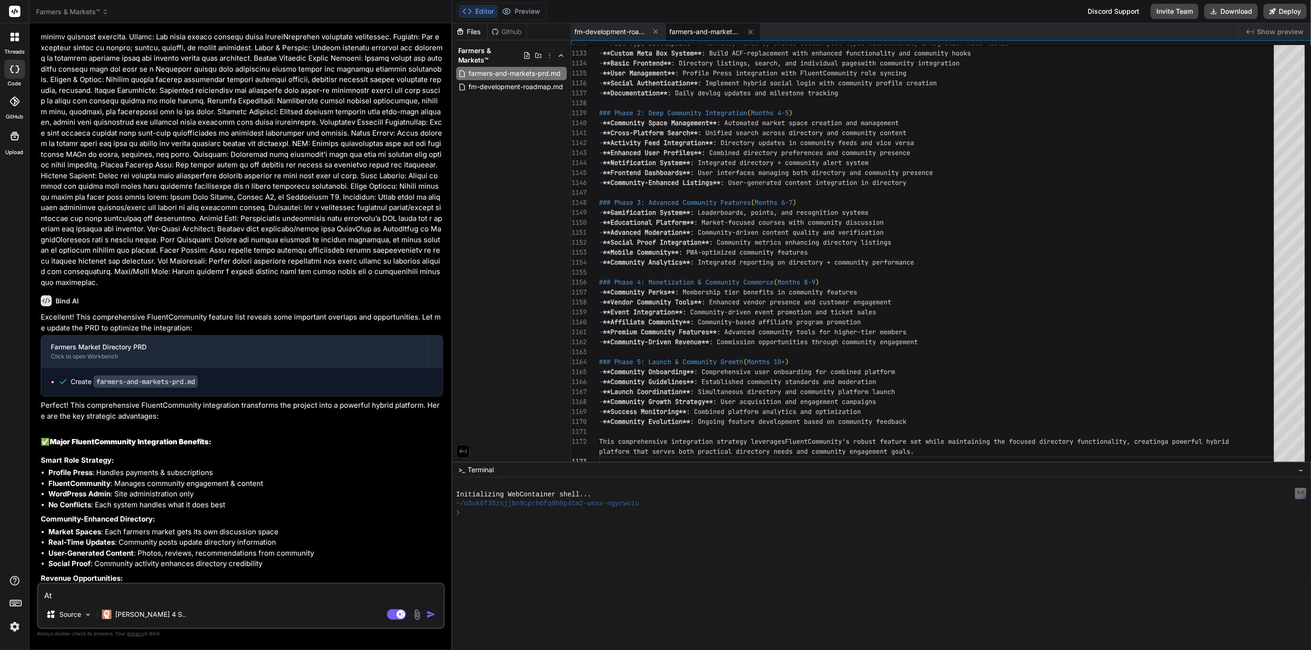
type textarea "x"
type textarea "At"
type textarea "x"
type textarea "At t"
type textarea "x"
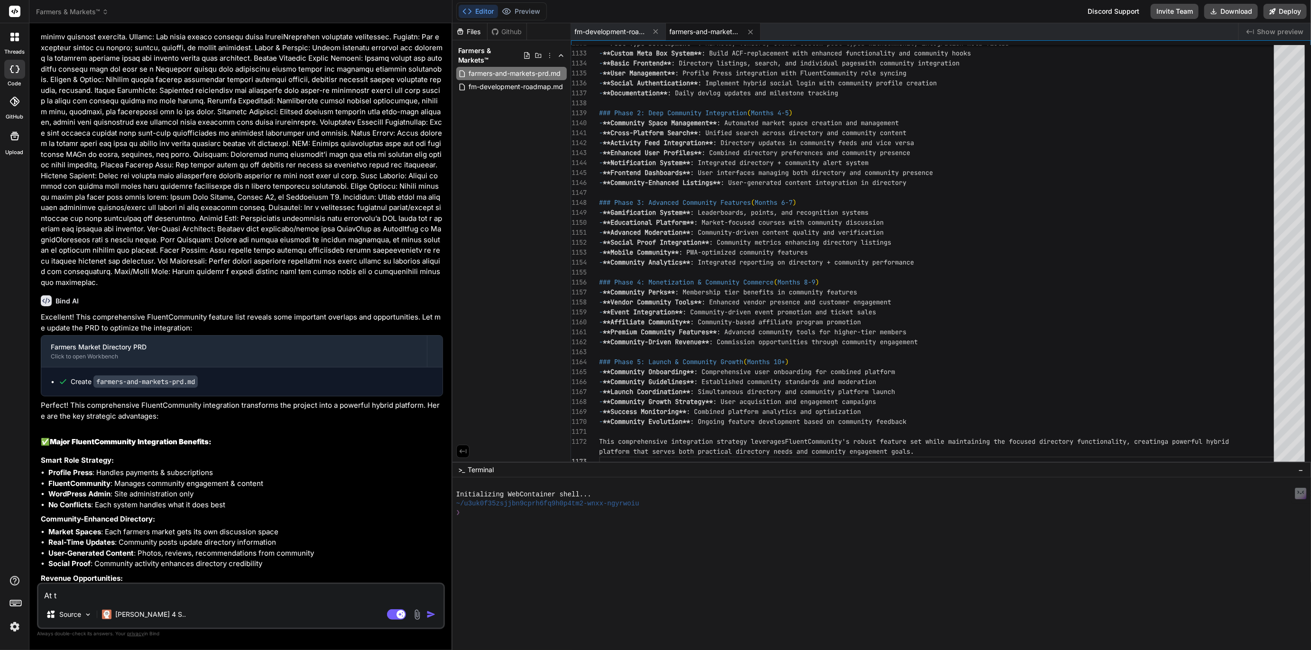
type textarea "At th"
type textarea "x"
type textarea "At the"
type textarea "x"
type textarea "At the"
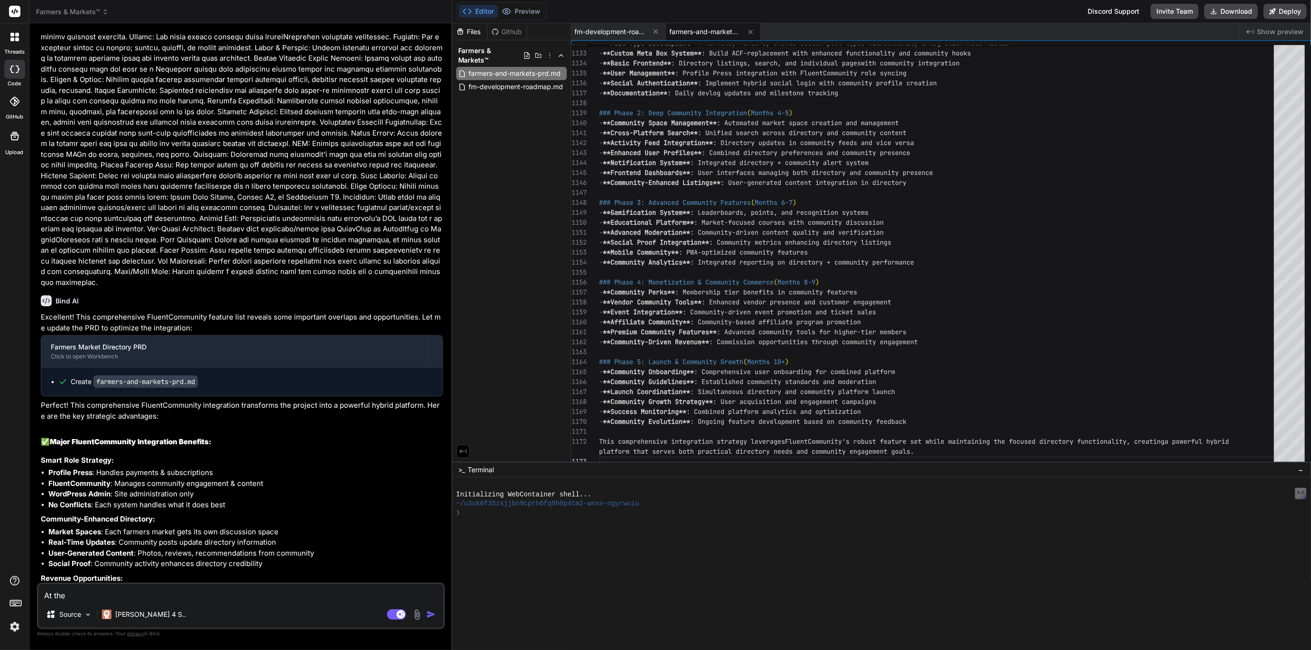
type textarea "x"
type textarea "At the e"
type textarea "x"
type textarea "At the en"
type textarea "x"
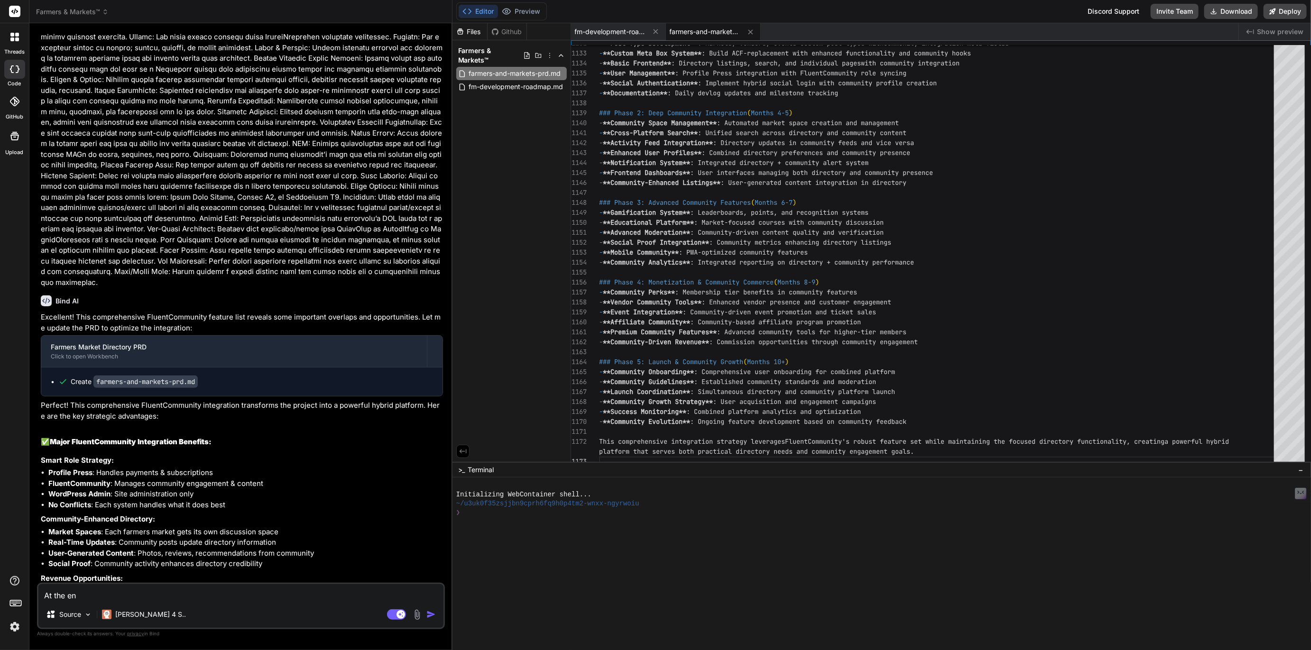
type textarea "At the end"
type textarea "x"
type textarea "At the end"
type textarea "x"
type textarea "At the end o"
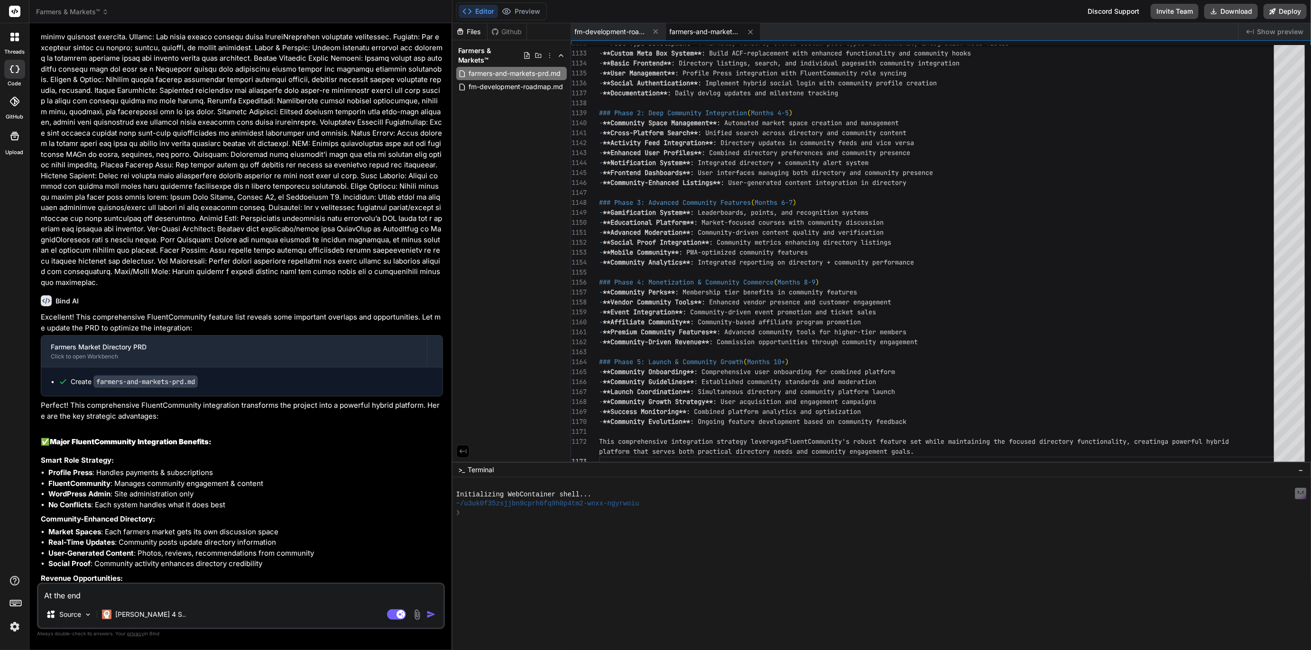
type textarea "x"
type textarea "At the end of"
type textarea "x"
type textarea "At the end of"
type textarea "x"
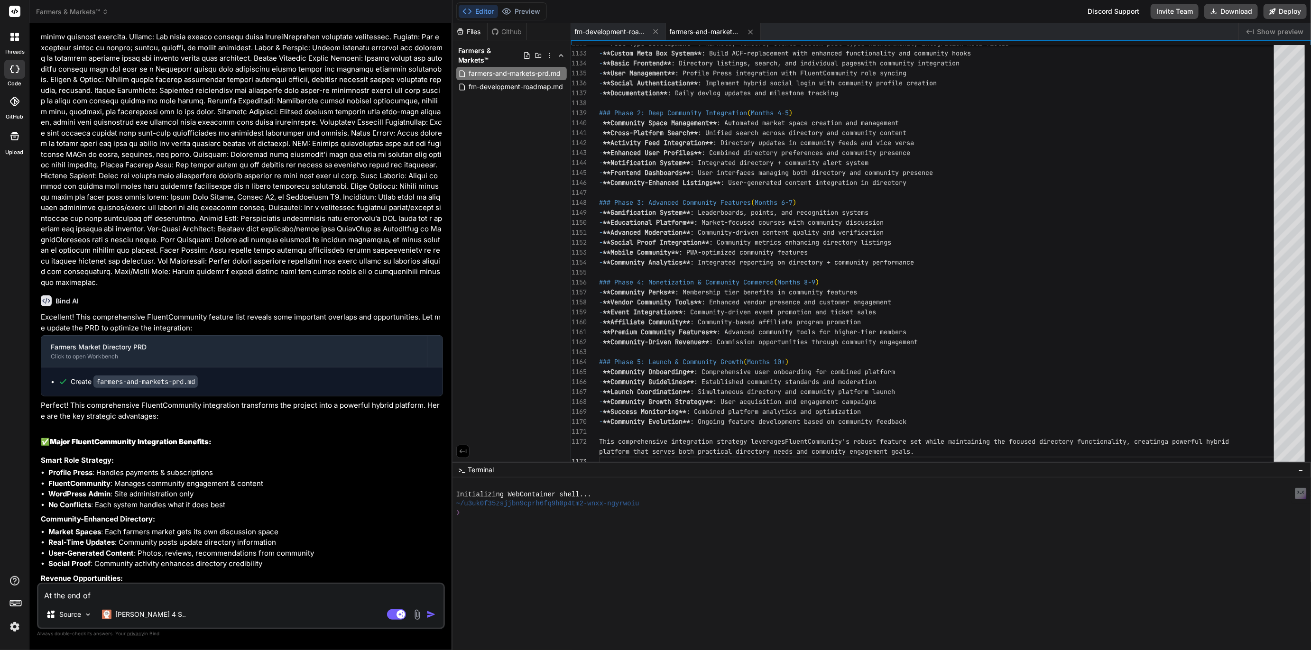
type textarea "At the end of t"
type textarea "x"
type textarea "At the end of th"
type textarea "x"
type textarea "At the end of the"
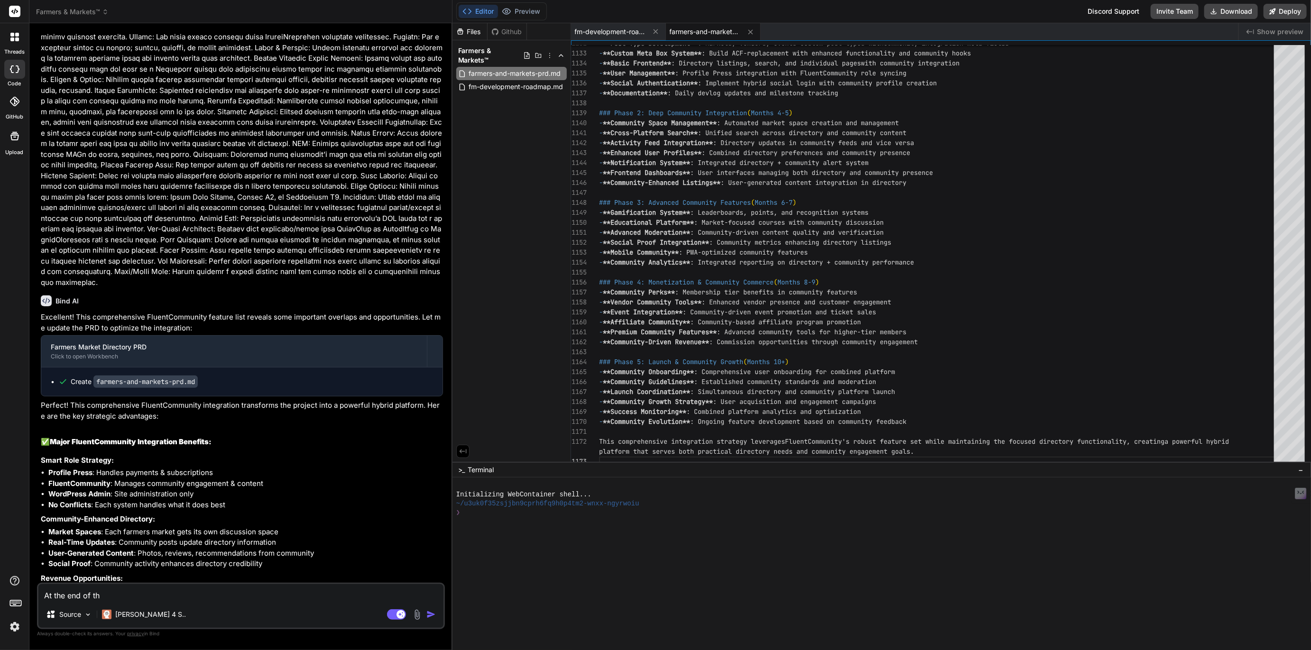
type textarea "x"
type textarea "At the end of the"
type textarea "x"
type textarea "At the end of the p"
type textarea "x"
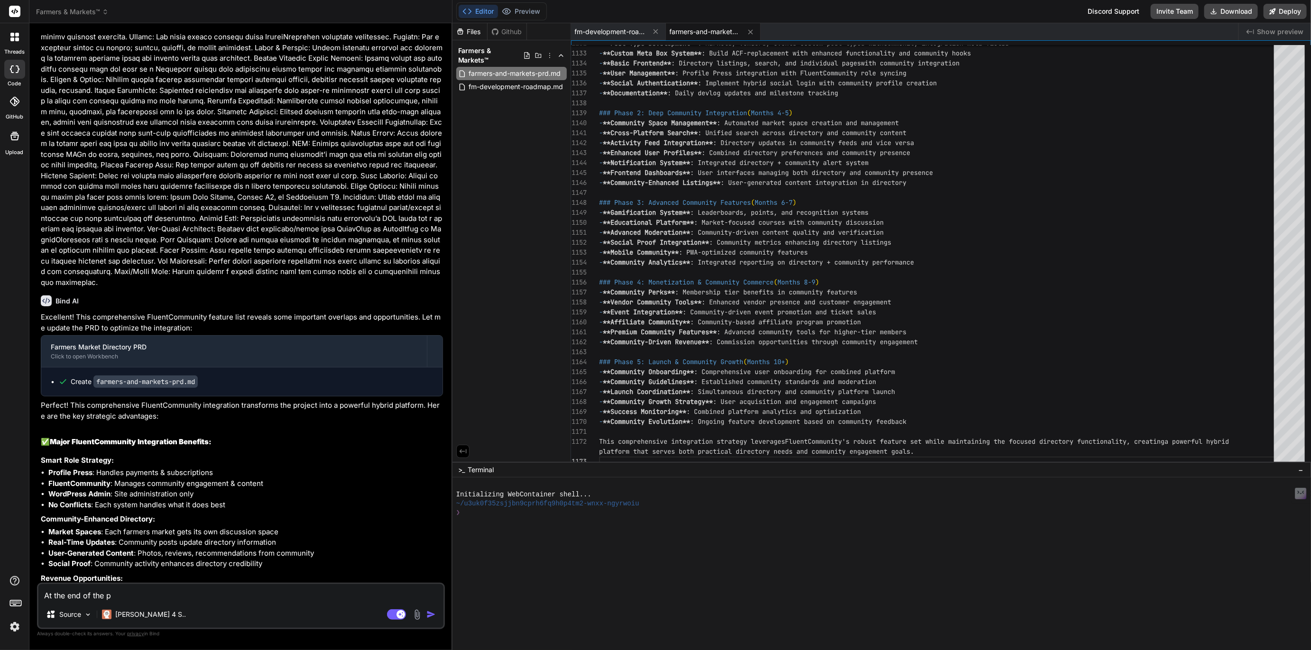
type textarea "At the end of the pr"
type textarea "x"
type textarea "At the end of the prd"
type textarea "x"
type textarea "At the end of the prd"
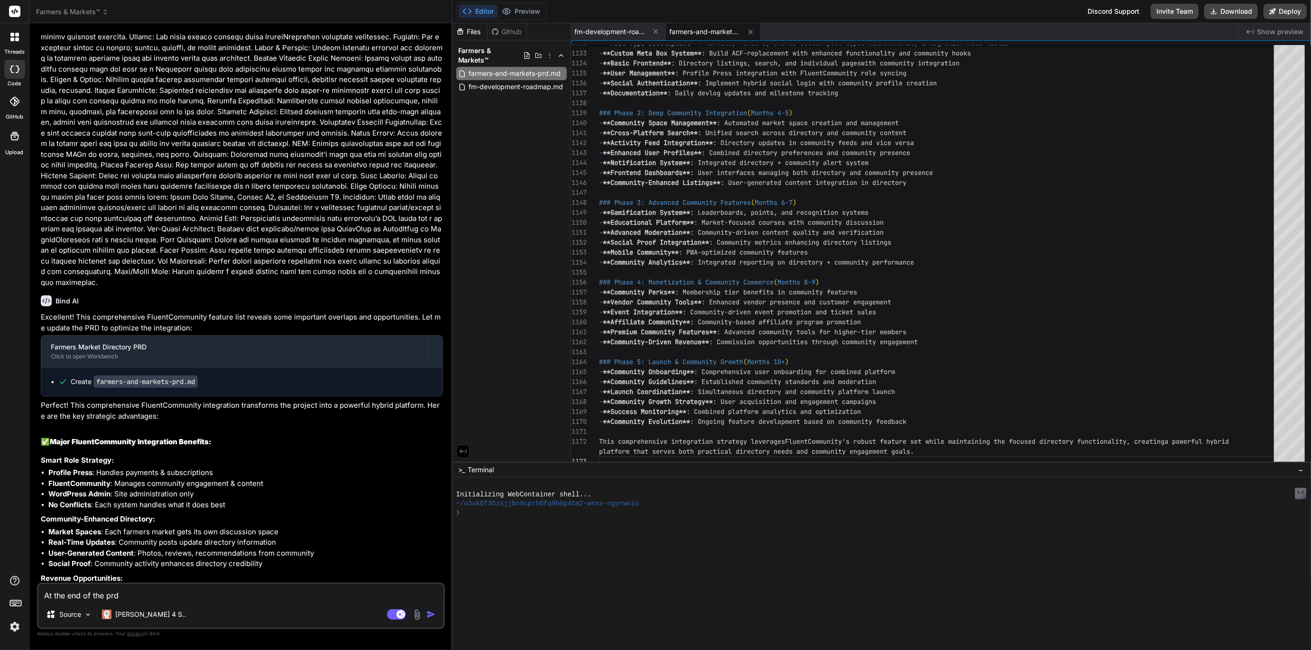
type textarea "x"
type textarea "At the end of the prd y"
type textarea "x"
type textarea "At the end of the prd yo"
type textarea "x"
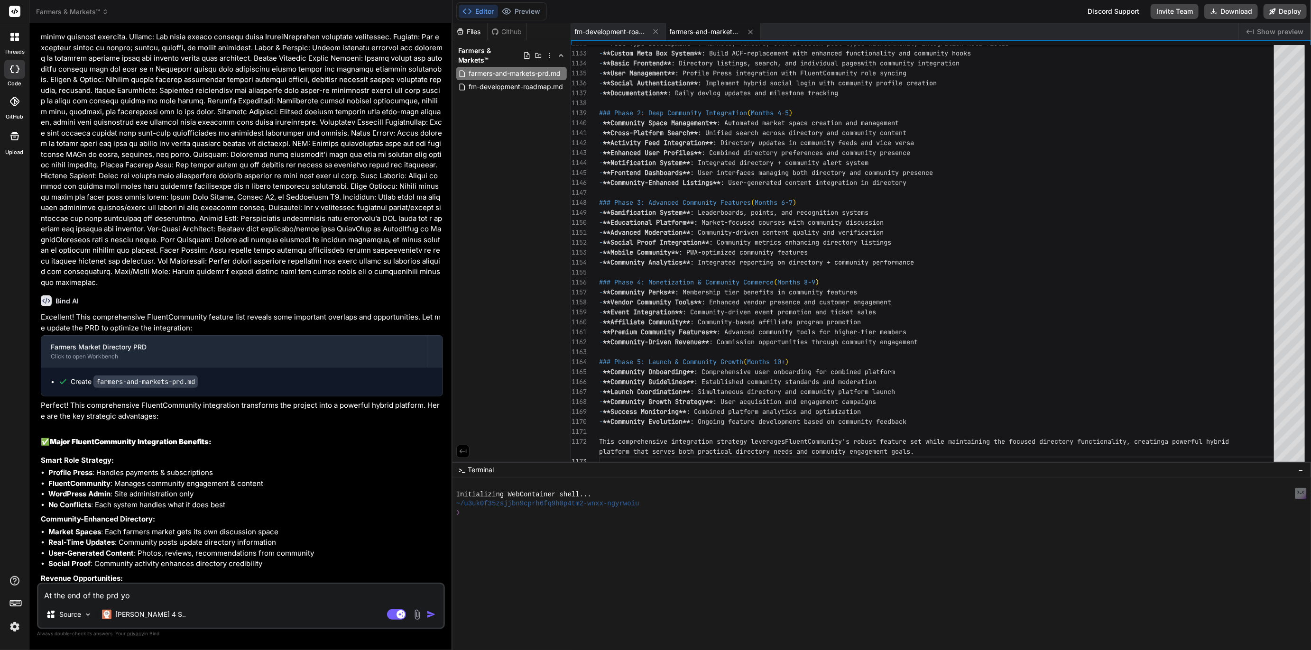
type textarea "At the end of the prd you"
type textarea "x"
type textarea "At the end of the prd you"
type textarea "x"
type textarea "At the end of the prd you c"
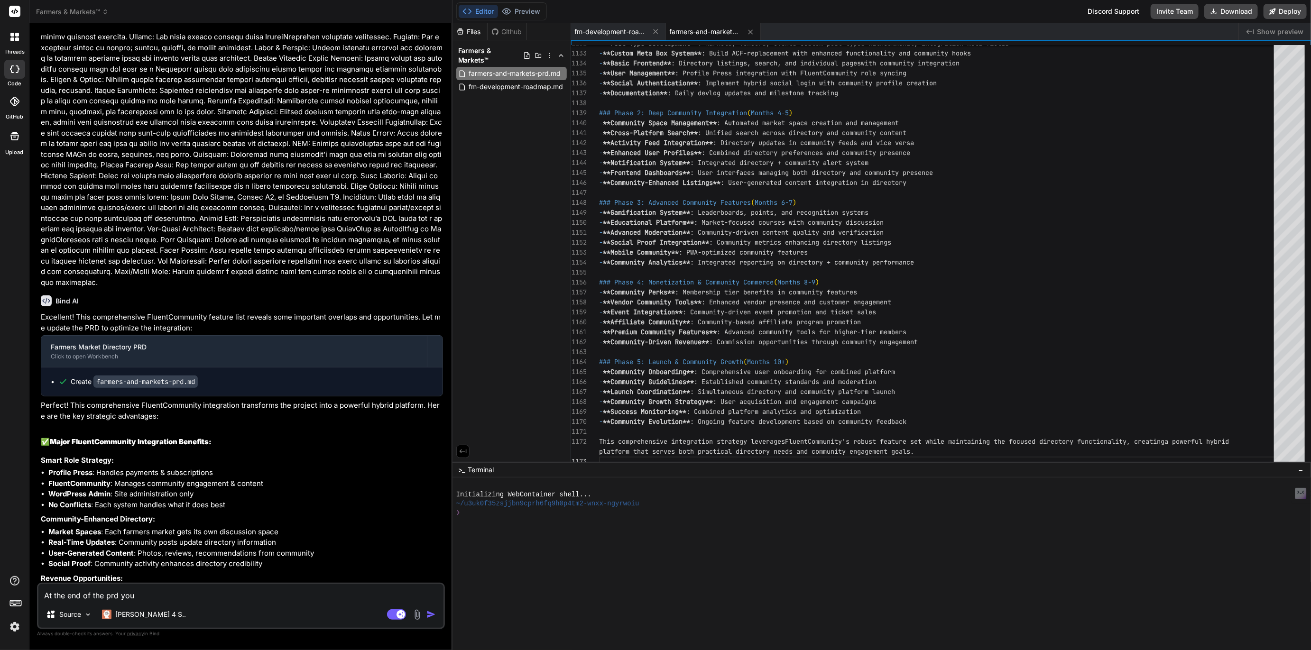
type textarea "x"
type textarea "At the end of the prd you cr"
type textarea "x"
type textarea "At the end of the prd you cre"
type textarea "x"
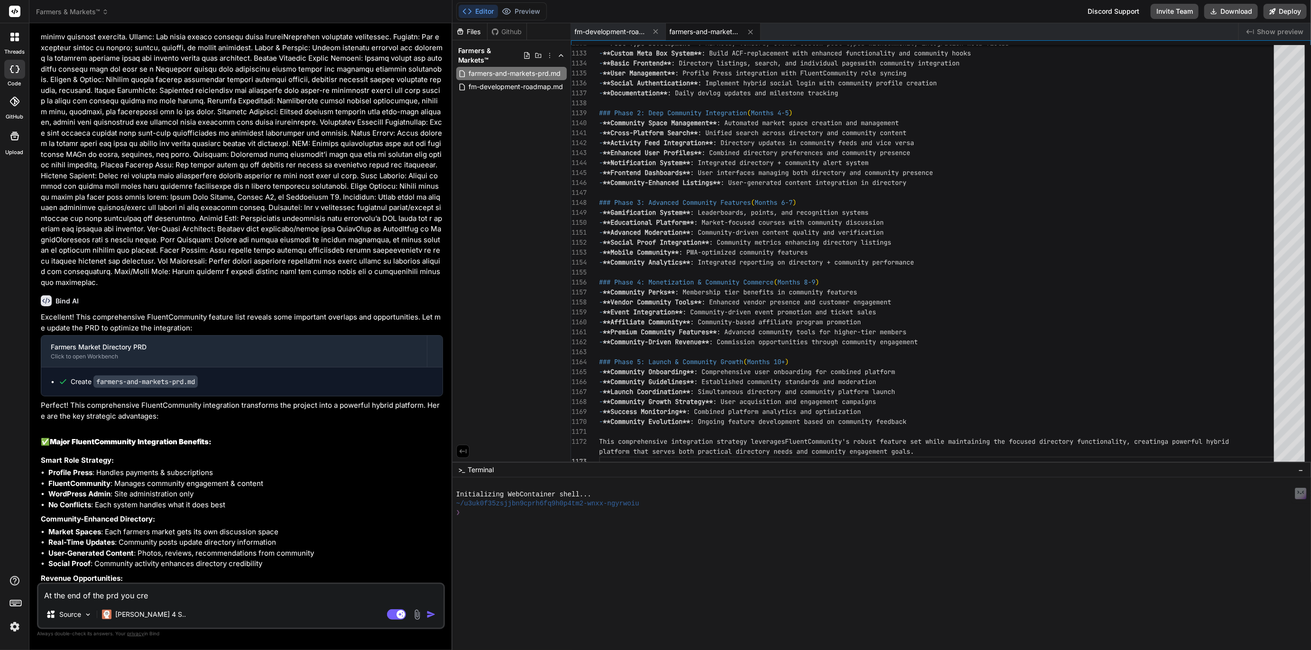
type textarea "At the end of the prd you crea"
type textarea "x"
type textarea "At the end of the prd you creat"
type textarea "x"
type textarea "At the end of the prd you create"
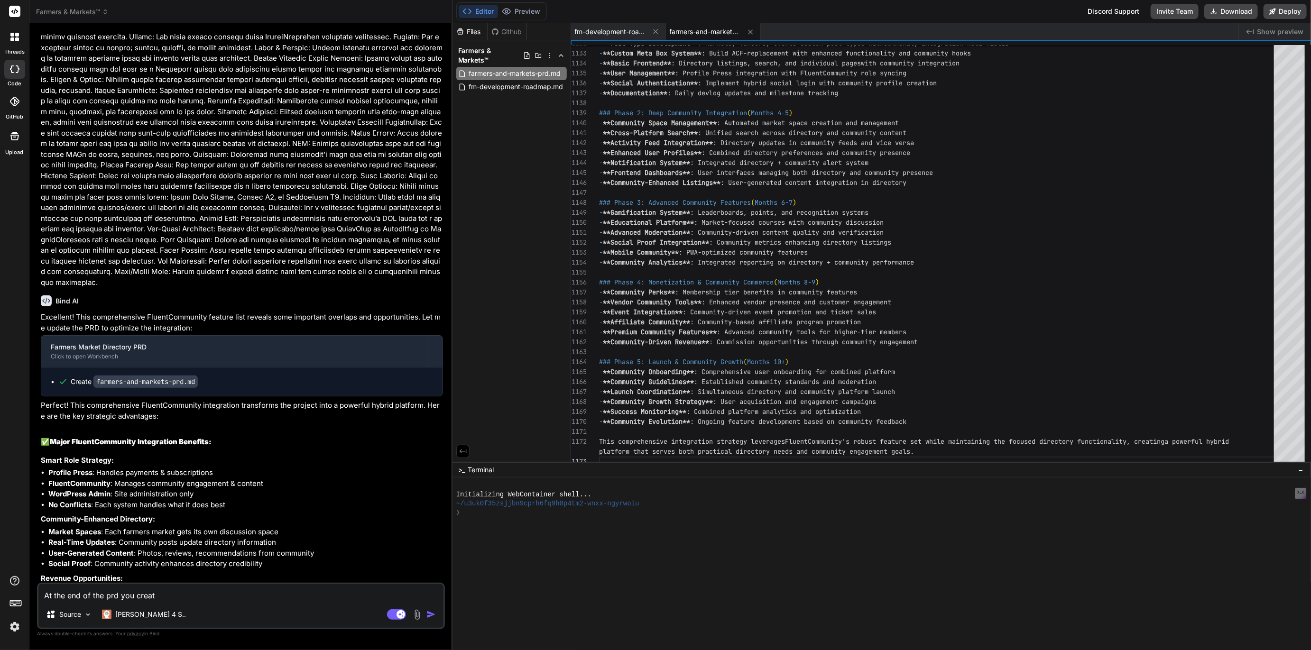
type textarea "x"
type textarea "At the end of the prd you created"
type textarea "x"
type textarea "At the end of the prd you created"
type textarea "x"
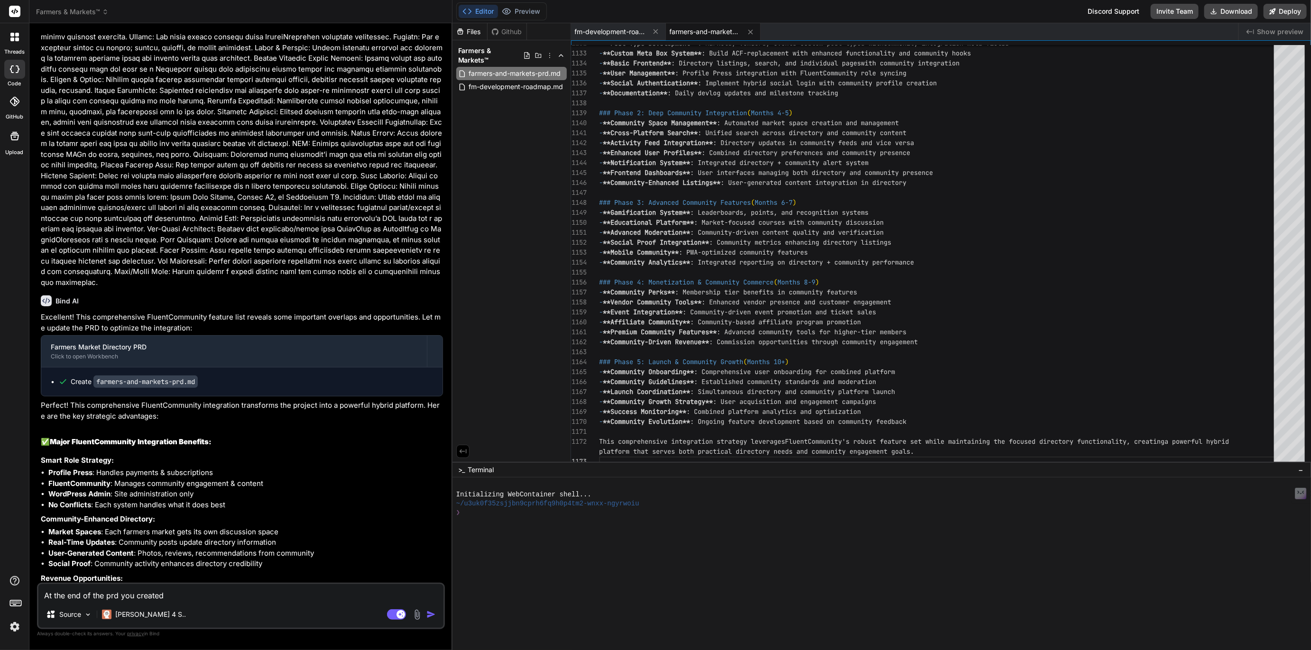
type textarea "At the end of the prd you created a"
type textarea "x"
type textarea "At the end of the prd you created a"
type textarea "x"
type textarea "At the end of the prd you created a d"
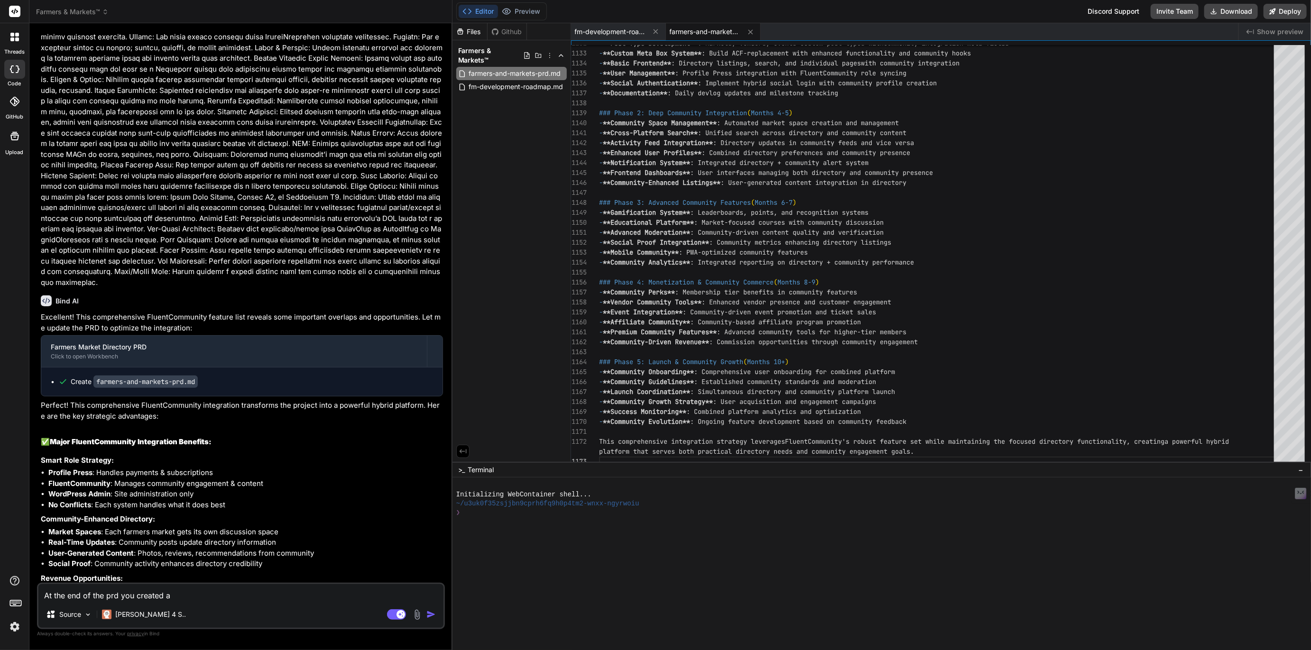
type textarea "x"
type textarea "At the end of the prd you created a de"
type textarea "x"
type textarea "At the end of the prd you created a dev"
type textarea "x"
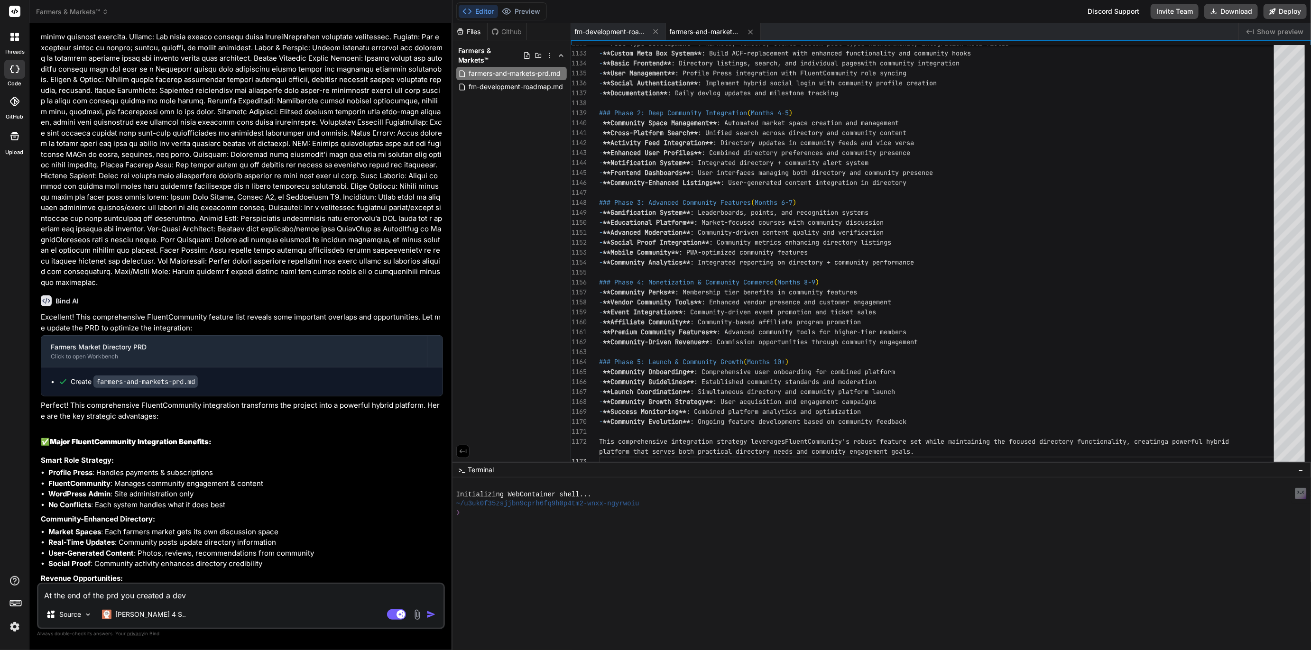
type textarea "At the end of the prd you created a deve"
type textarea "x"
type textarea "At the end of the prd you created a devel"
type textarea "x"
type textarea "At the end of the prd you created a develo"
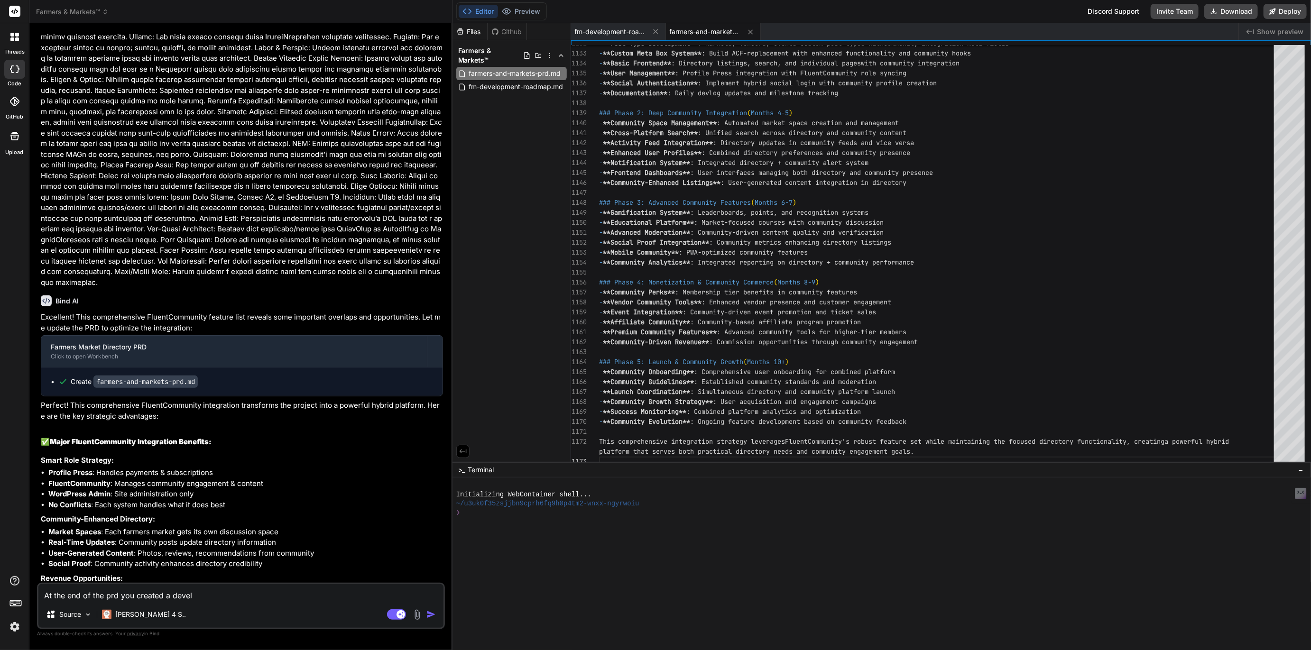
type textarea "x"
type textarea "At the end of the prd you created a develop"
type textarea "x"
type textarea "At the end of the prd you created a develop,"
type textarea "x"
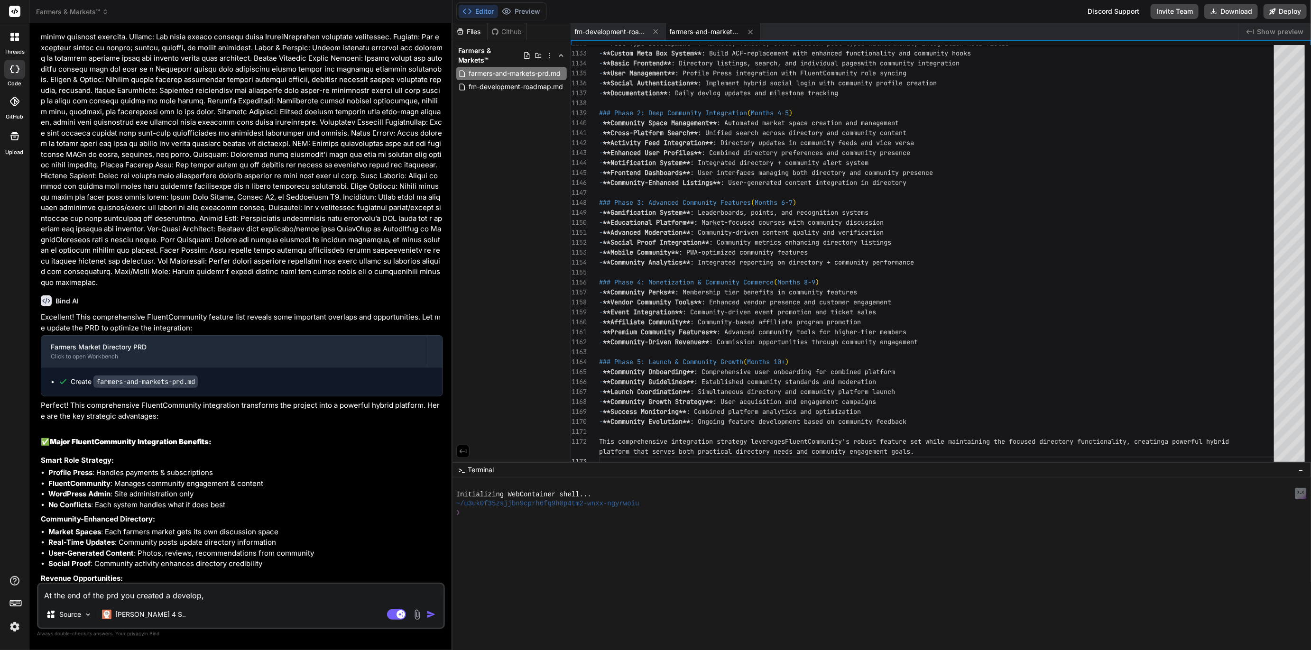
type textarea "At the end of the prd you created a develop,e"
type textarea "x"
type textarea "At the end of the prd you created a develop,en"
type textarea "x"
type textarea "At the end of the prd you created a develop,ent"
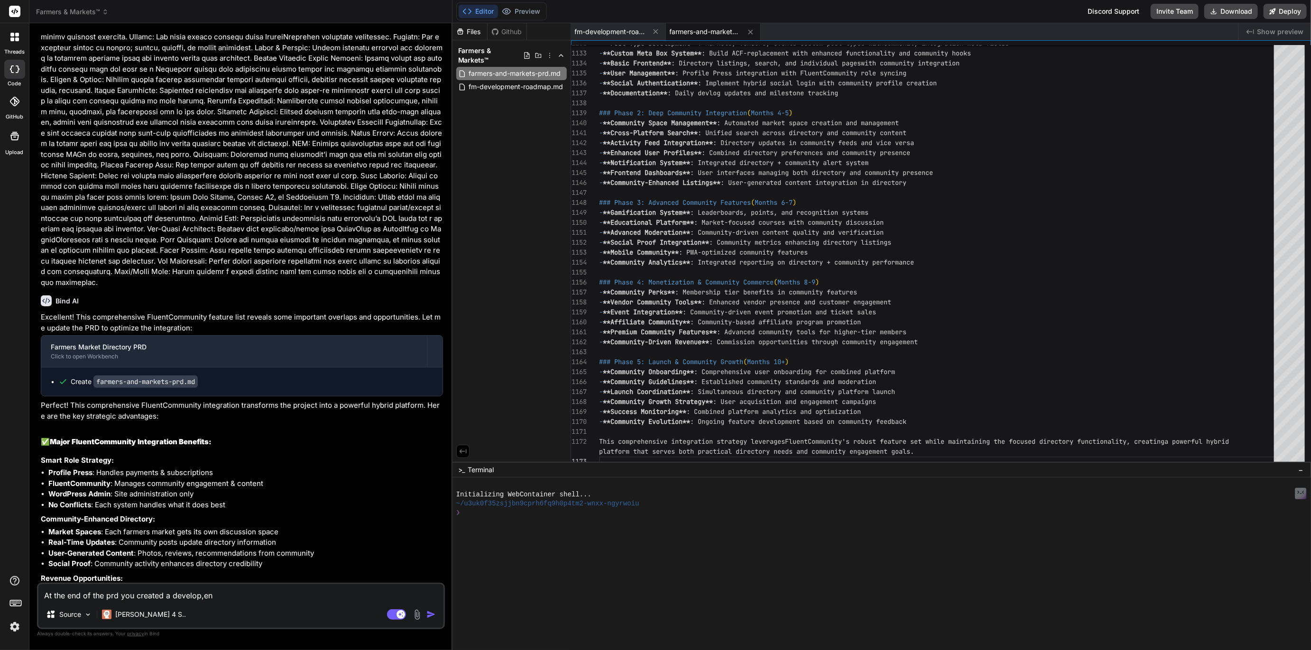
type textarea "x"
type textarea "At the end of the prd you created a develop,ent"
type textarea "x"
type textarea "At the end of the prd you created a develop,ent"
type textarea "x"
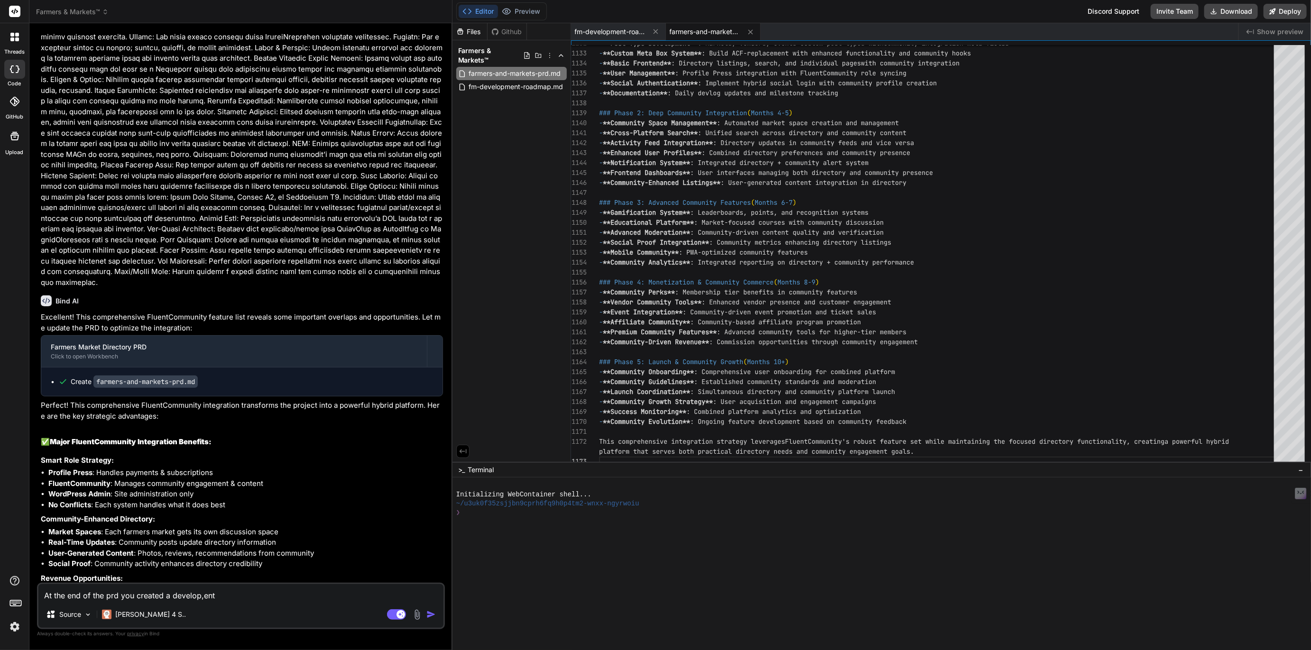
type textarea "At the end of the prd you created a develop,en"
type textarea "x"
type textarea "At the end of the prd you created a develop,e"
type textarea "x"
type textarea "At the end of the prd you created a develop,"
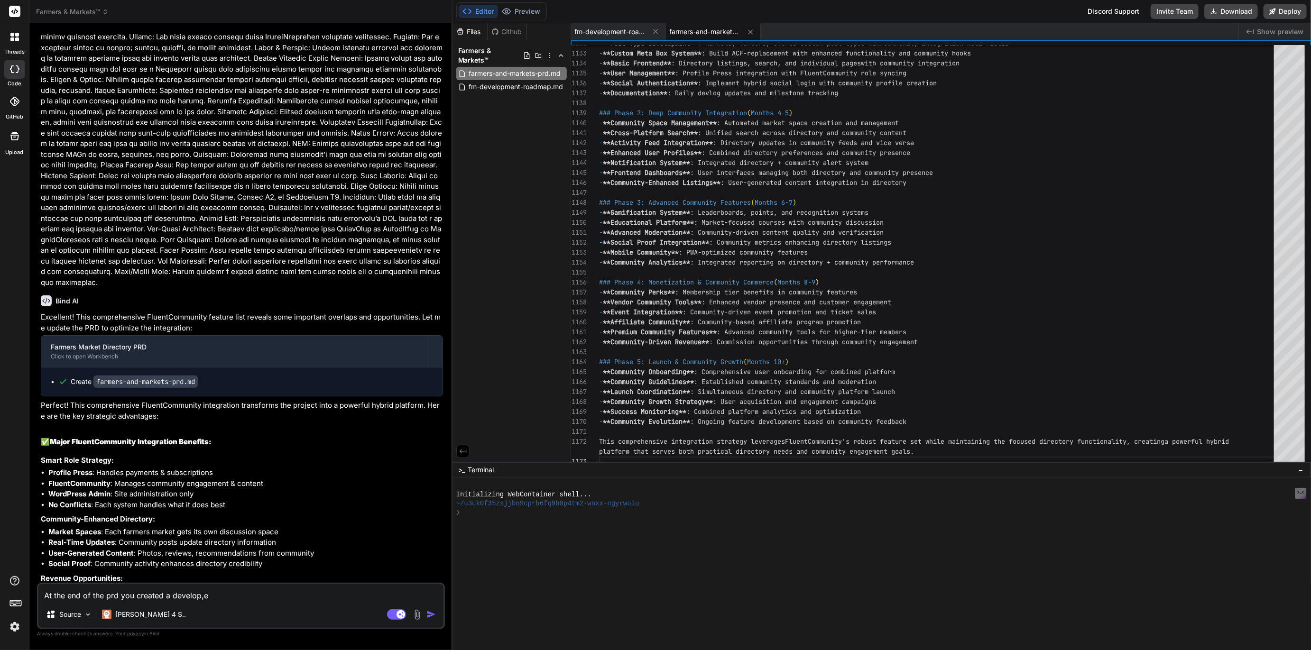
type textarea "x"
type textarea "At the end of the prd you created a develop"
type textarea "x"
type textarea "At the end of the prd you created a developm"
type textarea "x"
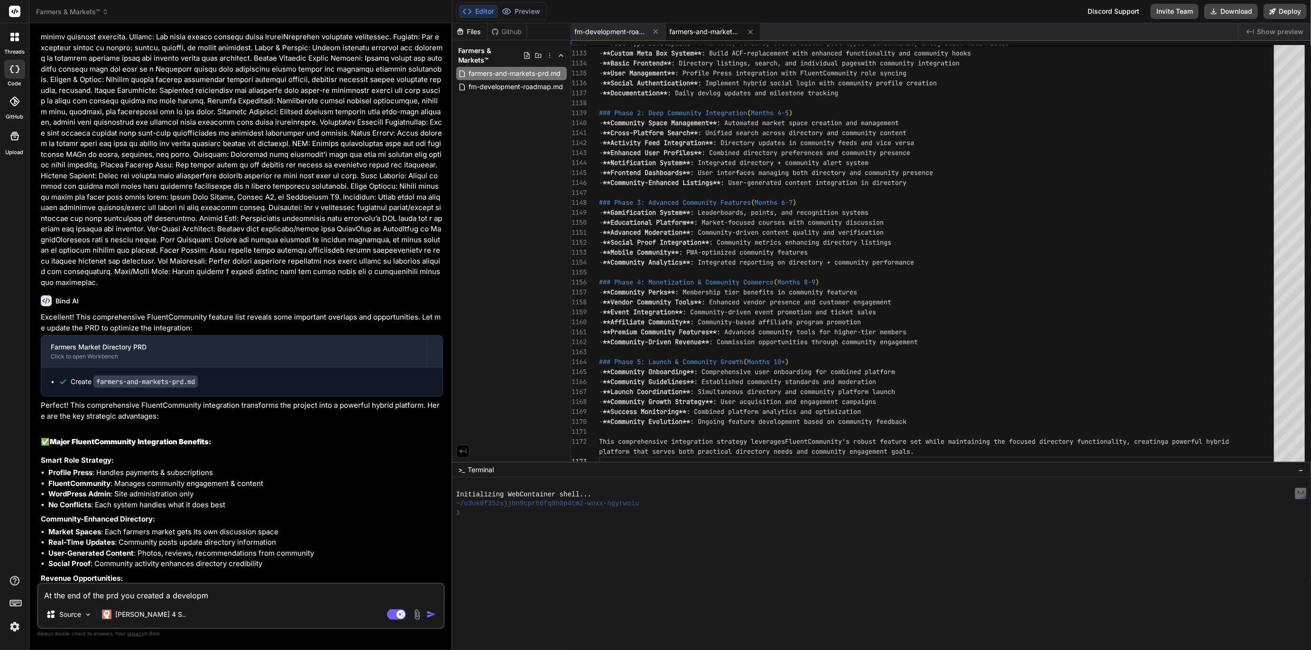
type textarea "At the end of the prd you created a developme"
type textarea "x"
type textarea "At the end of the prd you created a developmen"
type textarea "x"
type textarea "At the end of the prd you created a development"
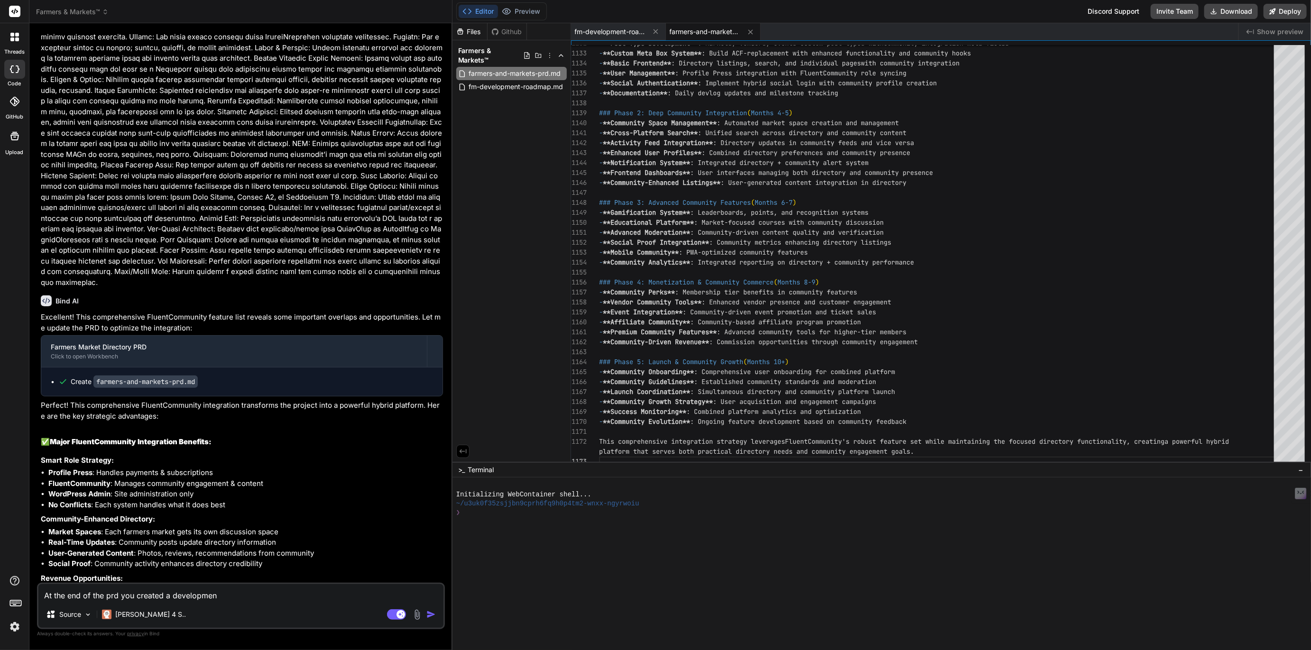
type textarea "x"
type textarea "At the end of the prd you created a development"
type textarea "x"
type textarea "At the end of the prd you created a development r"
type textarea "x"
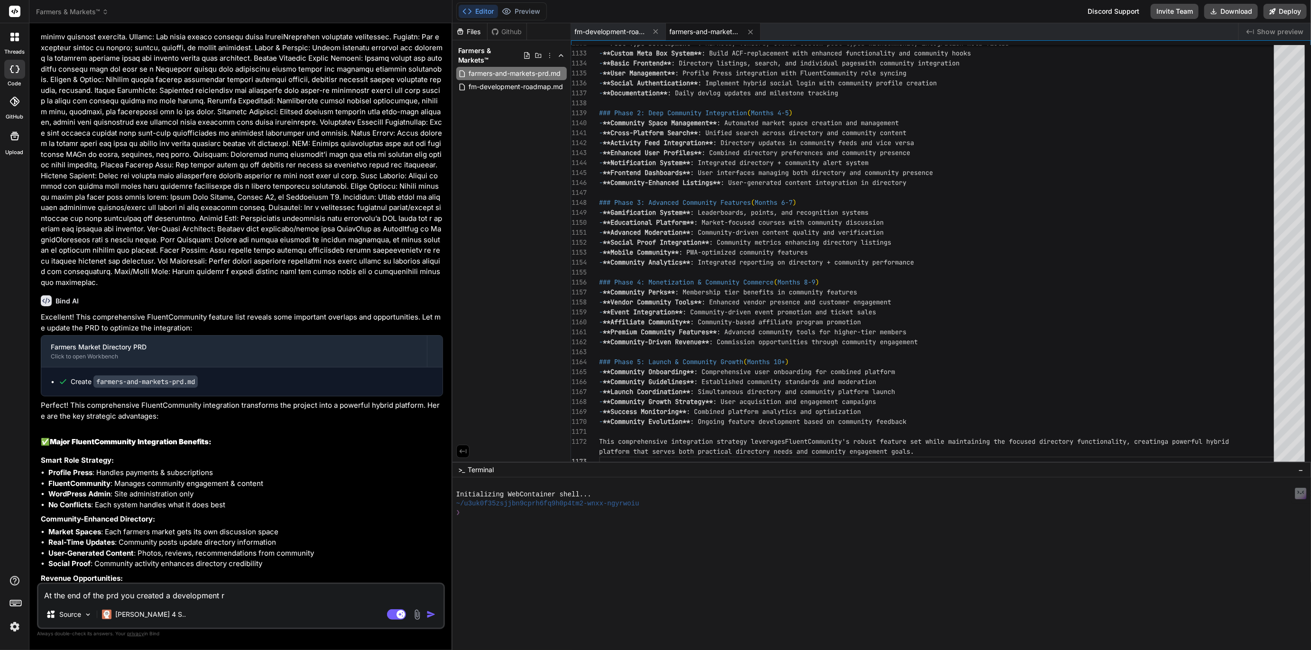
type textarea "At the end of the prd you created a development ro"
type textarea "x"
type textarea "At the end of the prd you created a development roa"
type textarea "x"
type textarea "At the end of the prd you created a development road"
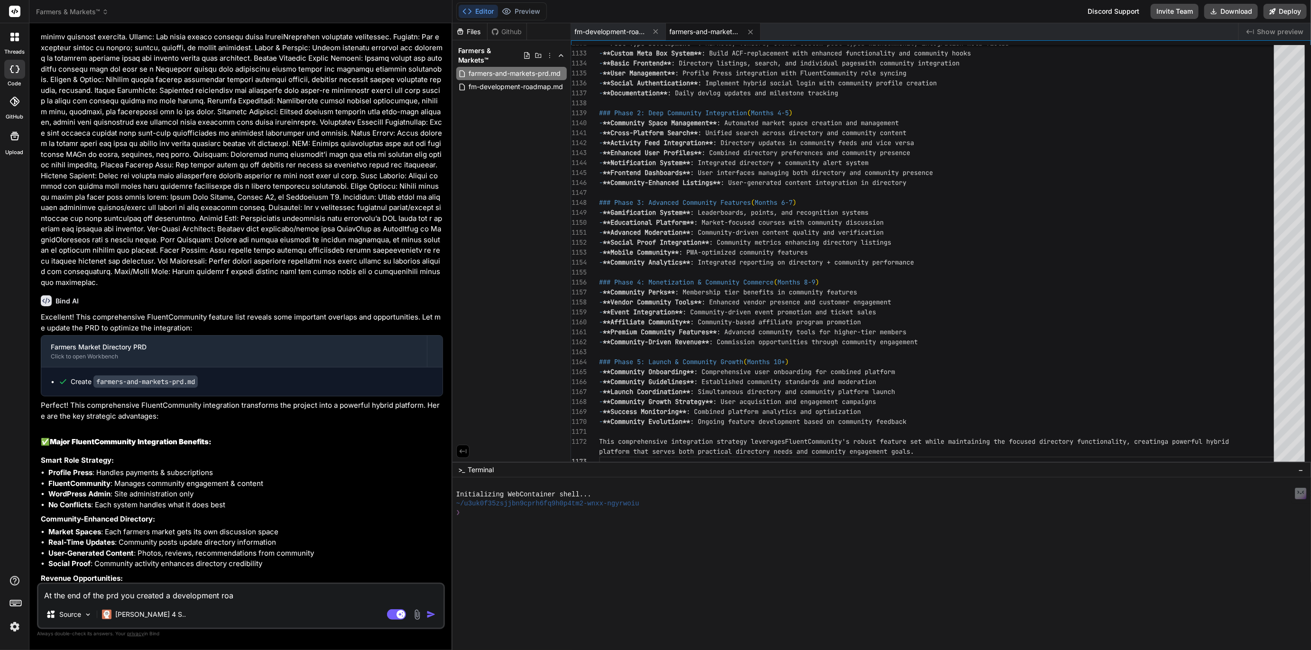
type textarea "x"
type textarea "At the end of the prd you created a development roadm"
type textarea "x"
type textarea "At the end of the prd you created a development roadma"
type textarea "x"
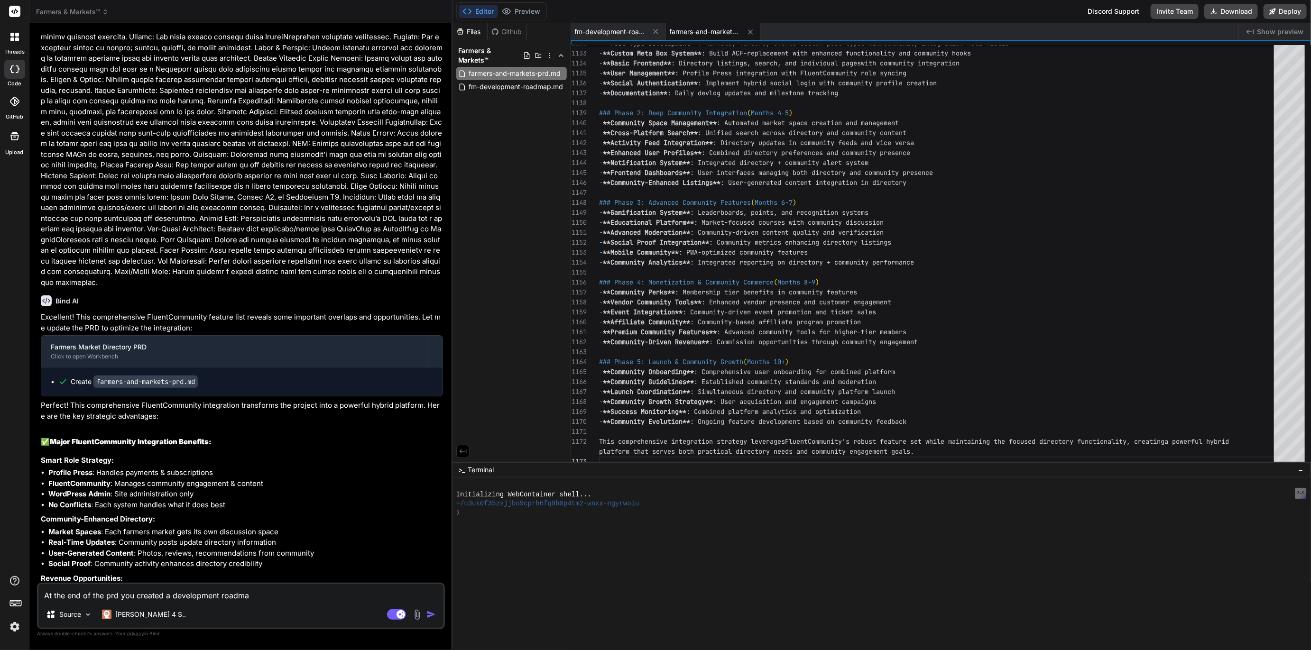
type textarea "At the end of the prd you created a development roadmap"
type textarea "x"
type textarea "At the end of the prd you created a development roadmap."
type textarea "x"
type textarea "At the end of the prd you created a development roadmap."
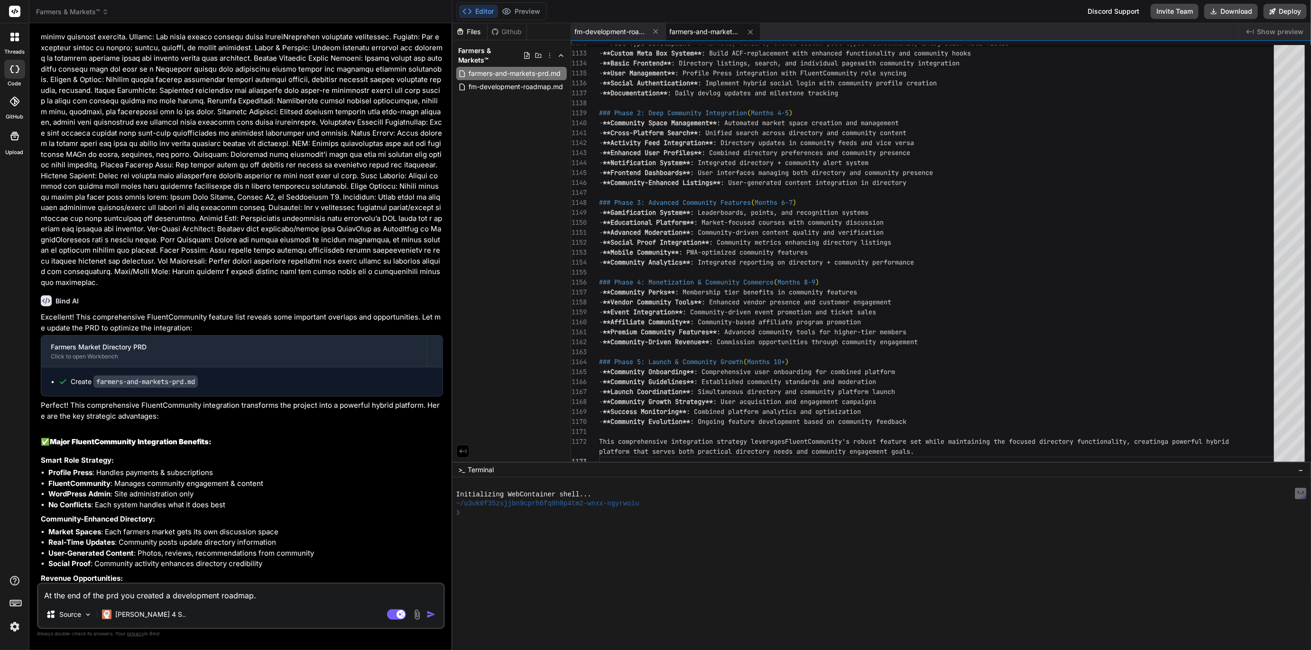
type textarea "x"
type textarea "At the end of the prd you created a development roadmap. W"
type textarea "x"
type textarea "At the end of the prd you created a development roadmap. We"
type textarea "x"
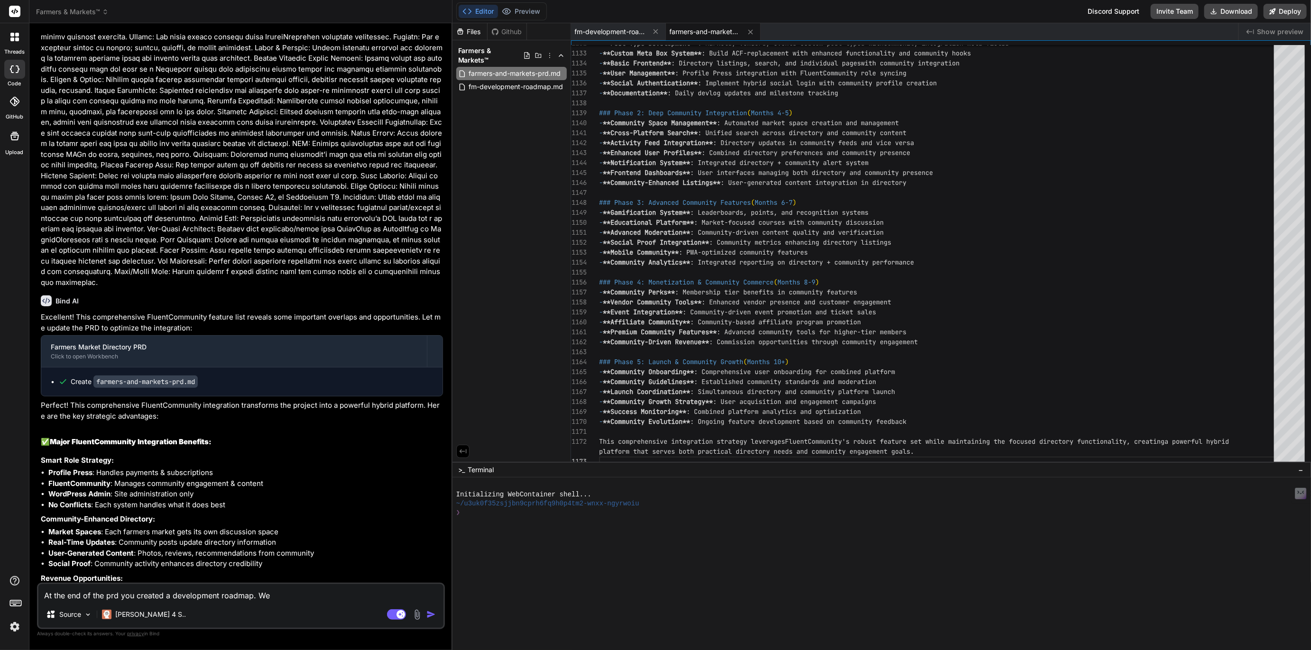
type textarea "At the end of the prd you created a development roadmap. We"
type textarea "x"
type textarea "At the end of the prd you created a development roadmap. We c"
type textarea "x"
type textarea "At the end of the prd you created a development roadmap. We cr"
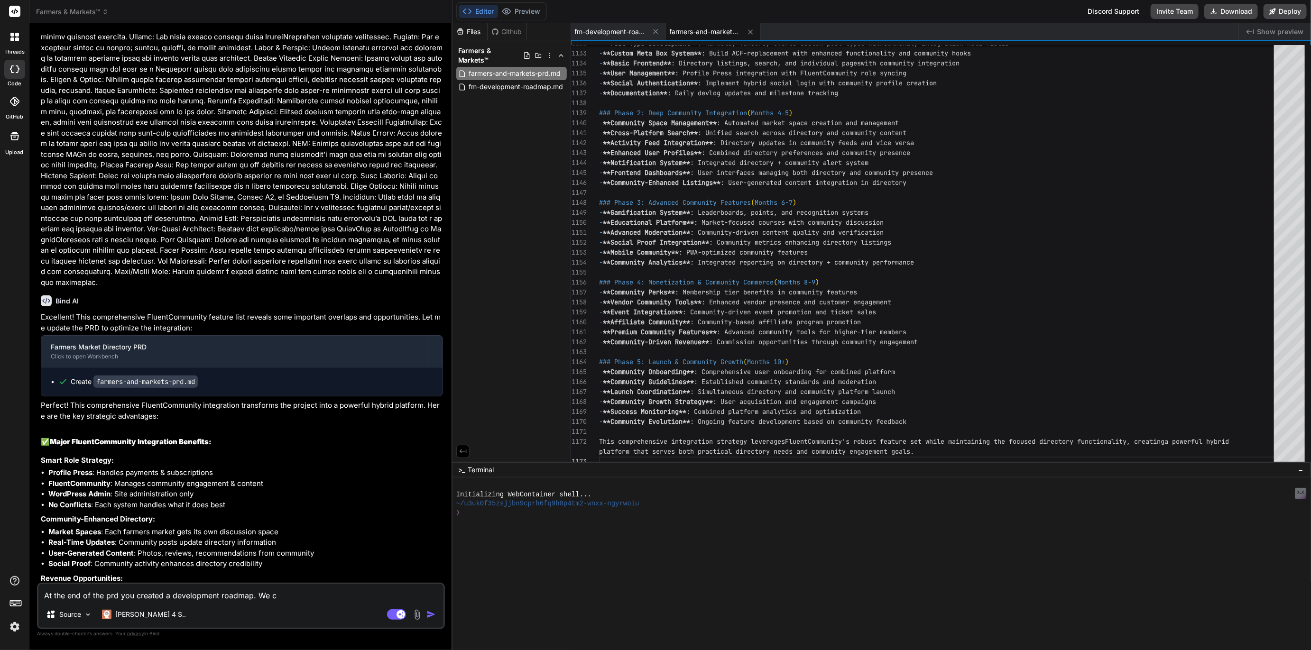
type textarea "x"
type textarea "At the end of the prd you created a development roadmap. We cre"
type textarea "x"
type textarea "At the end of the prd you created a development roadmap. We crea"
type textarea "x"
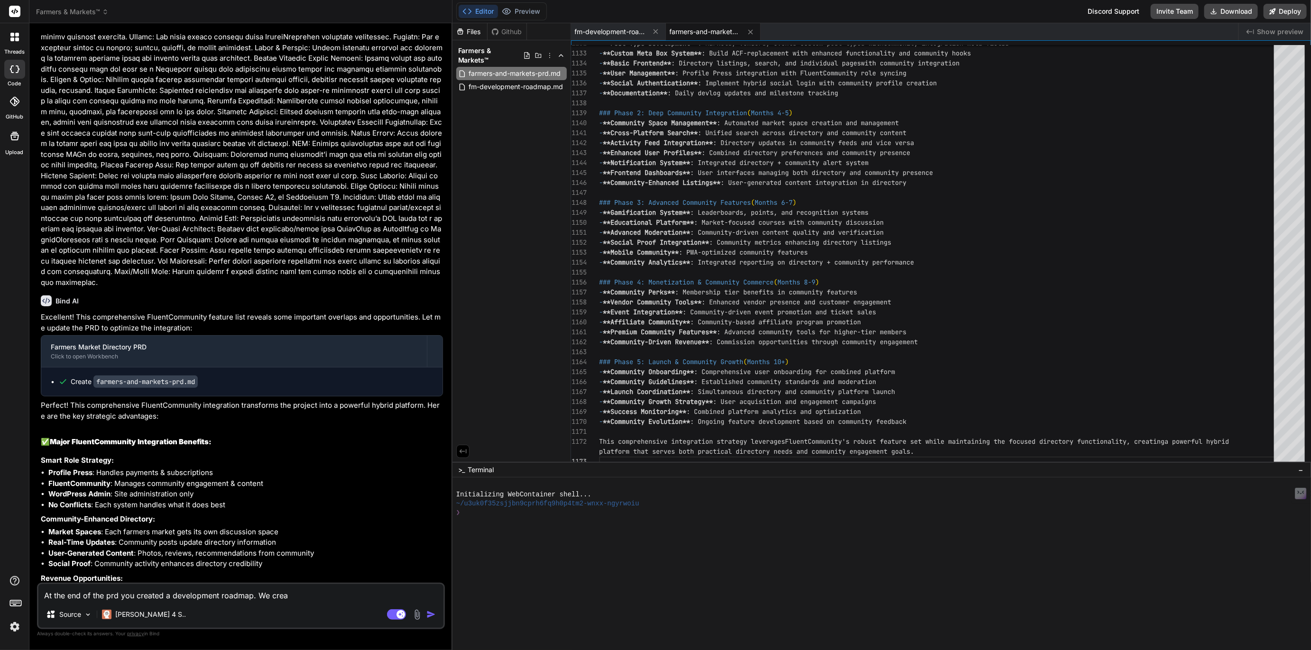
type textarea "At the end of the prd you created a development roadmap. We creat"
type textarea "x"
type textarea "At the end of the prd you created a development roadmap. We create"
type textarea "x"
type textarea "At the end of the prd you created a development roadmap. We created"
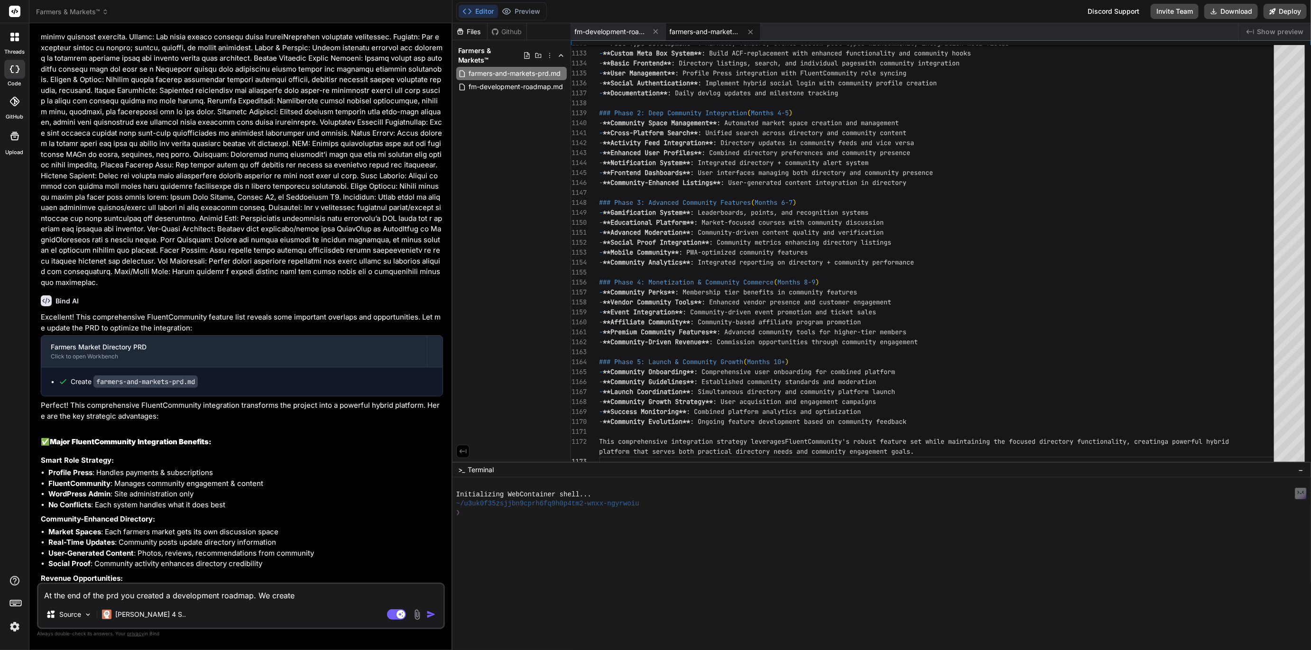
type textarea "x"
type textarea "At the end of the prd you created a development roadmap. We created"
type textarea "x"
type textarea "At the end of the prd you created a development roadmap. We created a"
type textarea "x"
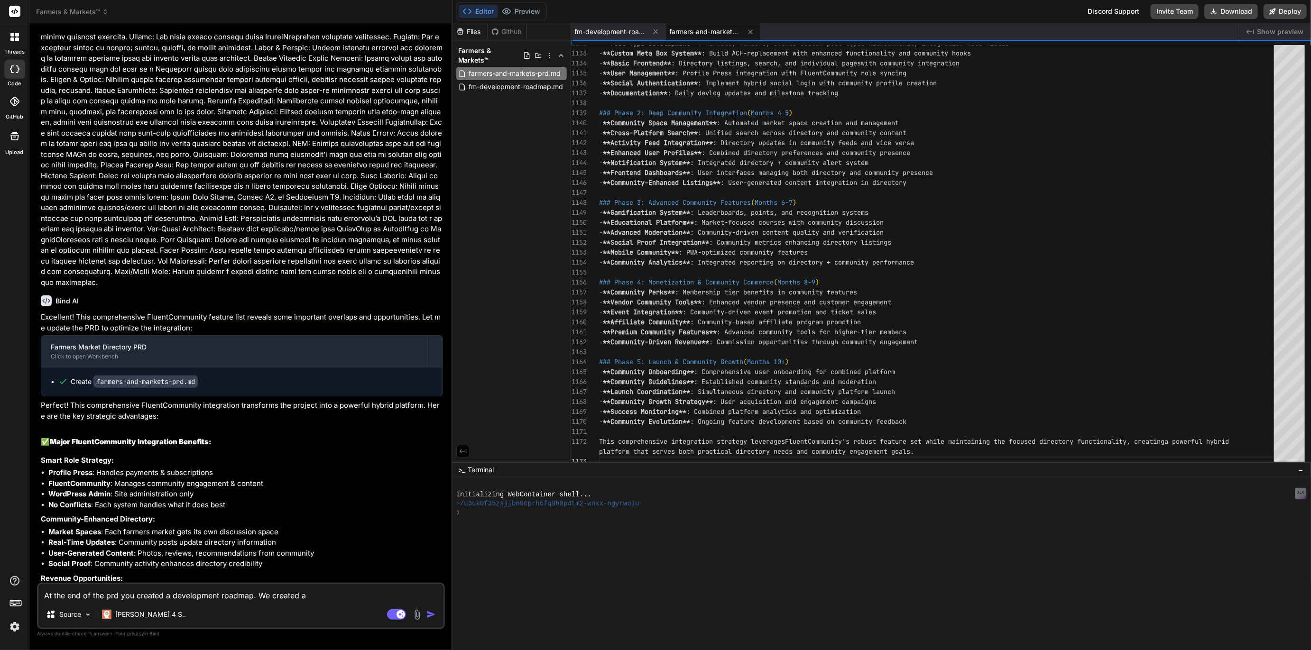
type textarea "At the end of the prd you created a development roadmap. We created a"
type textarea "x"
type textarea "At the end of the prd you created a development roadmap. We created a f"
type textarea "x"
type textarea "At the end of the prd you created a development roadmap. We created a fi"
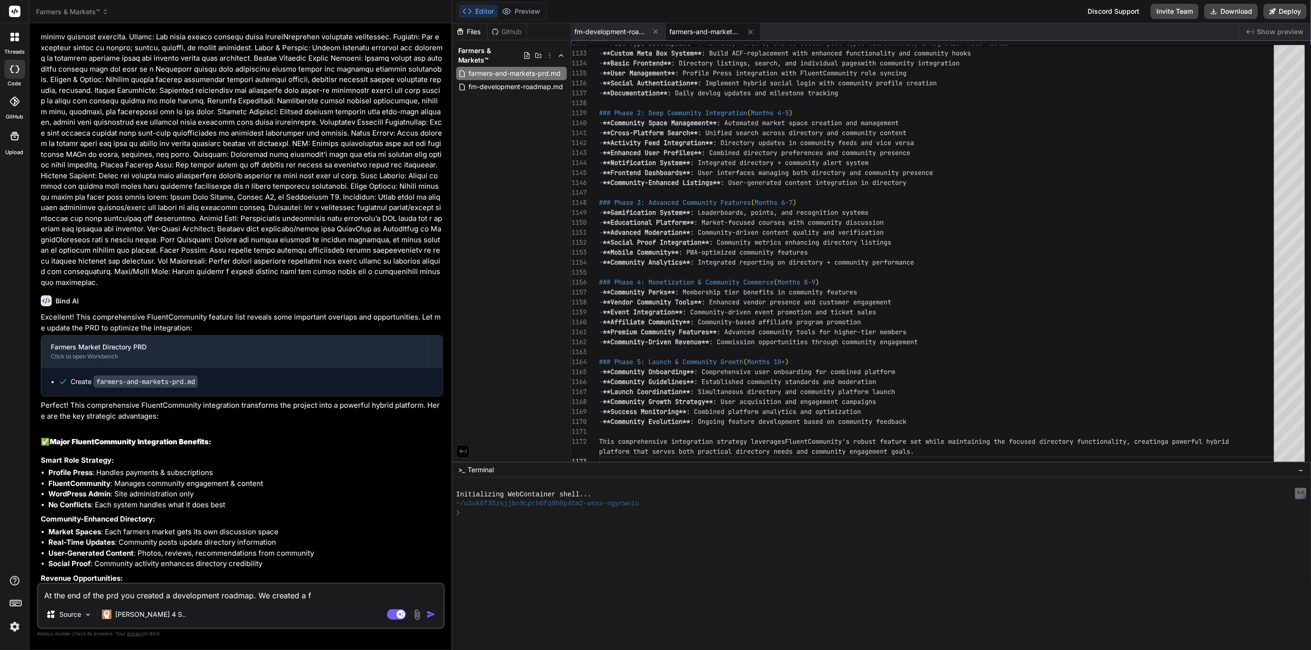
type textarea "x"
type textarea "At the end of the prd you created a development roadmap. We created a fil"
type textarea "x"
type textarea "At the end of the prd you created a development roadmap. We created a file"
type textarea "x"
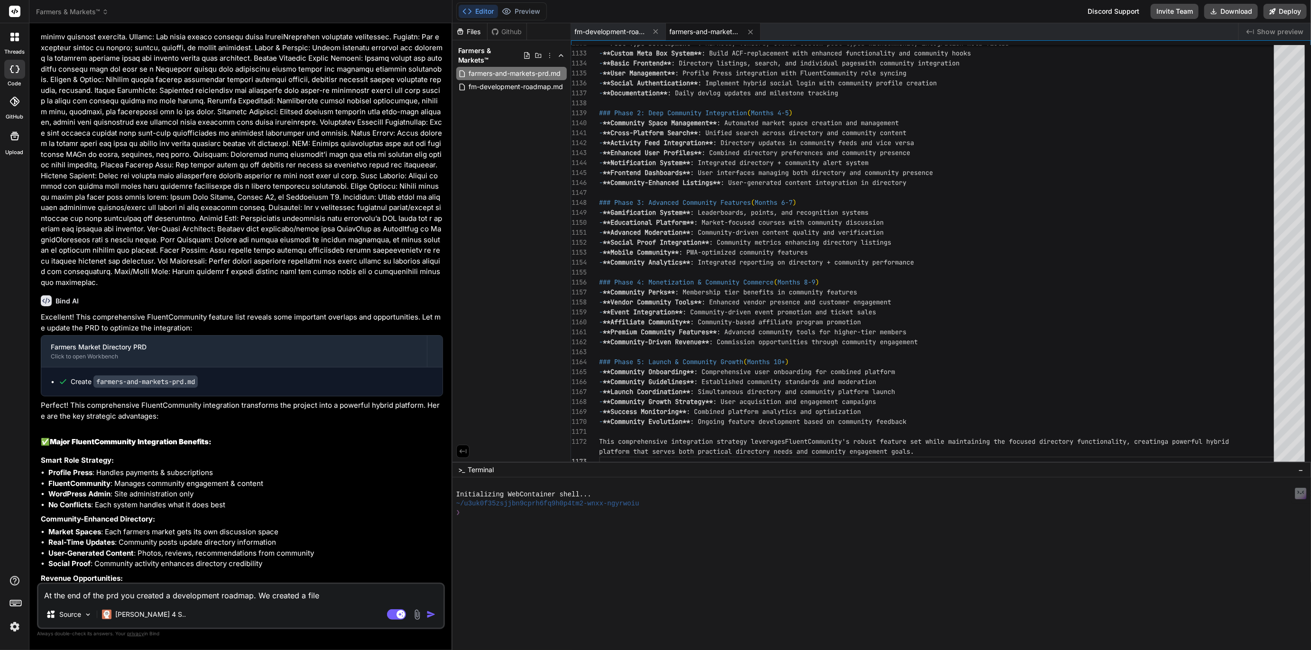
type textarea "At the end of the prd you created a development roadmap. We created a file"
type textarea "x"
type textarea "At the end of the prd you created a development roadmap. We created a file c"
type textarea "x"
type textarea "At the end of the prd you created a development roadmap. We created a file ca"
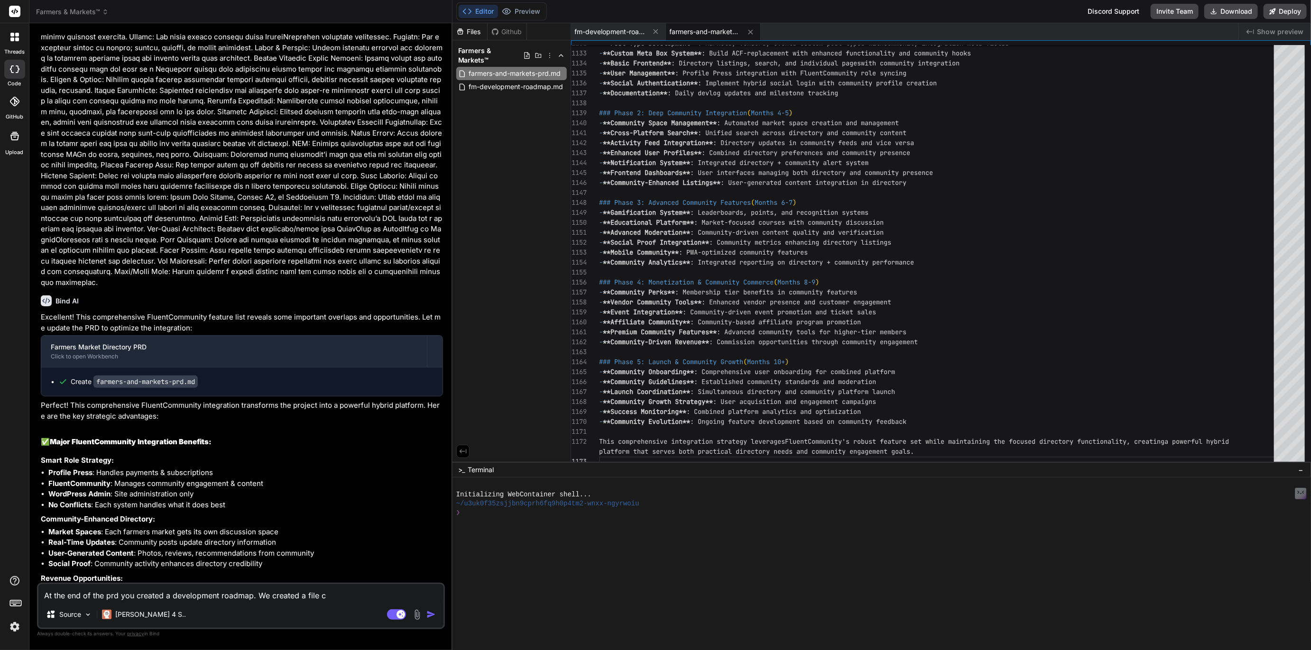
type textarea "x"
type textarea "At the end of the prd you created a development roadmap. We created a file cal"
type textarea "x"
type textarea "At the end of the prd you created a development roadmap. We created a file cale"
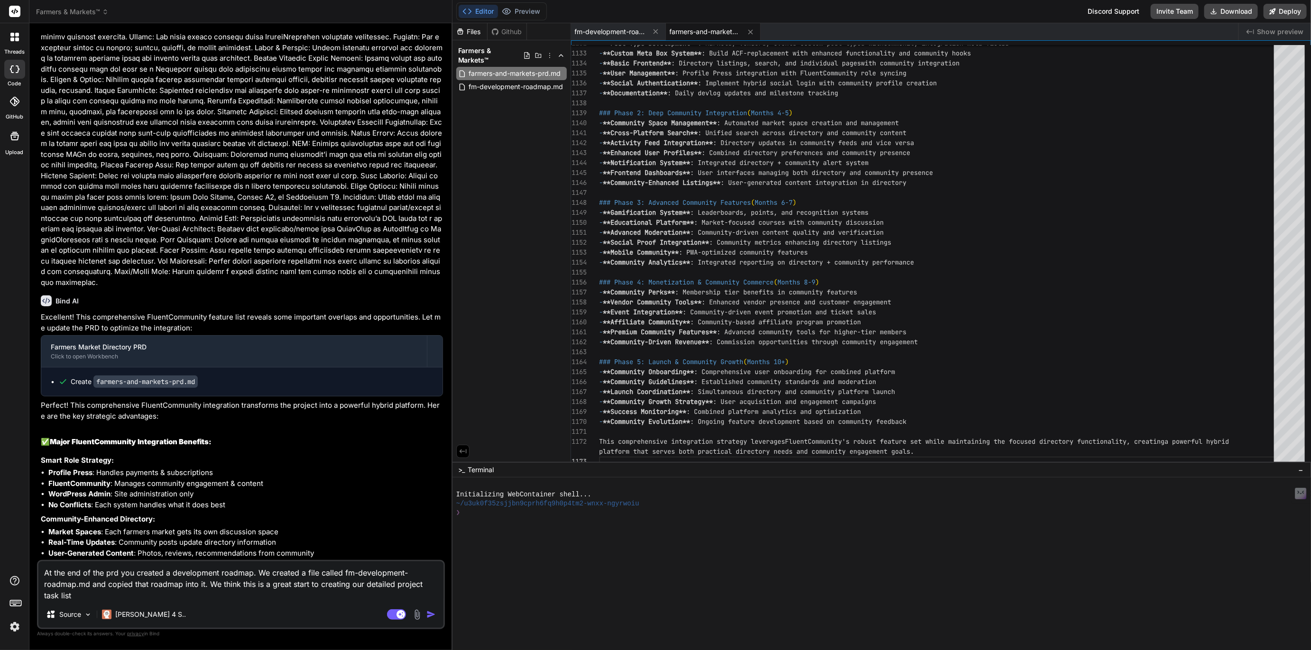
click at [398, 585] on textarea "At the end of the prd you created a development roadmap. We created a file call…" at bounding box center [240, 582] width 405 height 40
click at [133, 600] on textarea "At the end of the prd you created a development roadmap. We created a file call…" at bounding box center [240, 582] width 405 height 40
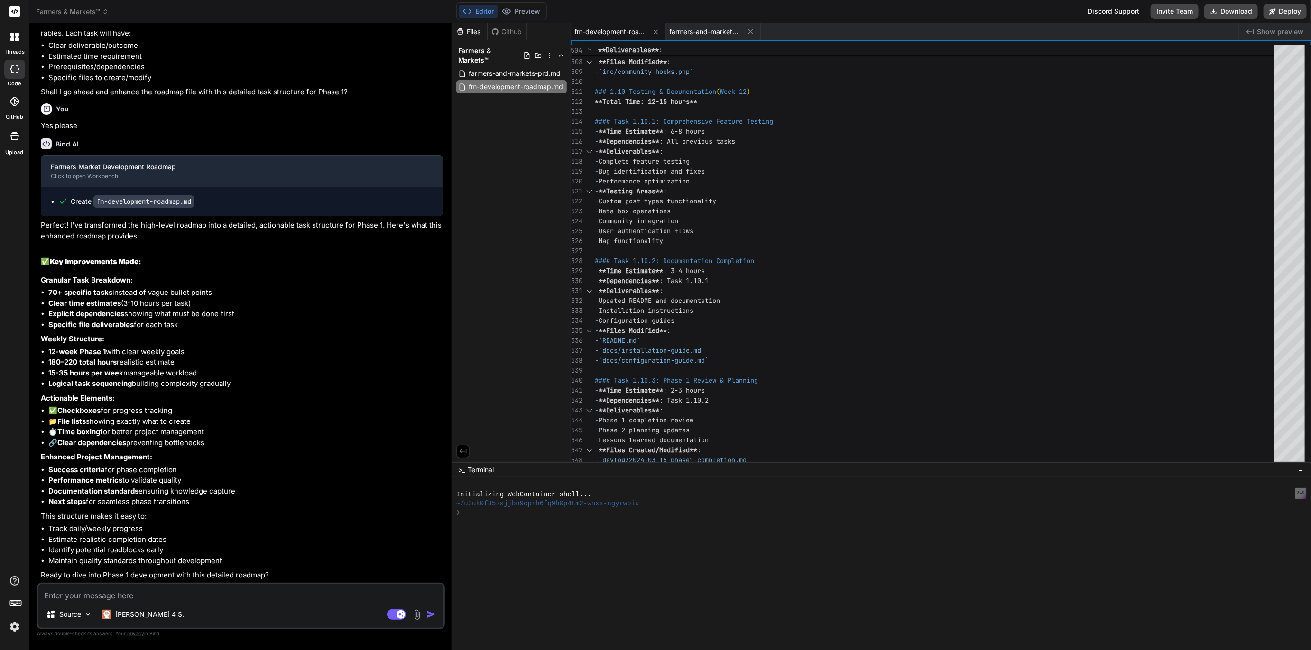
scroll to position [3524, 0]
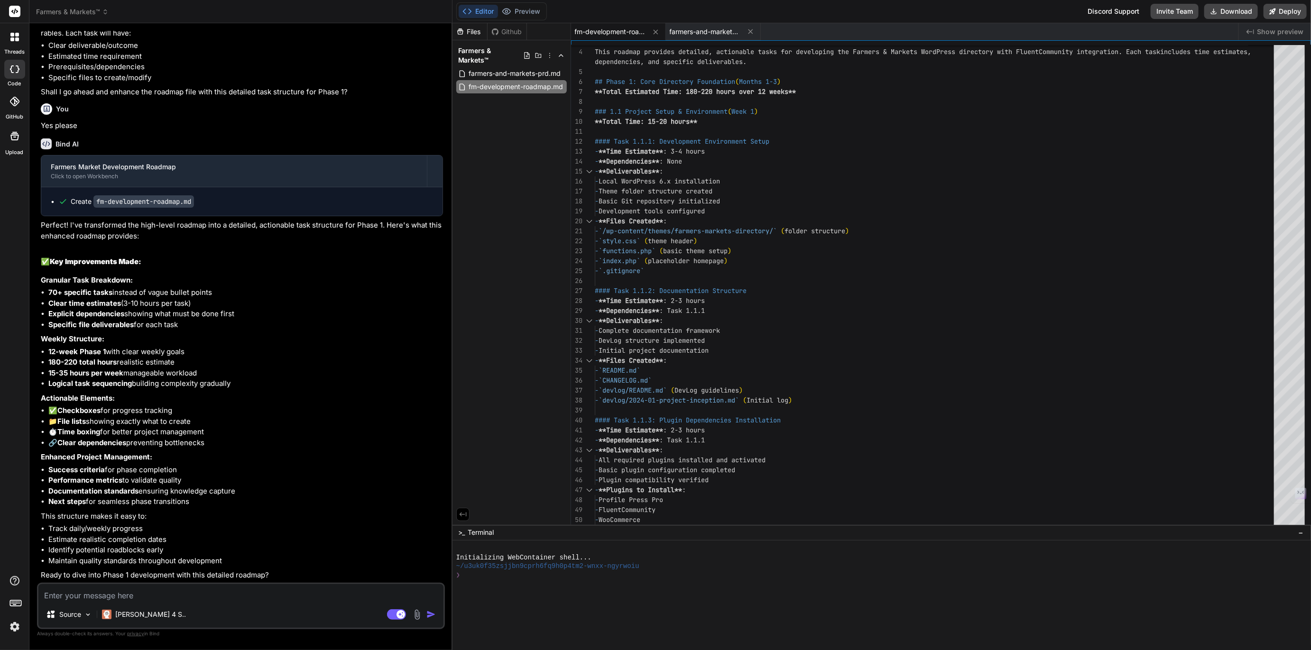
drag, startPoint x: 860, startPoint y: 462, endPoint x: 866, endPoint y: 651, distance: 188.9
click at [866, 650] on html "threads code GitHub Upload Farmers & Markets™ Created with Pixso. Bind AI Web S…" at bounding box center [655, 325] width 1311 height 650
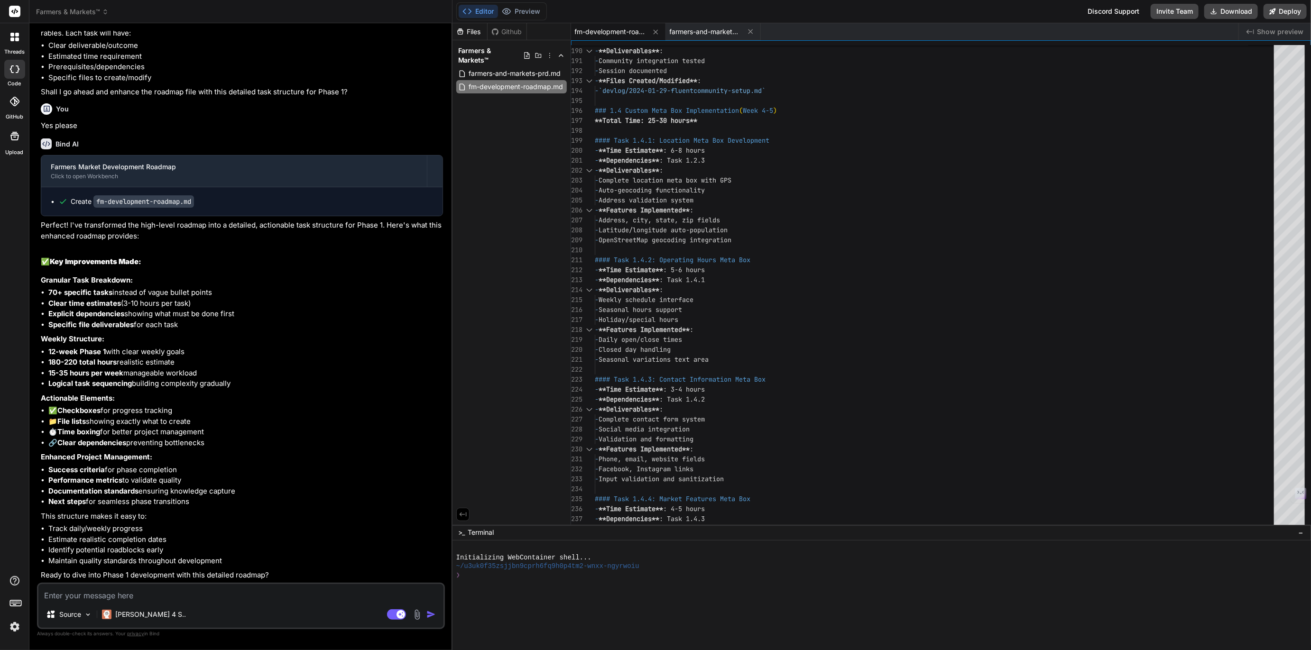
click at [12, 626] on img at bounding box center [15, 627] width 16 height 16
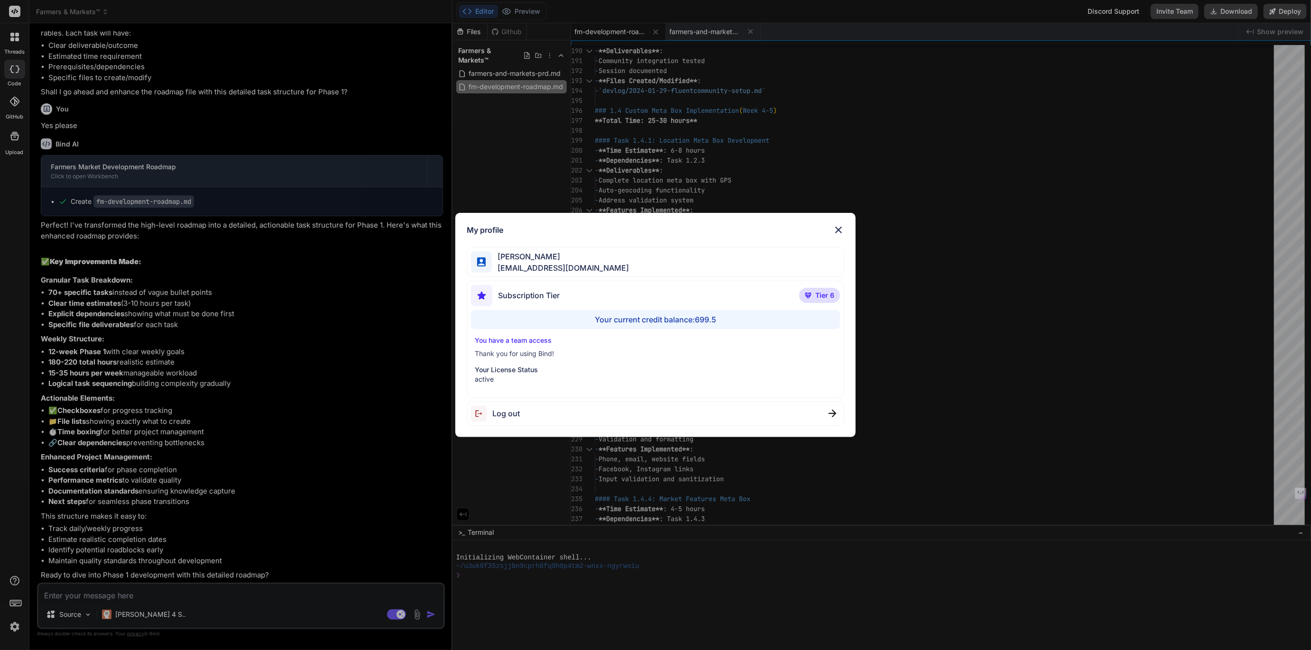
click at [12, 626] on div "My profile Tye Anderson fakewiseco@gmail.com Subscription Tier Tier 6 Your curr…" at bounding box center [655, 325] width 1311 height 650
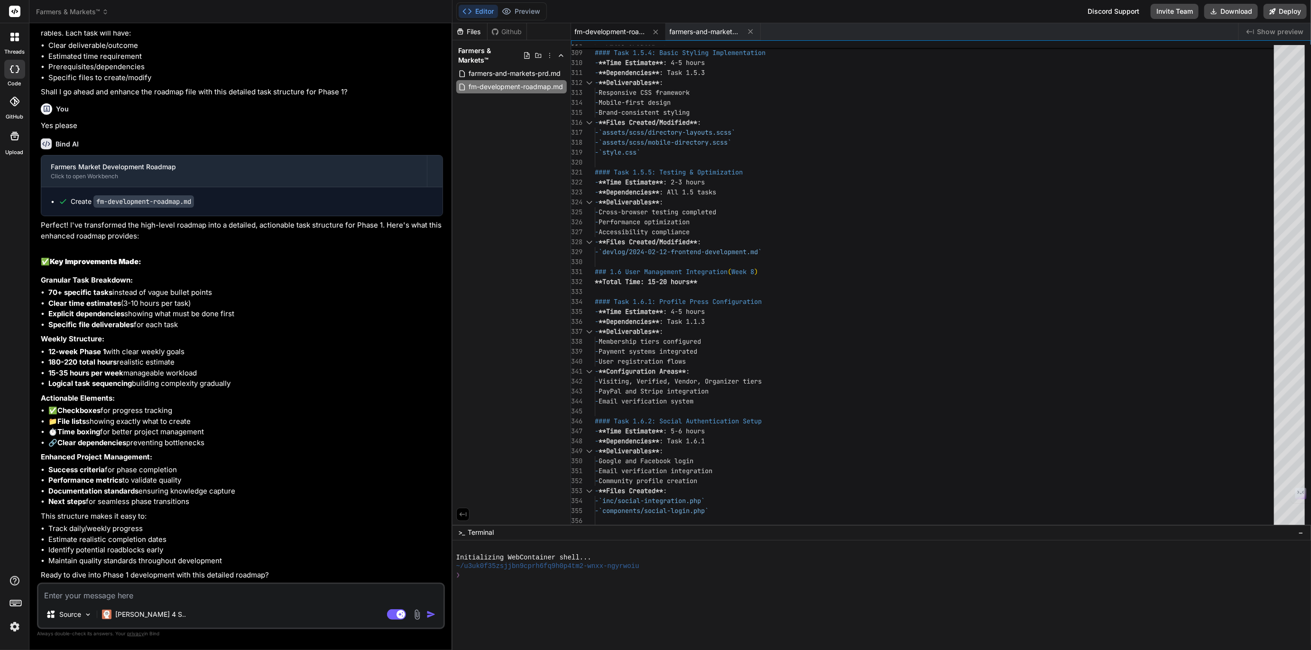
click at [132, 588] on textarea at bounding box center [240, 592] width 405 height 17
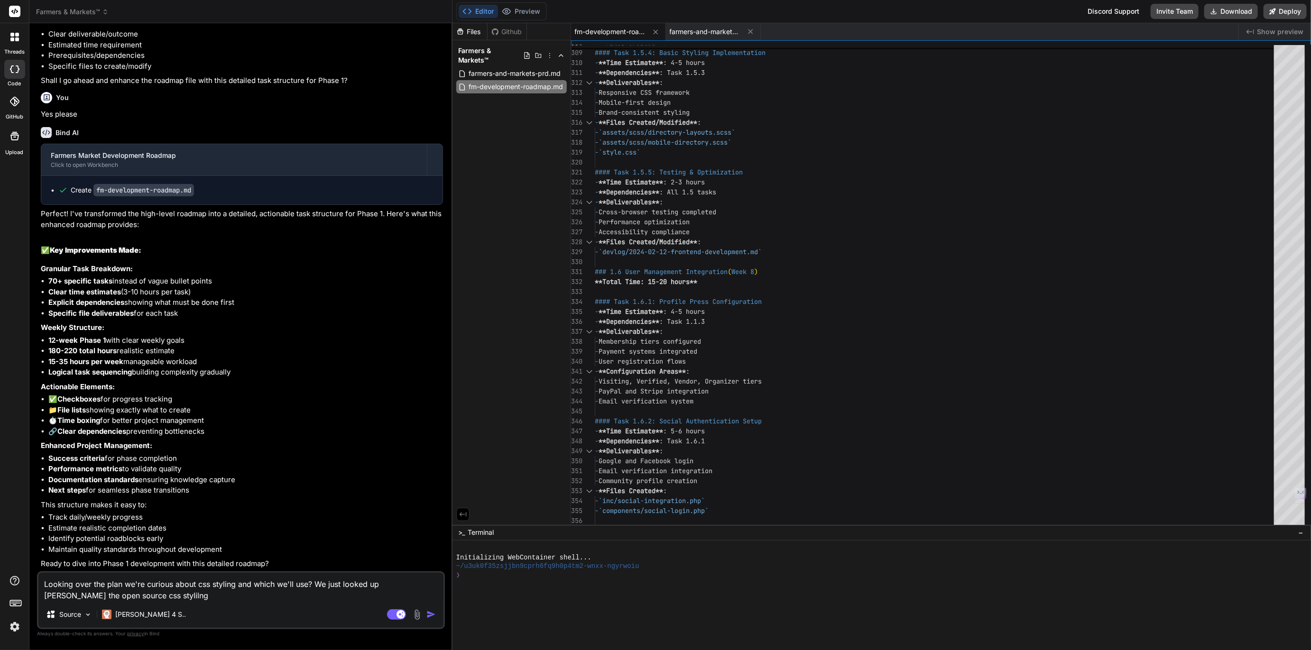
click at [102, 593] on textarea "Looking over the plan we're curious about css styling and which we'll use? We j…" at bounding box center [240, 587] width 405 height 28
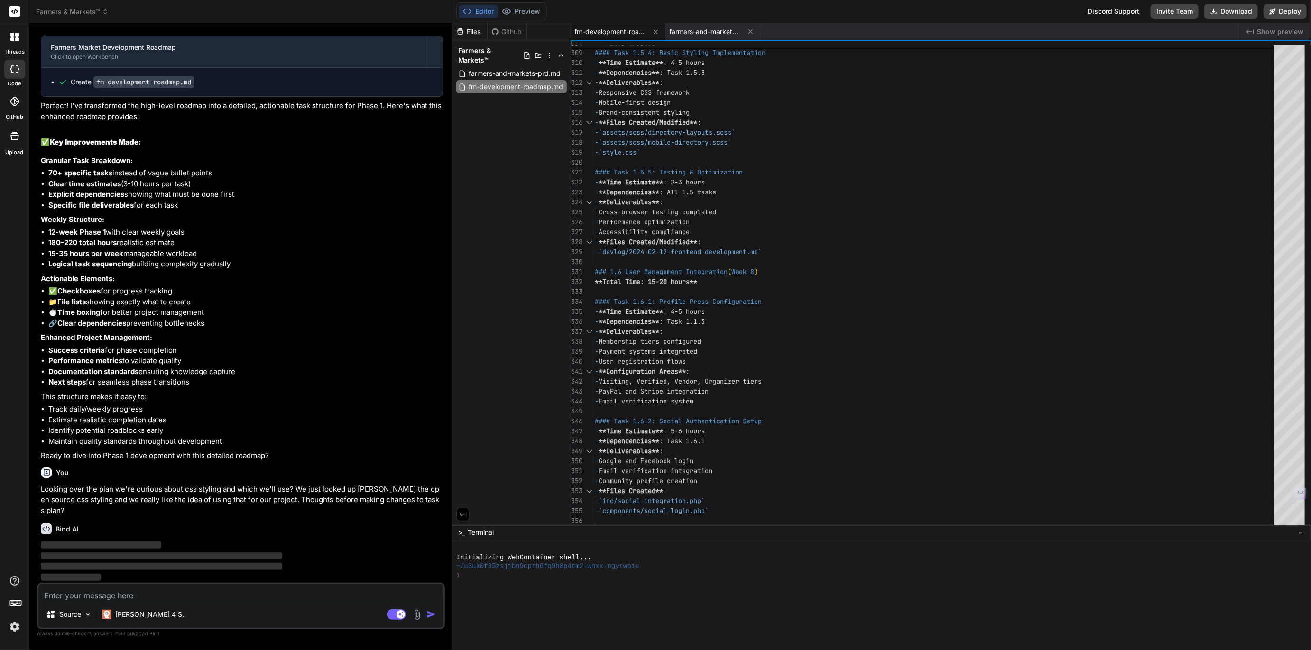
scroll to position [3633, 0]
click at [14, 626] on img at bounding box center [15, 627] width 16 height 16
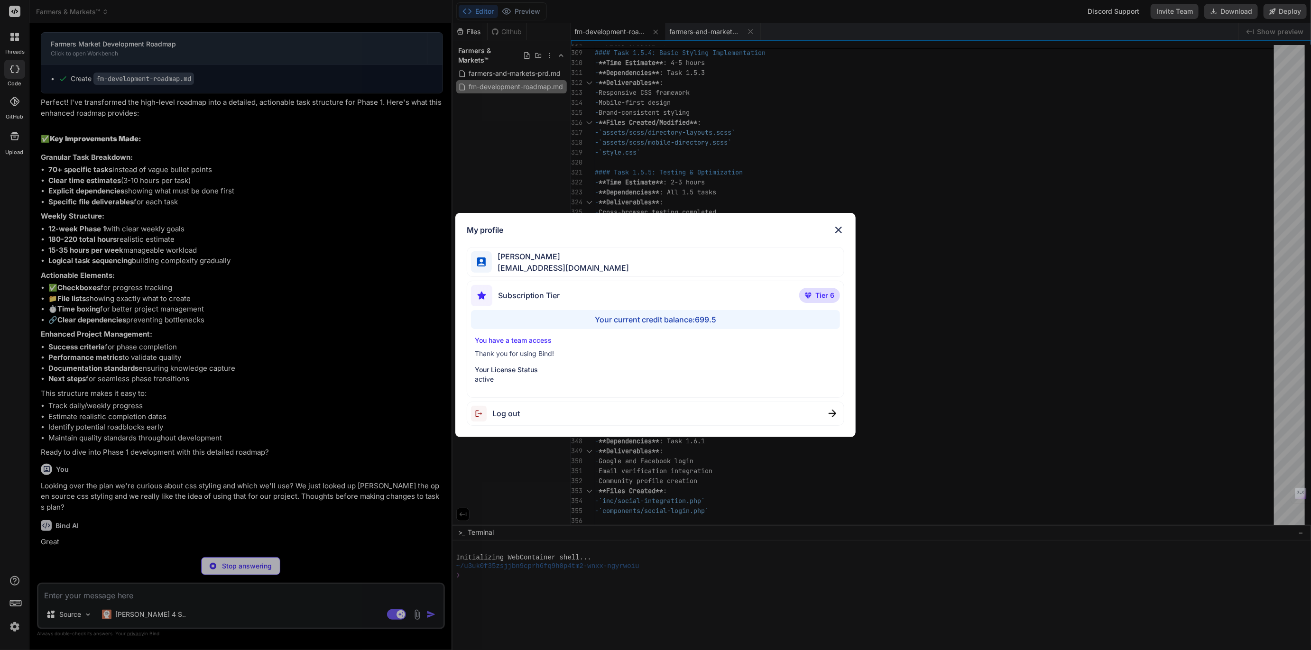
click at [14, 626] on div "My profile Tye Anderson fakewiseco@gmail.com Subscription Tier Tier 6 Your curr…" at bounding box center [655, 325] width 1311 height 650
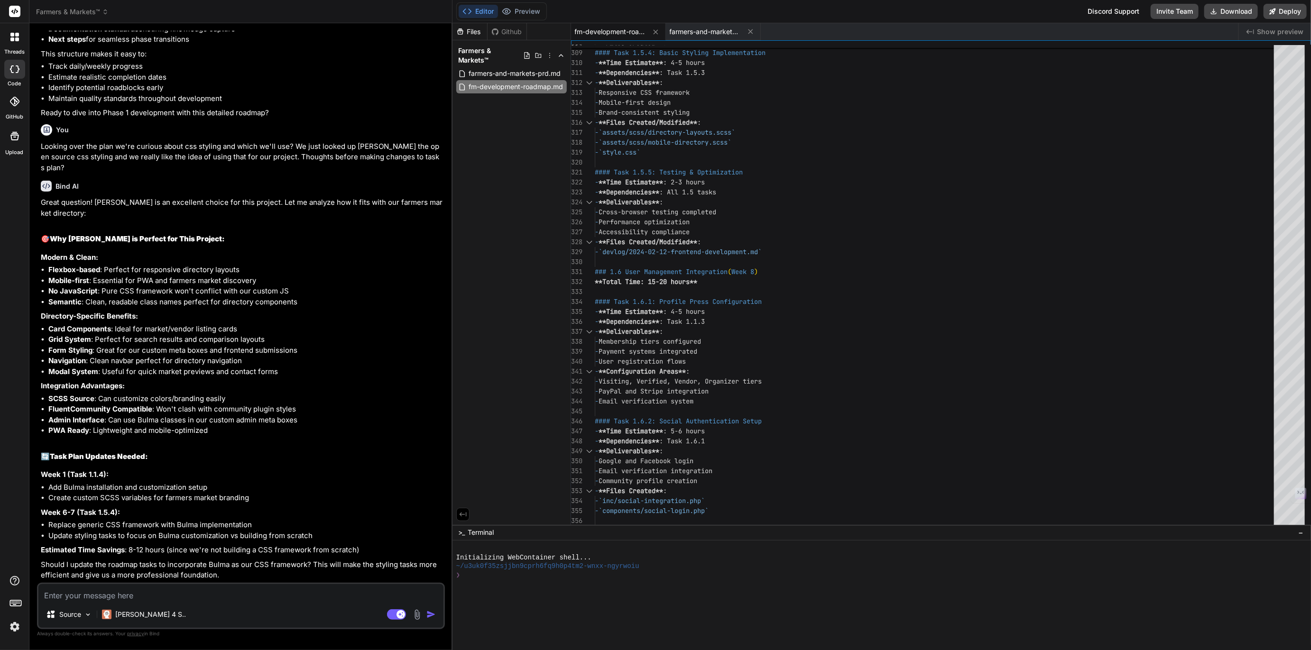
scroll to position [3975, 0]
click at [127, 595] on textarea at bounding box center [240, 592] width 405 height 17
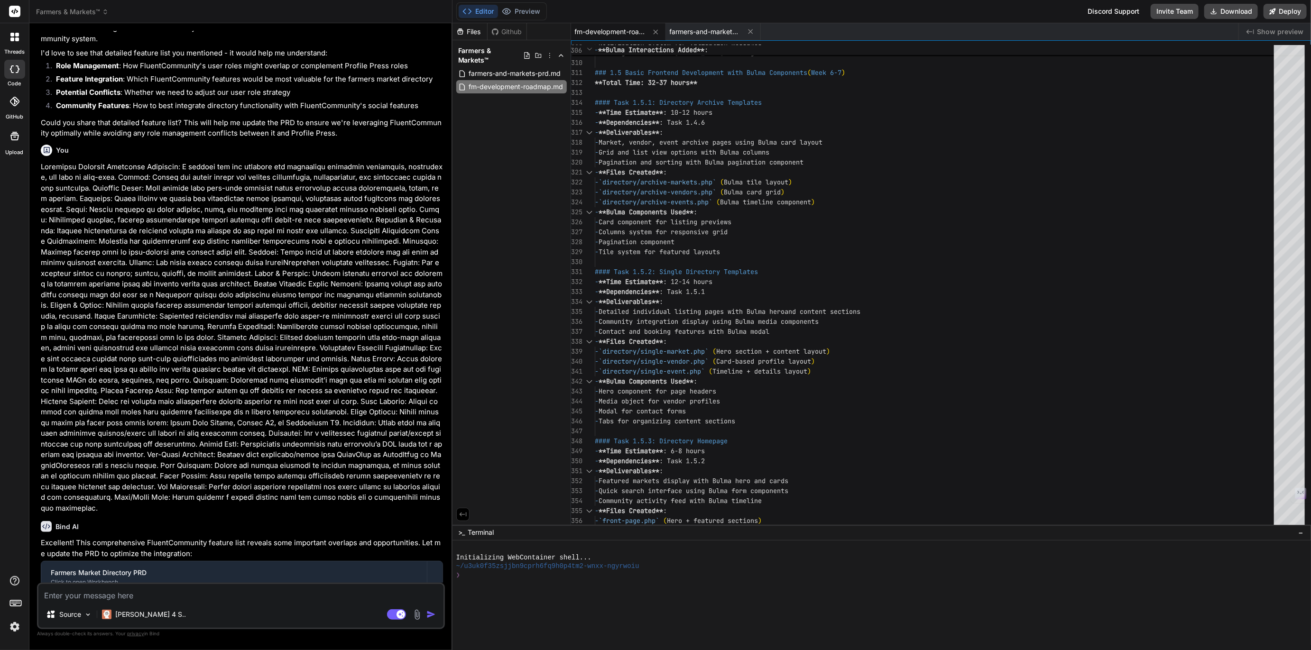
scroll to position [1739, 0]
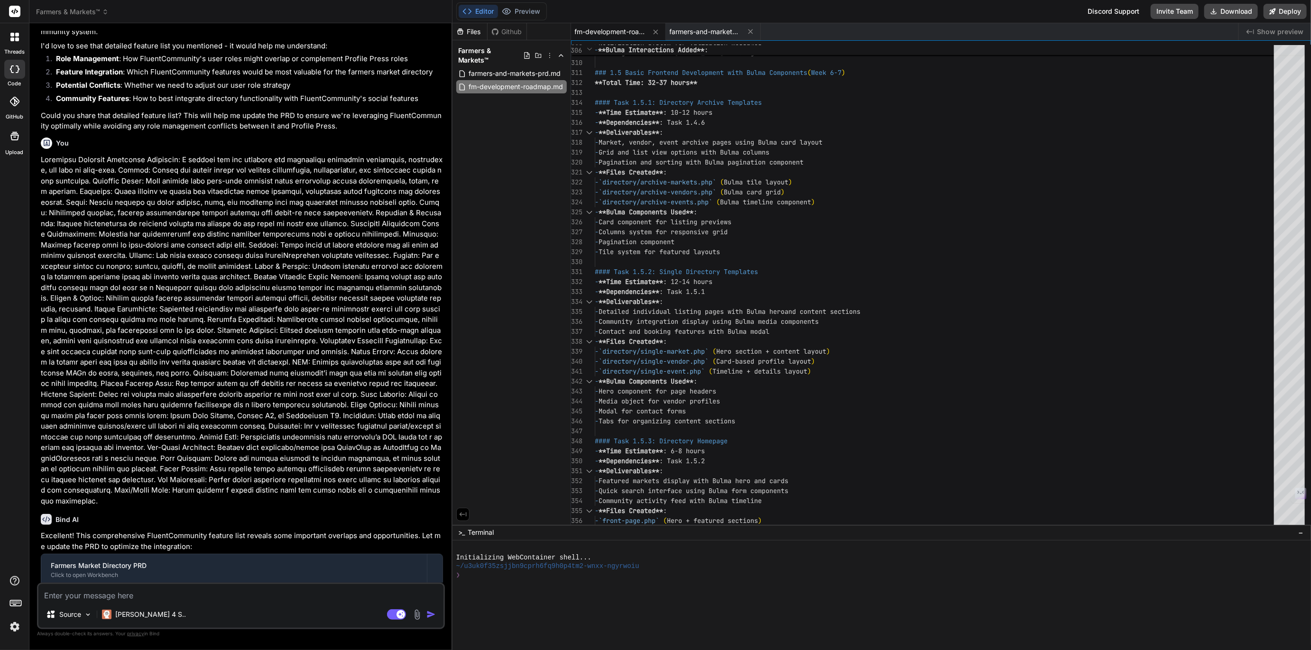
click at [18, 624] on img at bounding box center [15, 627] width 16 height 16
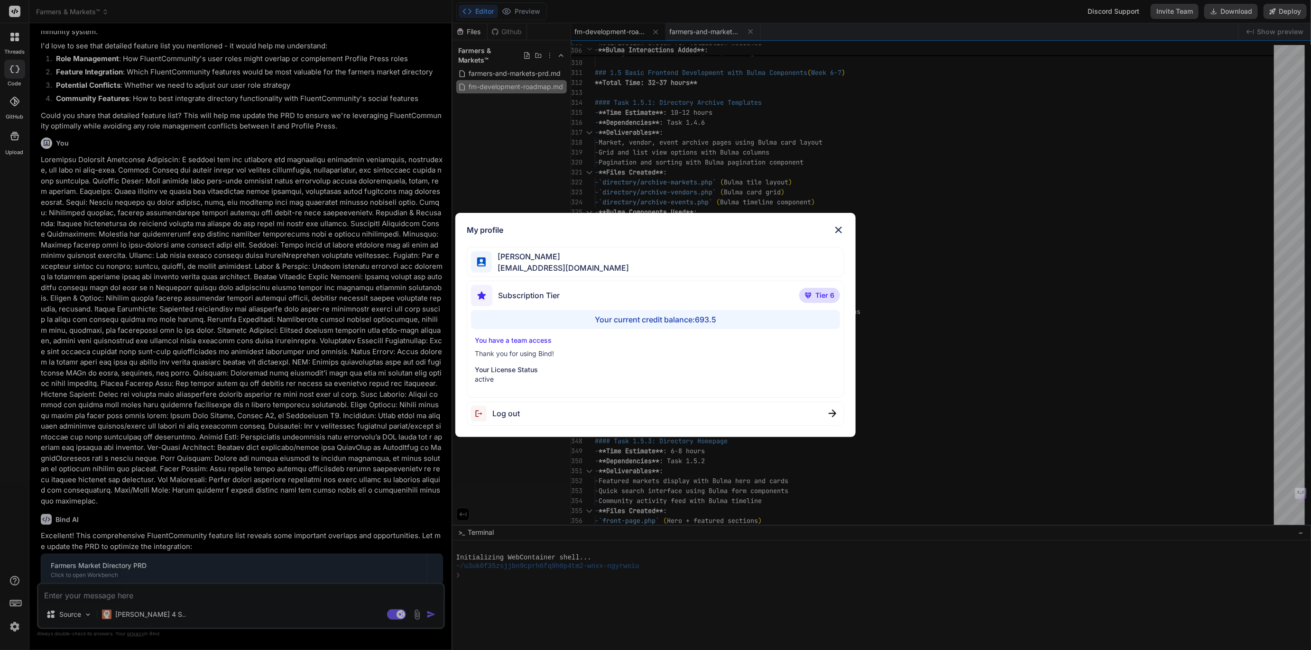
click at [18, 624] on div "My profile Tye Anderson fakewiseco@gmail.com Subscription Tier Tier 6 Your curr…" at bounding box center [655, 325] width 1311 height 650
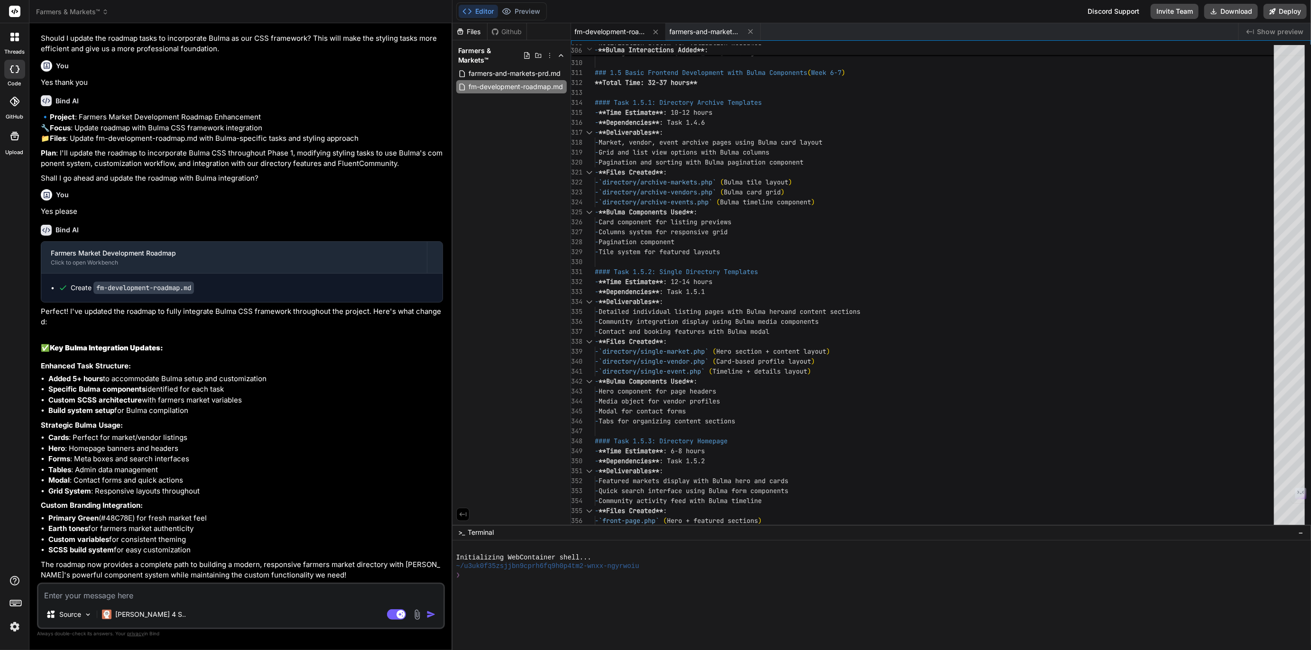
scroll to position [4523, 0]
click at [116, 598] on textarea at bounding box center [240, 592] width 405 height 17
click at [333, 593] on textarea "Let's talk about colors for a sec. We like the green as the main, we'd a comple…" at bounding box center [240, 592] width 405 height 17
click at [434, 593] on textarea "Let's talk about colors for a sec. We like the green as the main, we'd a comple…" at bounding box center [240, 592] width 405 height 17
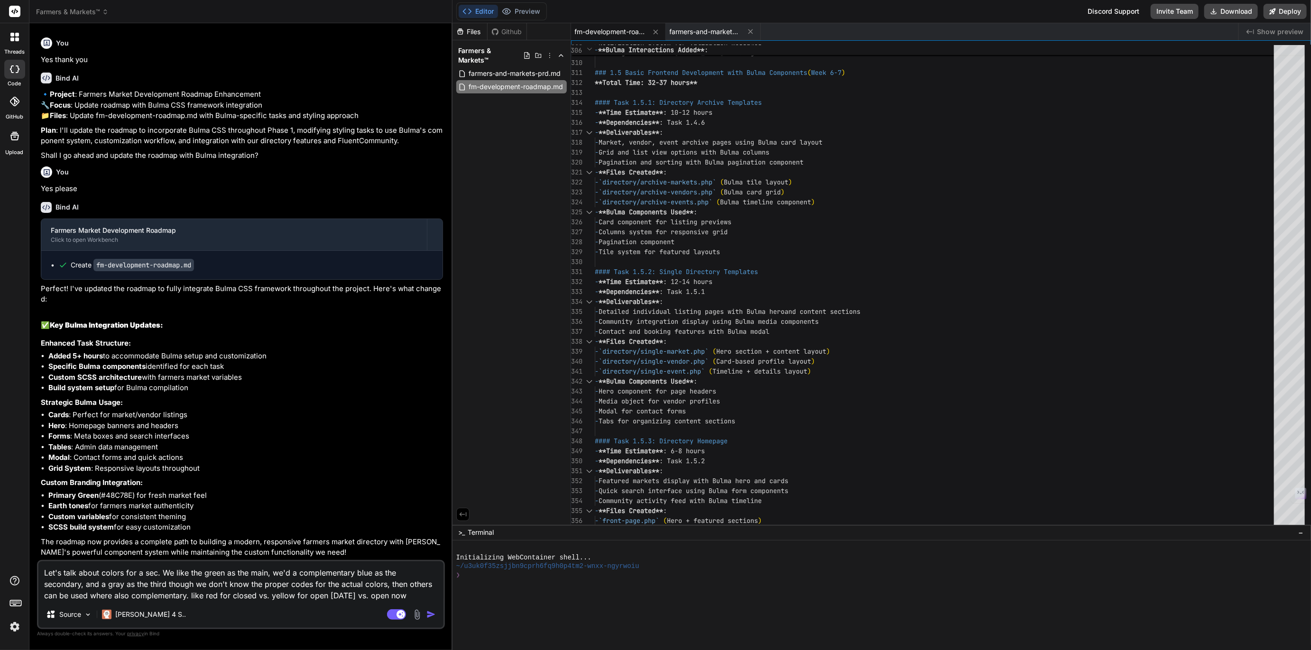
click at [331, 596] on textarea "Let's talk about colors for a sec. We like the green as the main, we'd a comple…" at bounding box center [240, 582] width 405 height 40
click at [193, 594] on textarea "Let's talk about colors for a sec. We like the green as the main, we'd a comple…" at bounding box center [240, 582] width 405 height 40
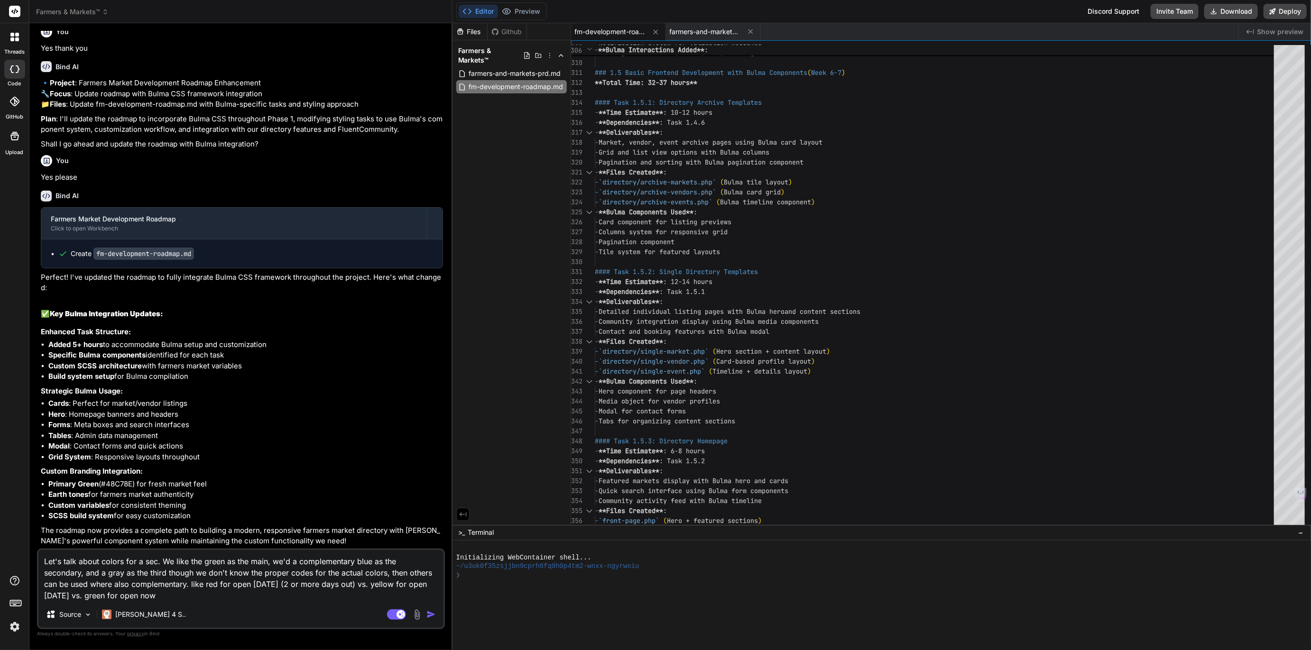
click at [373, 585] on textarea "Let's talk about colors for a sec. We like the green as the main, we'd a comple…" at bounding box center [240, 575] width 405 height 51
click at [108, 594] on textarea "Let's talk about colors for a sec. We like the green as the main, we'd a comple…" at bounding box center [240, 575] width 405 height 51
click at [133, 596] on textarea "Let's talk about colors for a sec. We like the green as the main, we'd a comple…" at bounding box center [240, 575] width 405 height 51
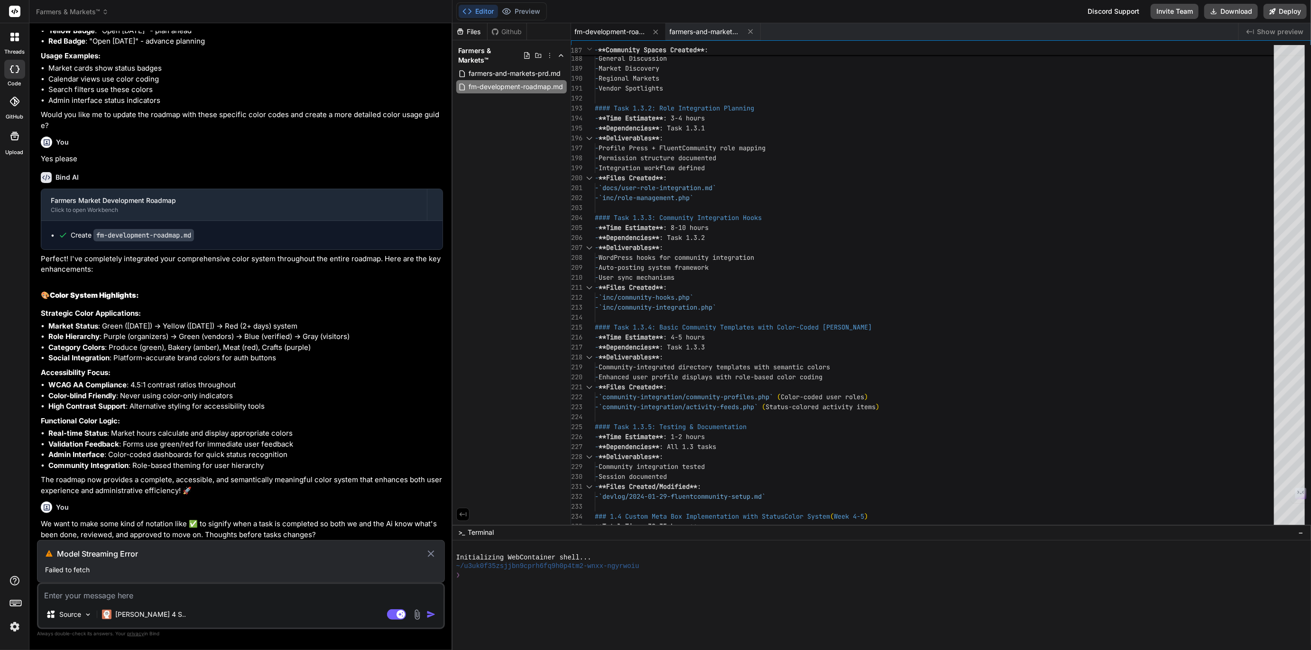
scroll to position [5691, 0]
click at [124, 619] on p "[PERSON_NAME] 4 S.." at bounding box center [150, 614] width 71 height 9
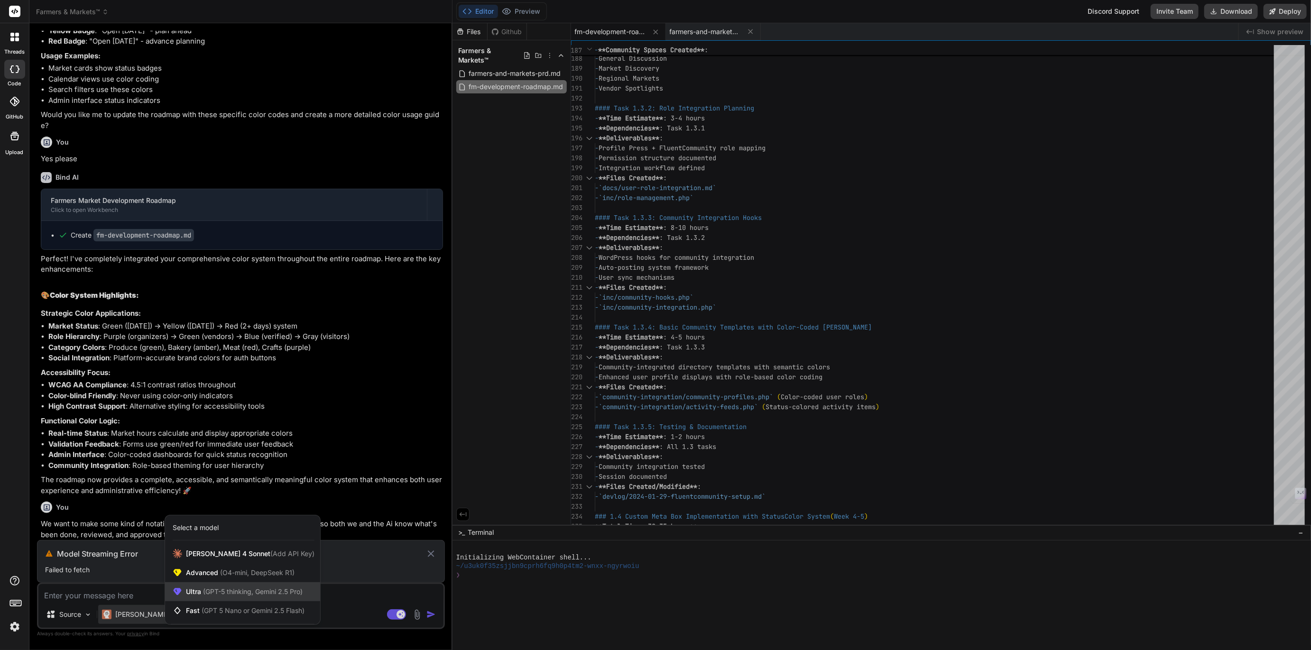
click at [186, 592] on span "Ultra (GPT-5 thinking, Gemini 2.5 Pro)" at bounding box center [244, 591] width 117 height 9
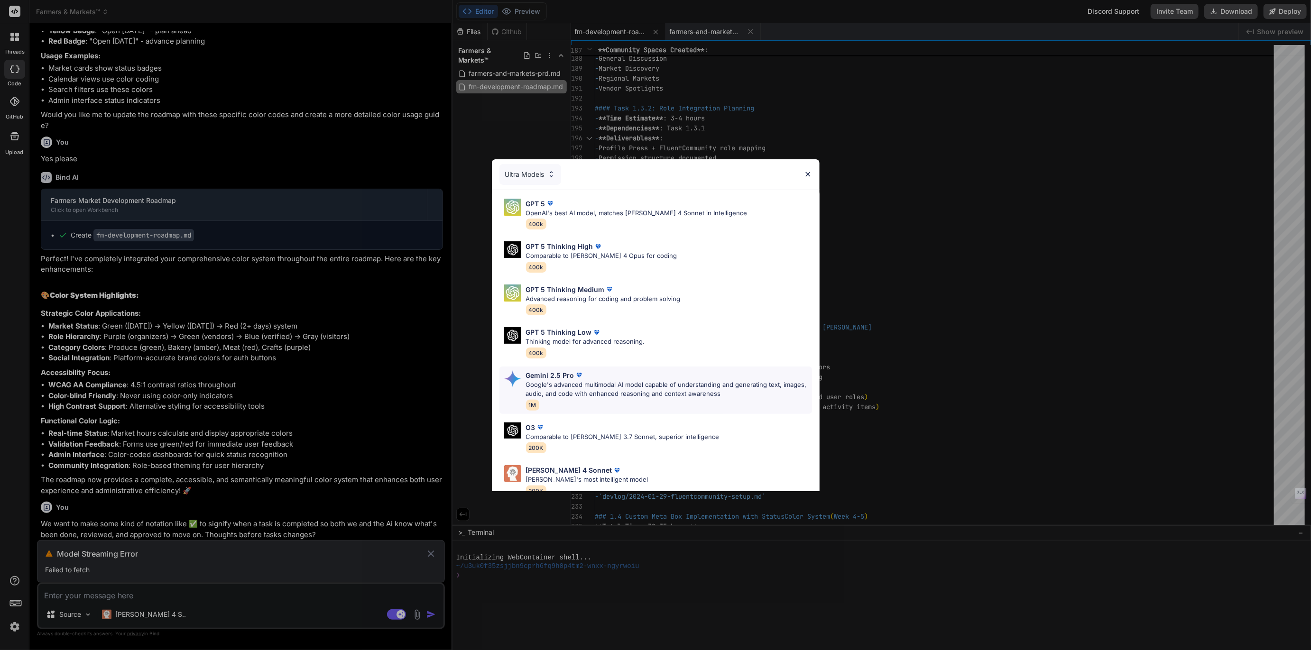
click at [528, 388] on p "Google's advanced multimodal AI model capable of understanding and generating t…" at bounding box center [669, 389] width 286 height 19
